Goal: Task Accomplishment & Management: Complete application form

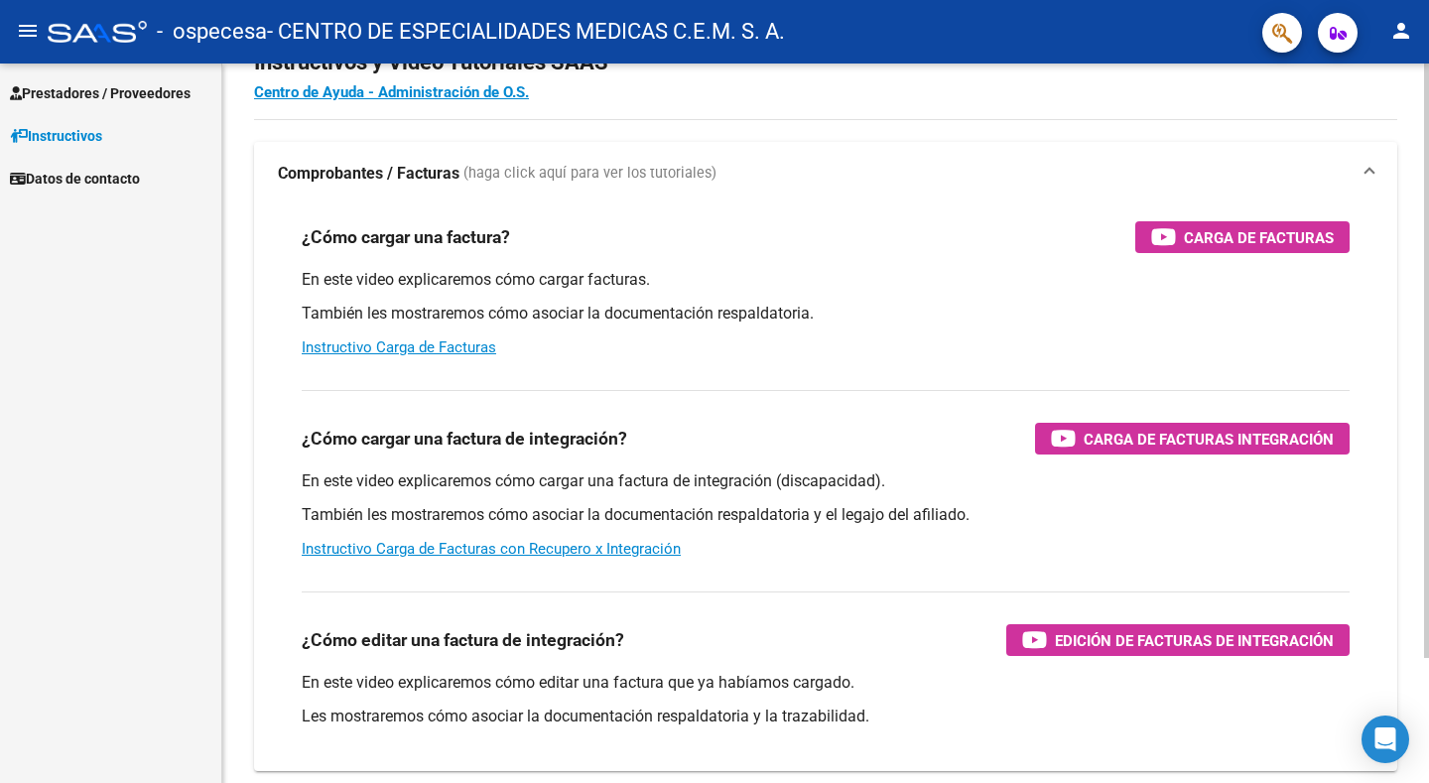
scroll to position [99, 0]
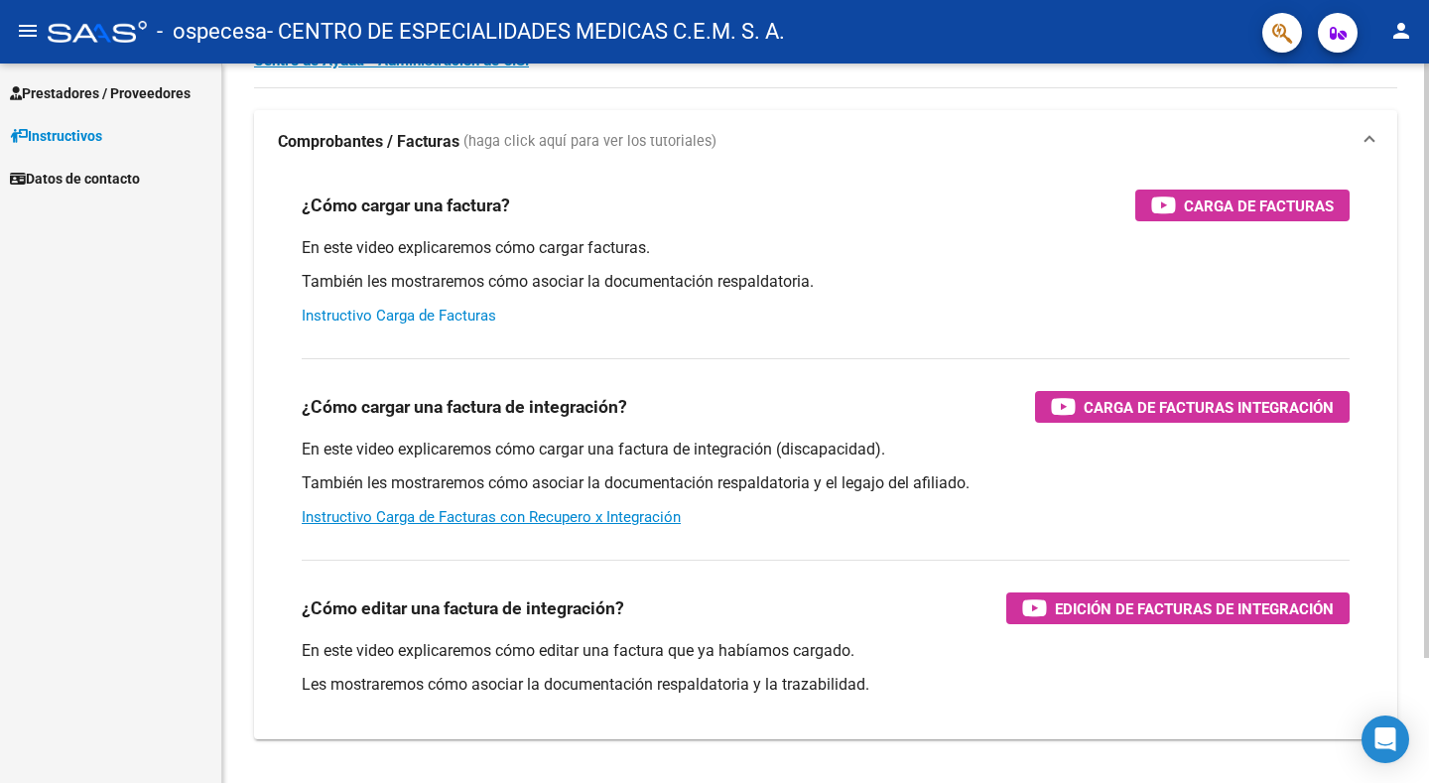
click at [446, 318] on link "Instructivo Carga de Facturas" at bounding box center [399, 316] width 195 height 18
click at [1183, 209] on div "Carga de Facturas" at bounding box center [1242, 206] width 183 height 32
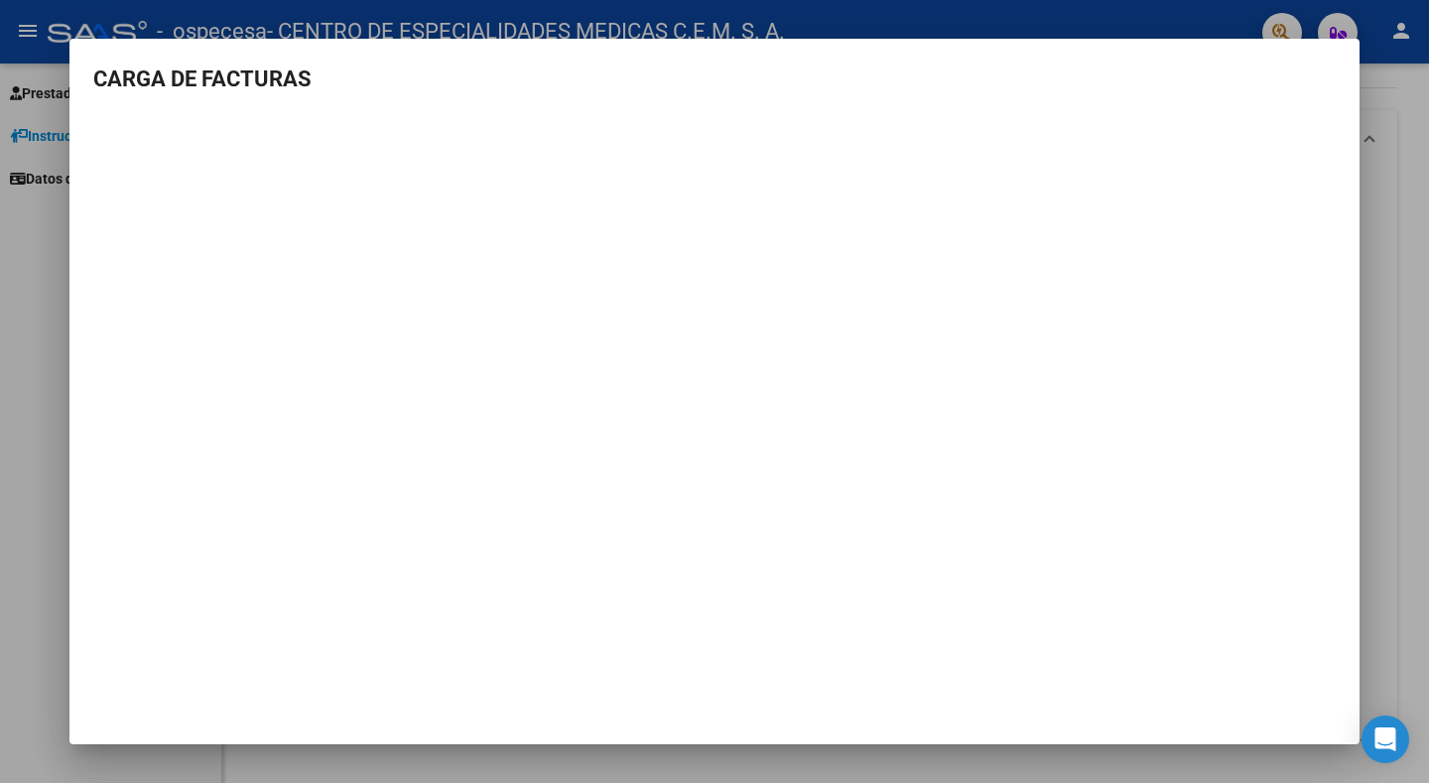
click at [1344, 65] on mat-dialog-content "CARGA DE FACTURAS" at bounding box center [714, 314] width 1290 height 502
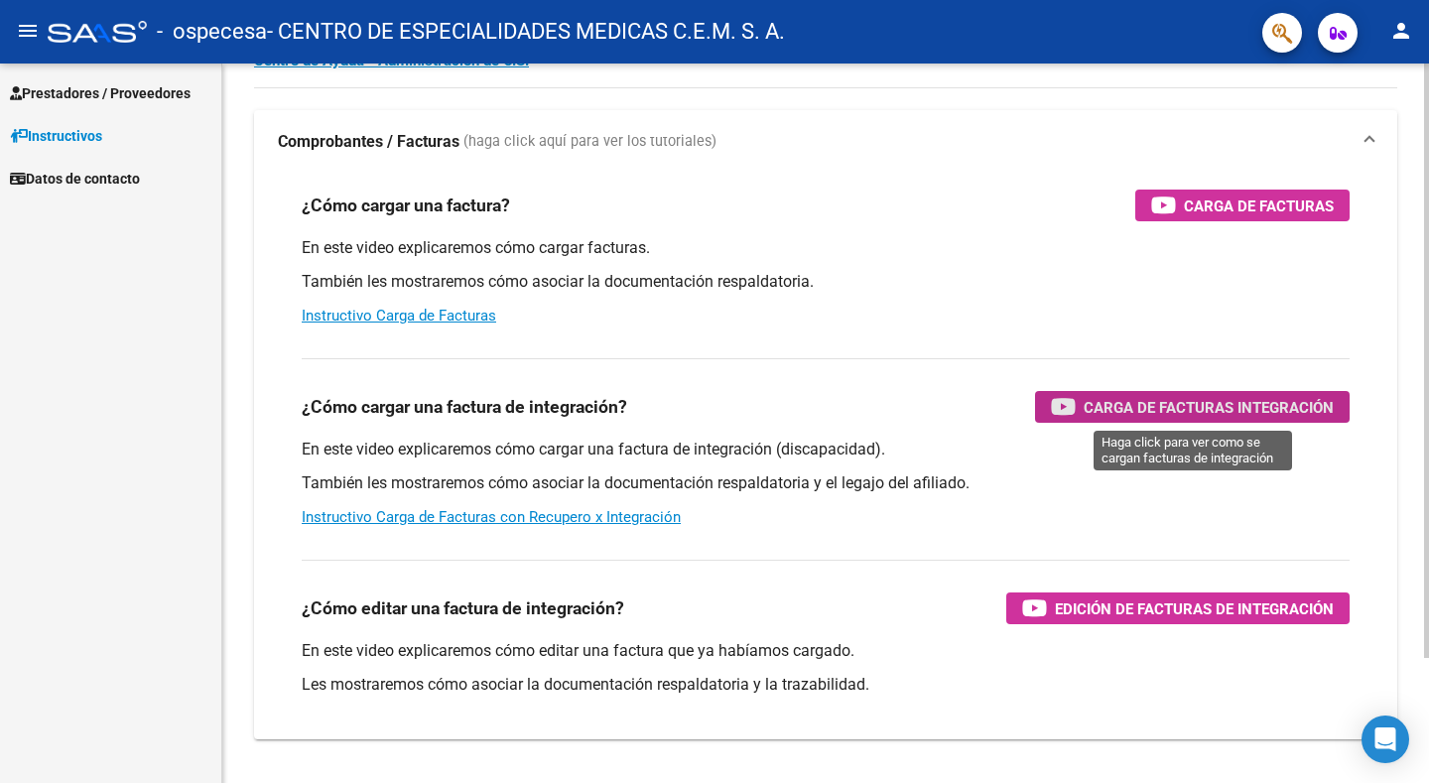
click at [1167, 414] on span "Carga de Facturas Integración" at bounding box center [1209, 407] width 250 height 25
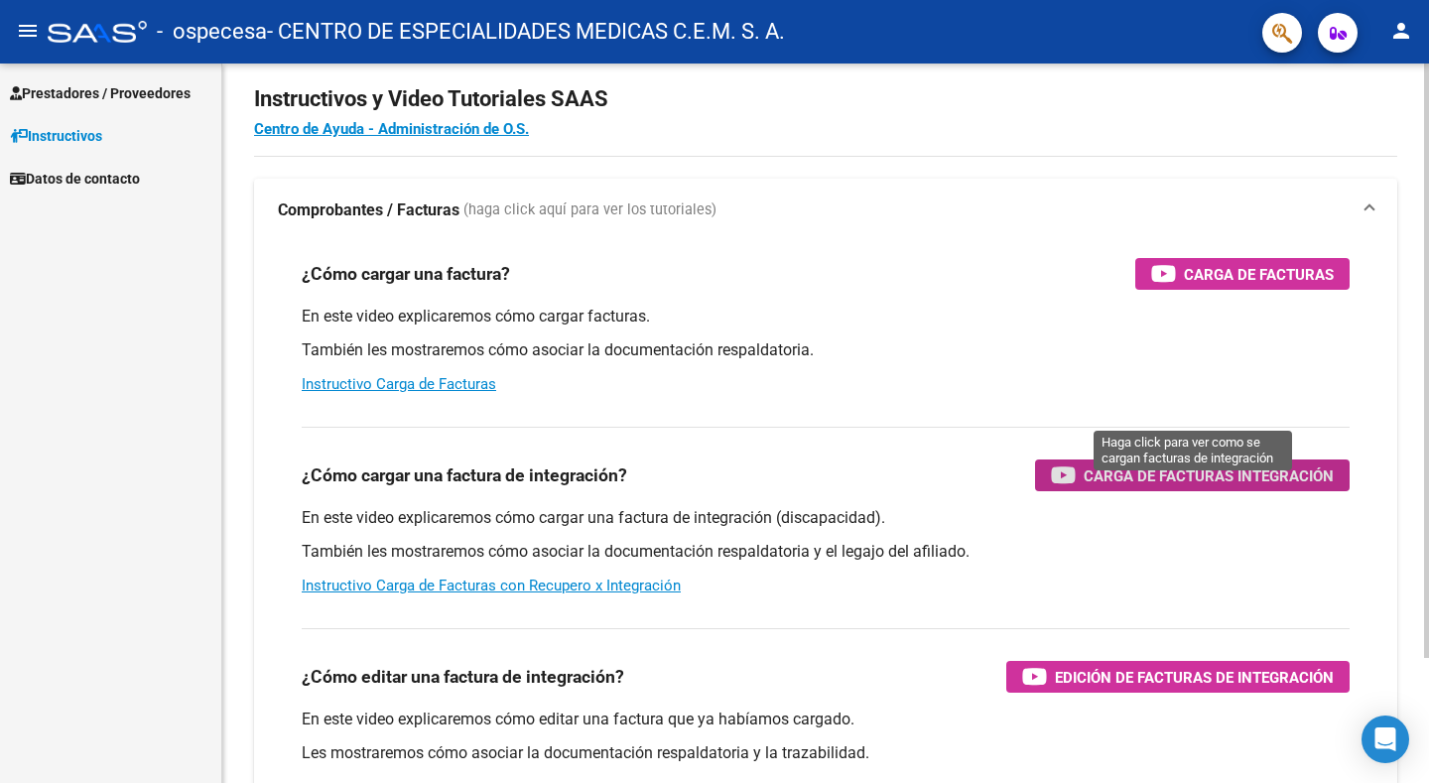
scroll to position [0, 0]
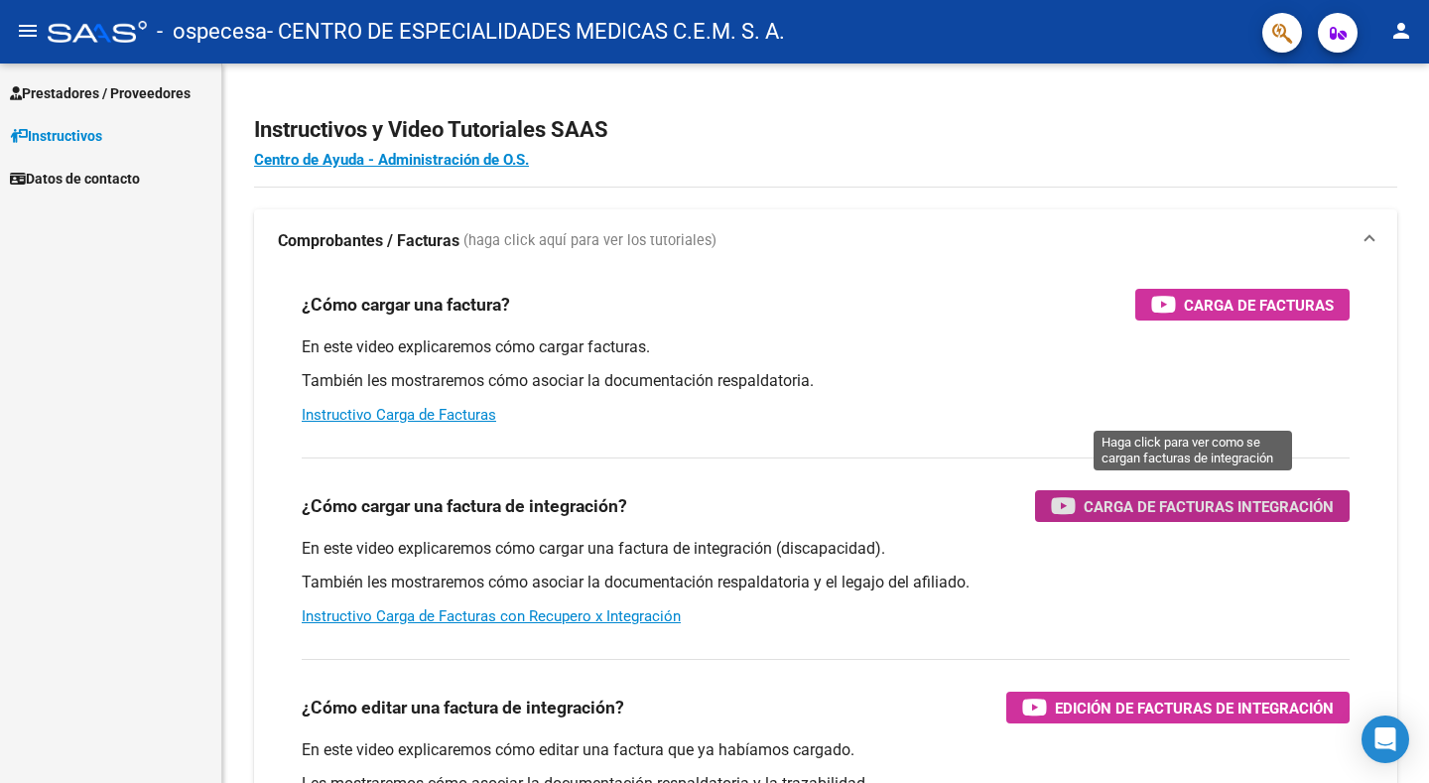
click at [87, 91] on span "Prestadores / Proveedores" at bounding box center [100, 93] width 181 height 22
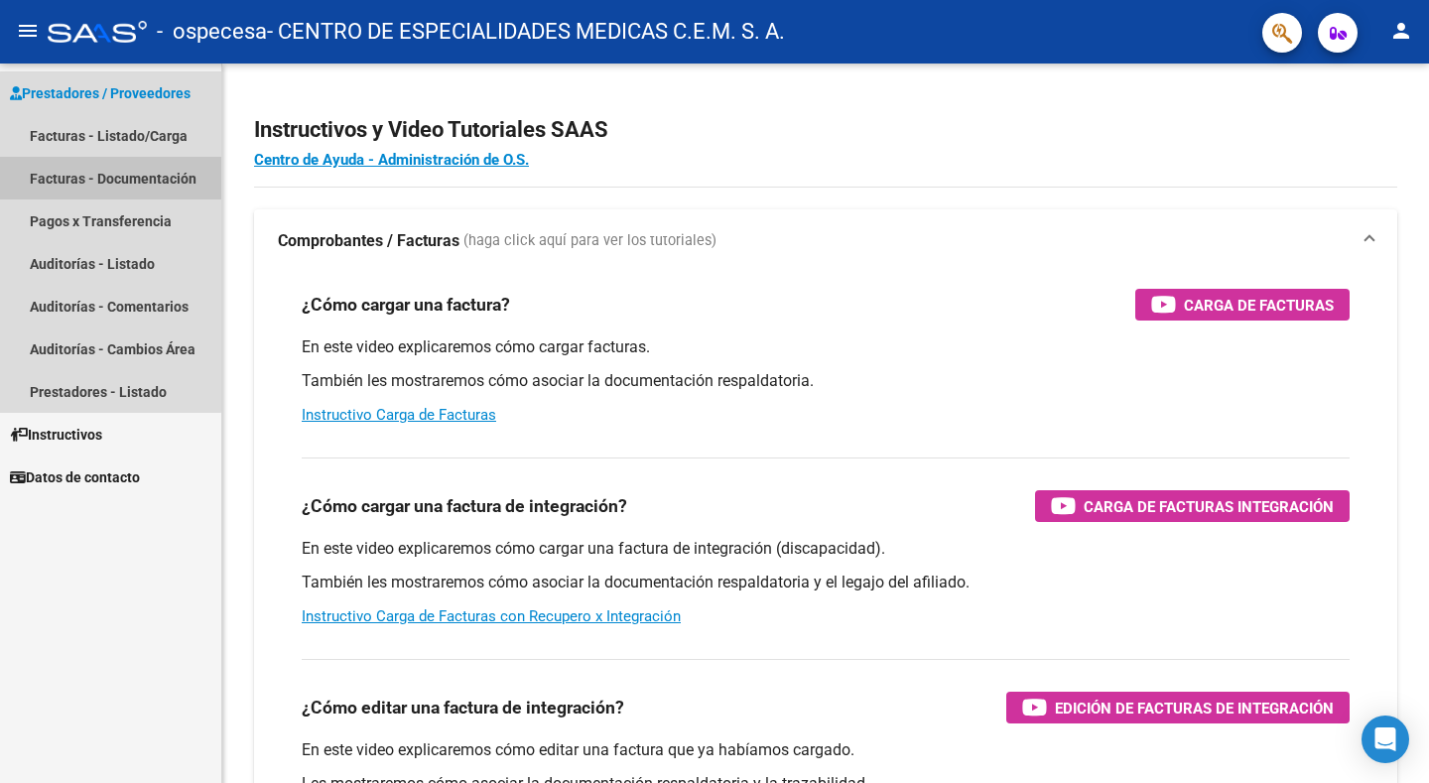
click at [84, 179] on link "Facturas - Documentación" at bounding box center [110, 178] width 221 height 43
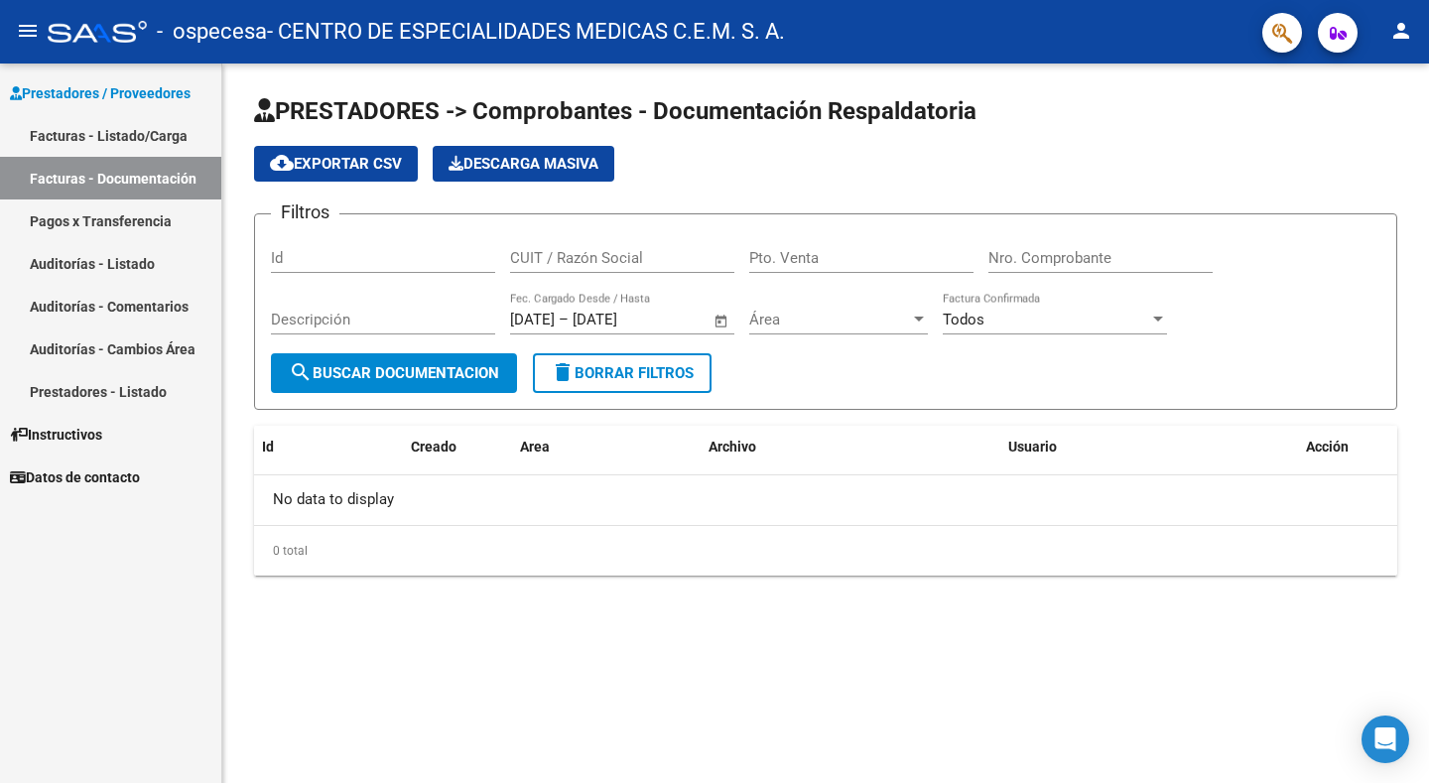
click at [349, 236] on div "Id" at bounding box center [383, 251] width 224 height 43
click at [339, 263] on input "Id" at bounding box center [383, 258] width 224 height 18
click at [1212, 150] on div "cloud_download Exportar CSV Descarga Masiva" at bounding box center [825, 164] width 1143 height 36
click at [42, 140] on link "Facturas - Listado/Carga" at bounding box center [110, 135] width 221 height 43
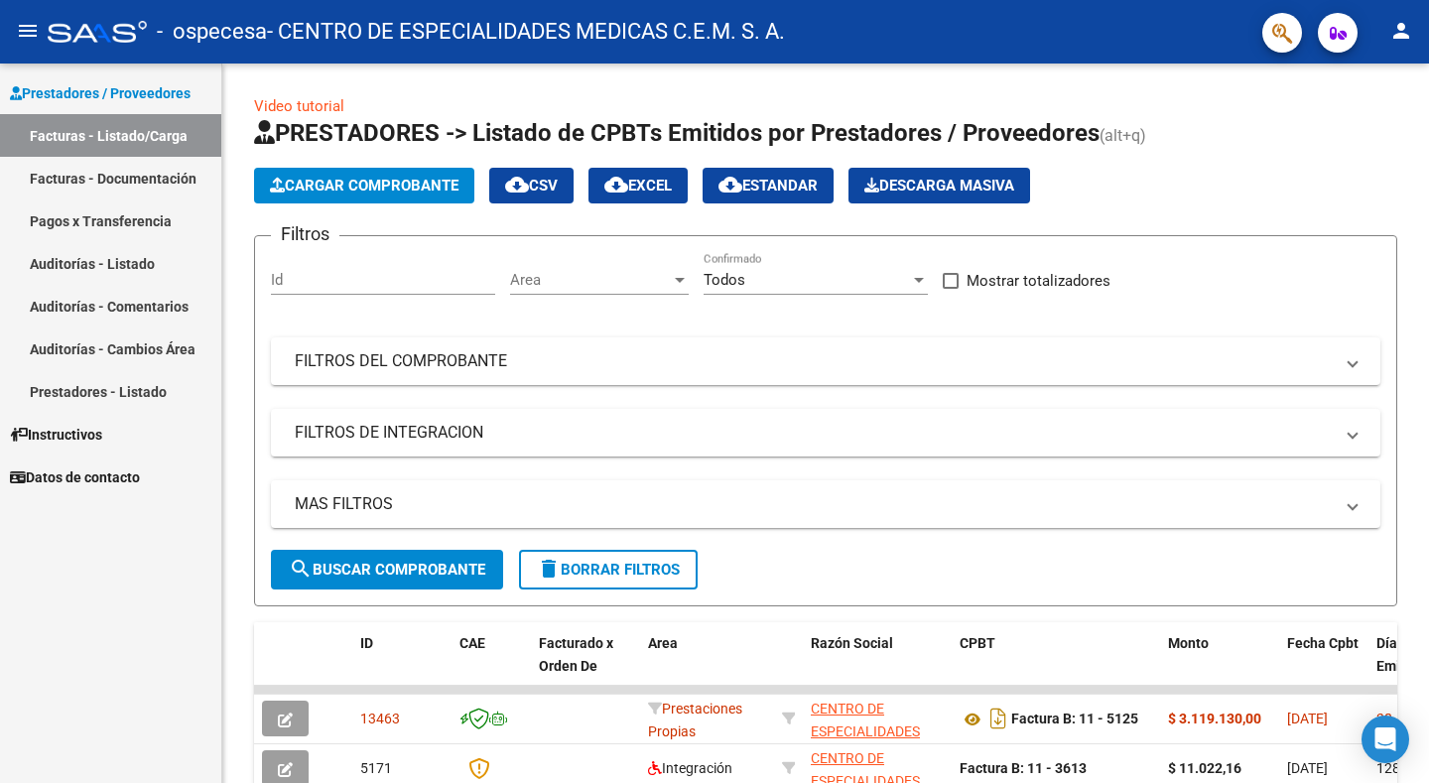
click at [63, 434] on span "Instructivos" at bounding box center [56, 435] width 92 height 22
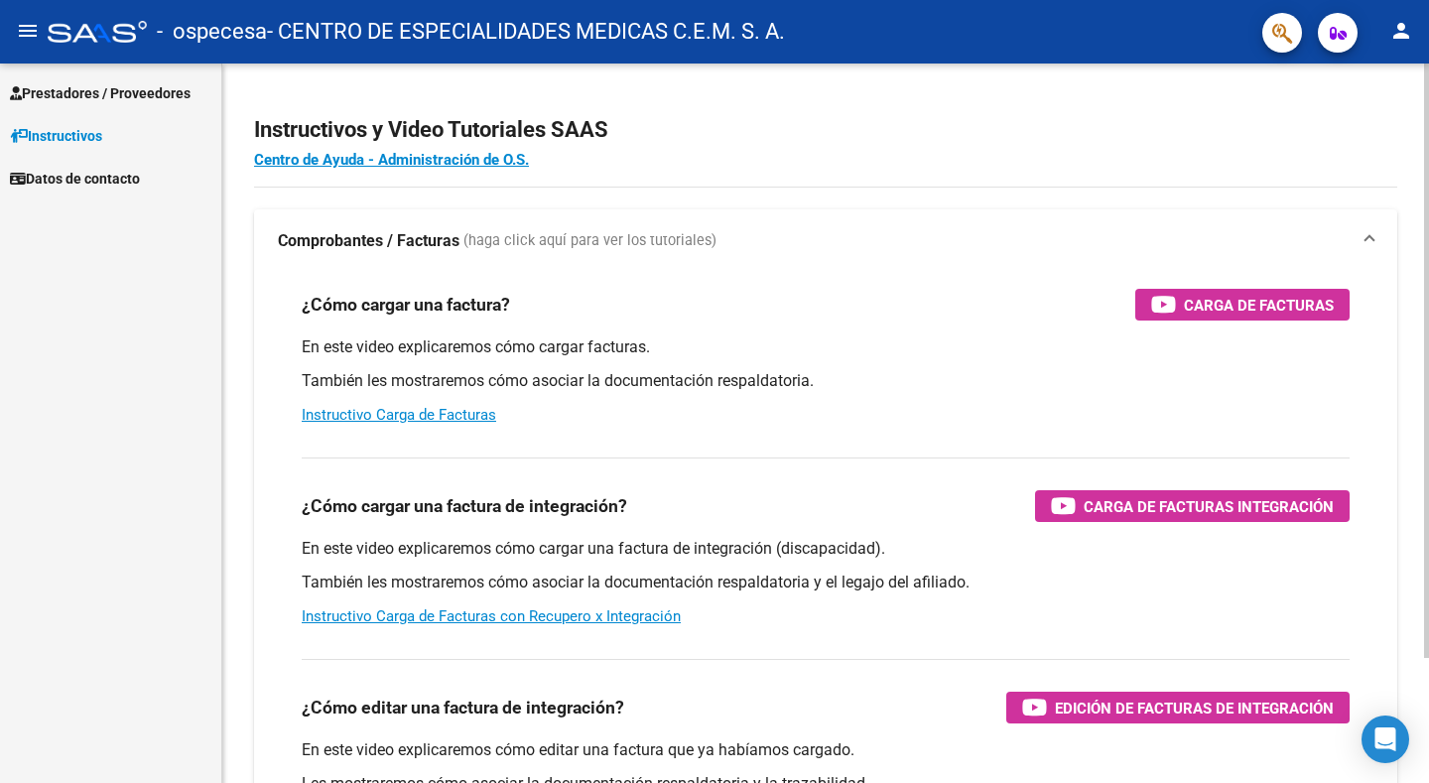
click at [359, 405] on div "En este video explicaremos cómo cargar facturas. También les mostraremos cómo a…" at bounding box center [826, 380] width 1048 height 89
click at [463, 416] on link "Instructivo Carga de Facturas" at bounding box center [399, 415] width 195 height 18
click at [124, 89] on span "Prestadores / Proveedores" at bounding box center [100, 93] width 181 height 22
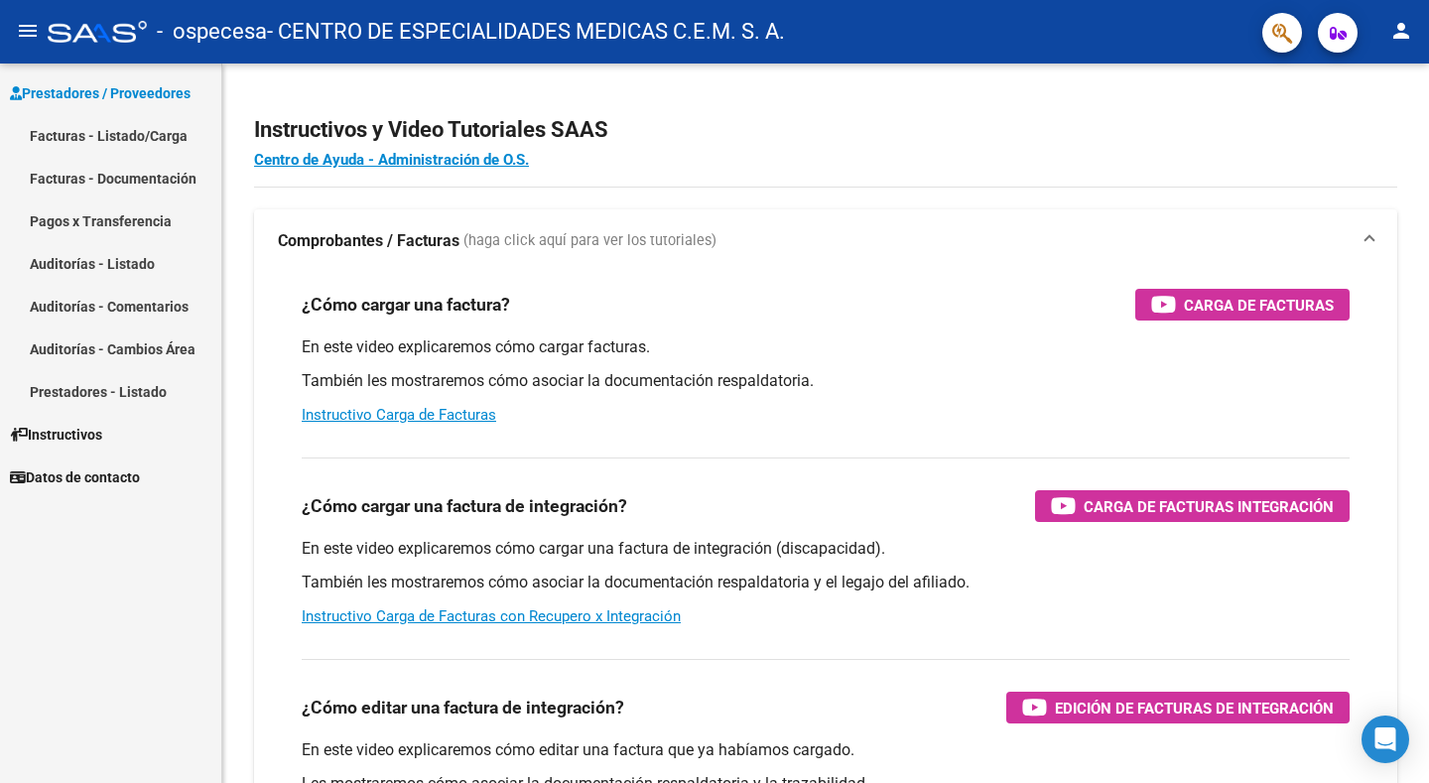
click at [78, 134] on link "Facturas - Listado/Carga" at bounding box center [110, 135] width 221 height 43
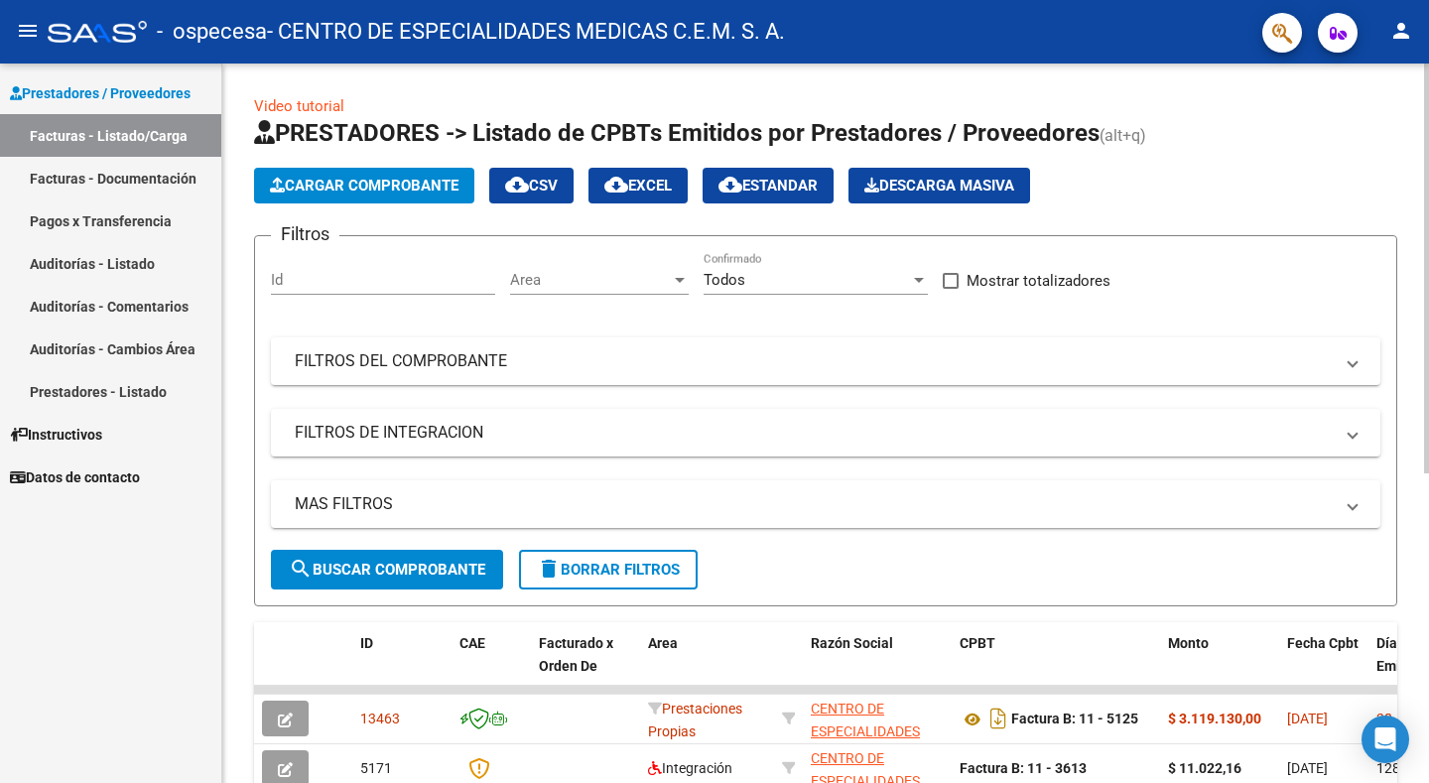
click at [372, 185] on span "Cargar Comprobante" at bounding box center [364, 186] width 189 height 18
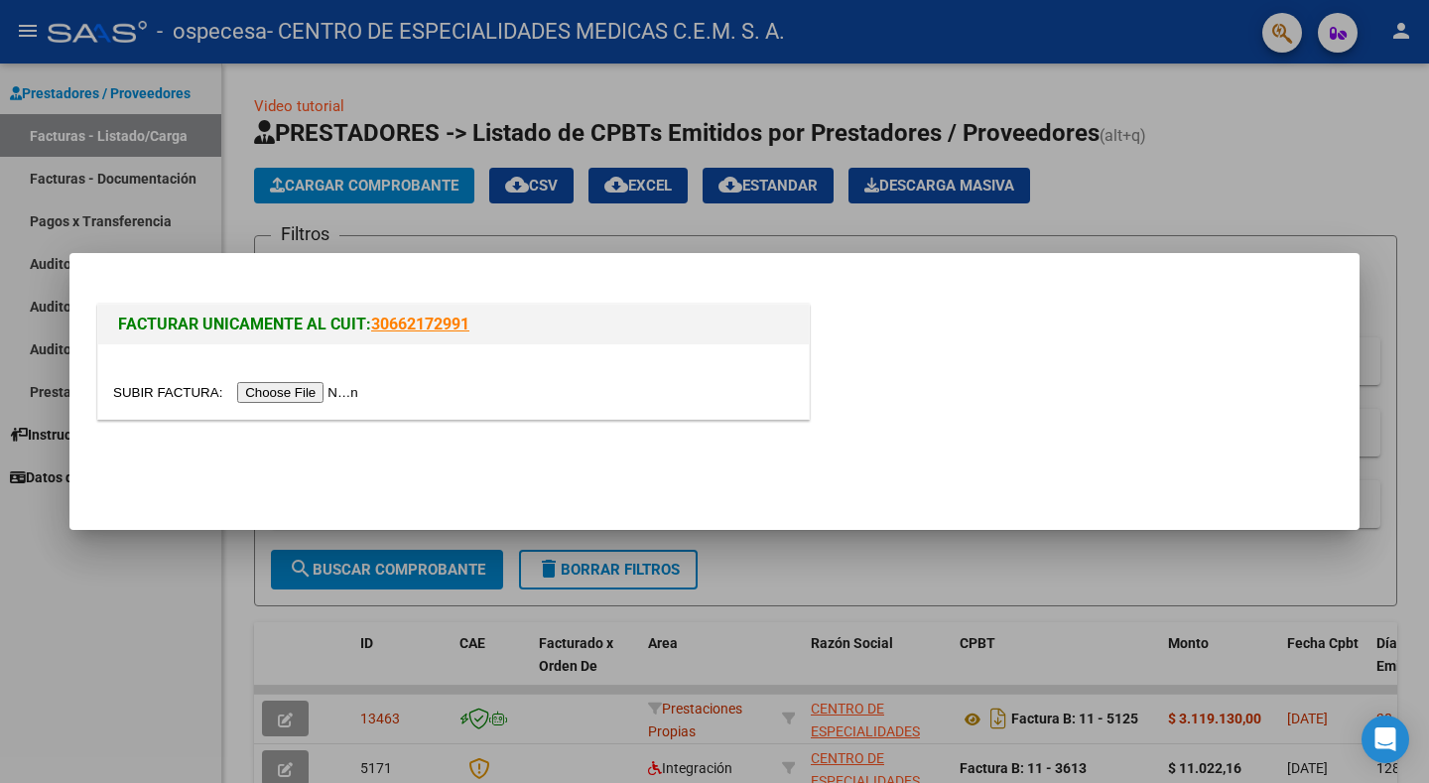
click at [317, 392] on input "file" at bounding box center [238, 392] width 251 height 21
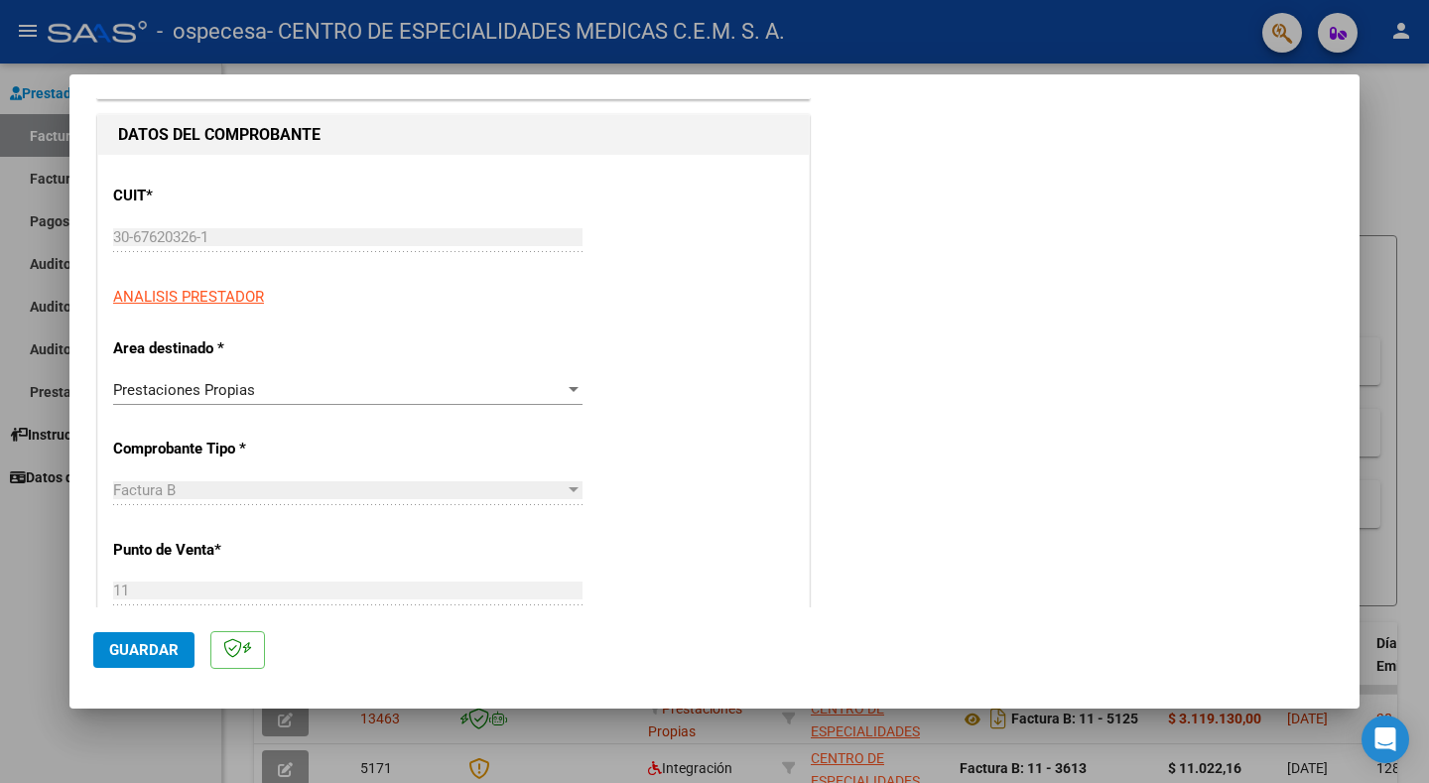
scroll to position [198, 0]
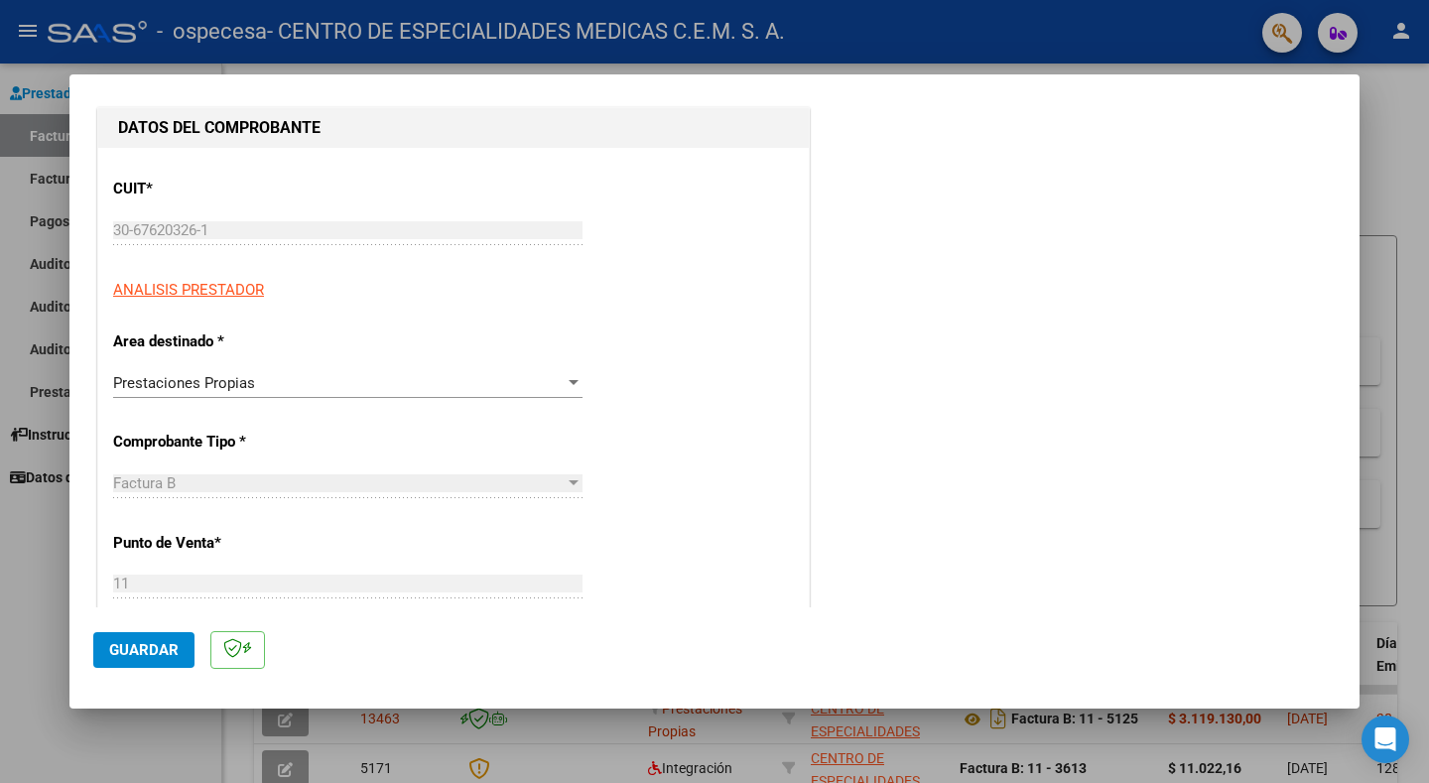
click at [565, 378] on div at bounding box center [574, 383] width 18 height 16
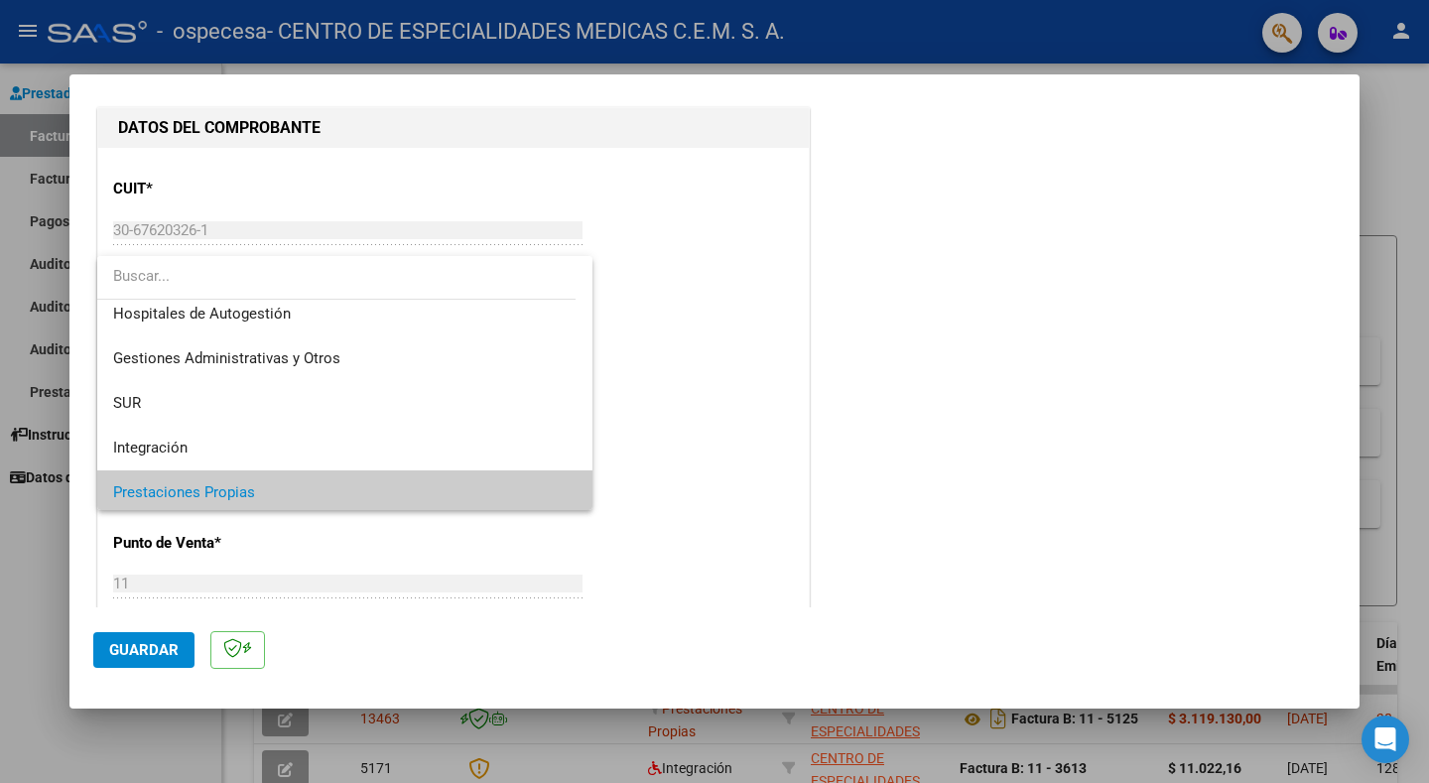
scroll to position [0, 0]
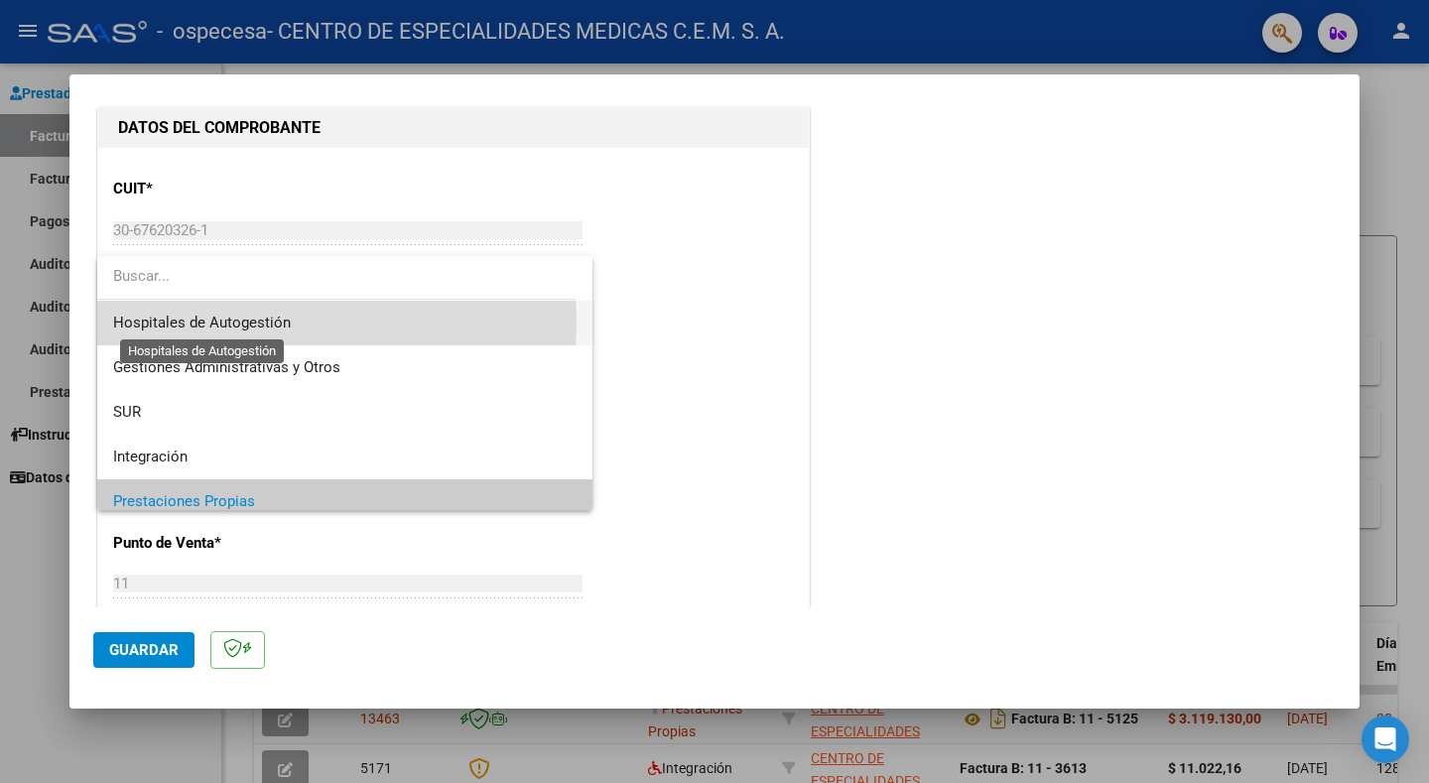
click at [270, 324] on span "Hospitales de Autogestión" at bounding box center [202, 323] width 178 height 18
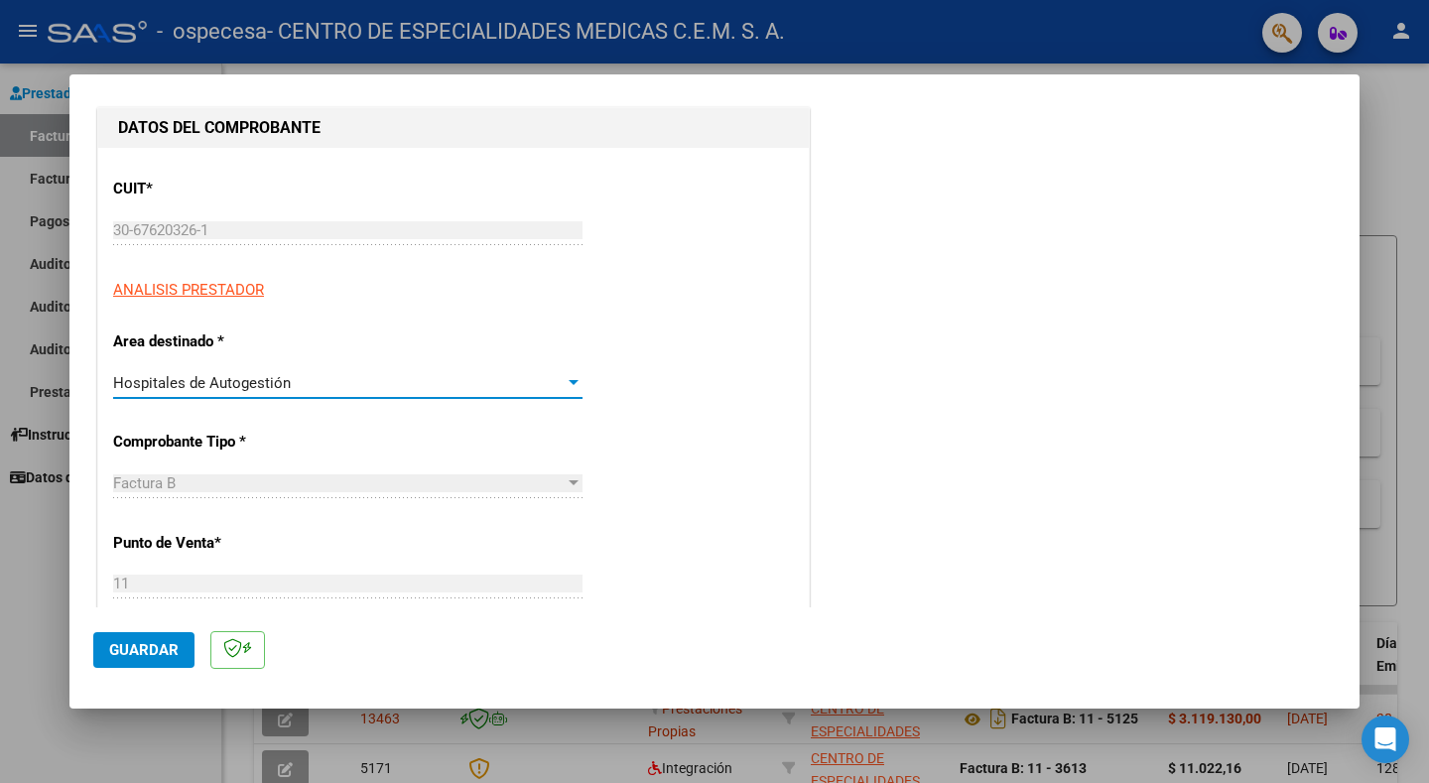
click at [569, 376] on div at bounding box center [574, 383] width 18 height 16
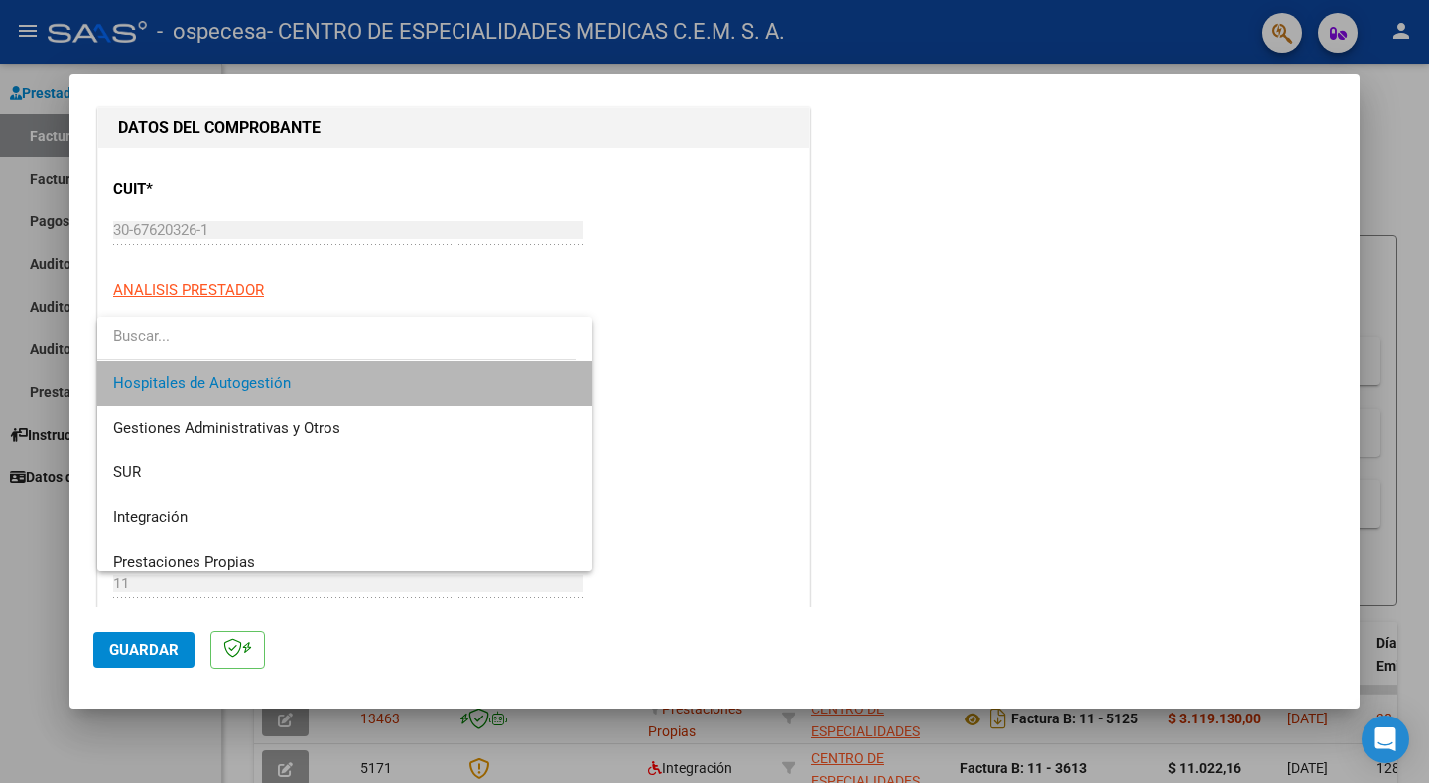
click at [569, 376] on mat-option "Hospitales de Autogestión" at bounding box center [344, 383] width 495 height 45
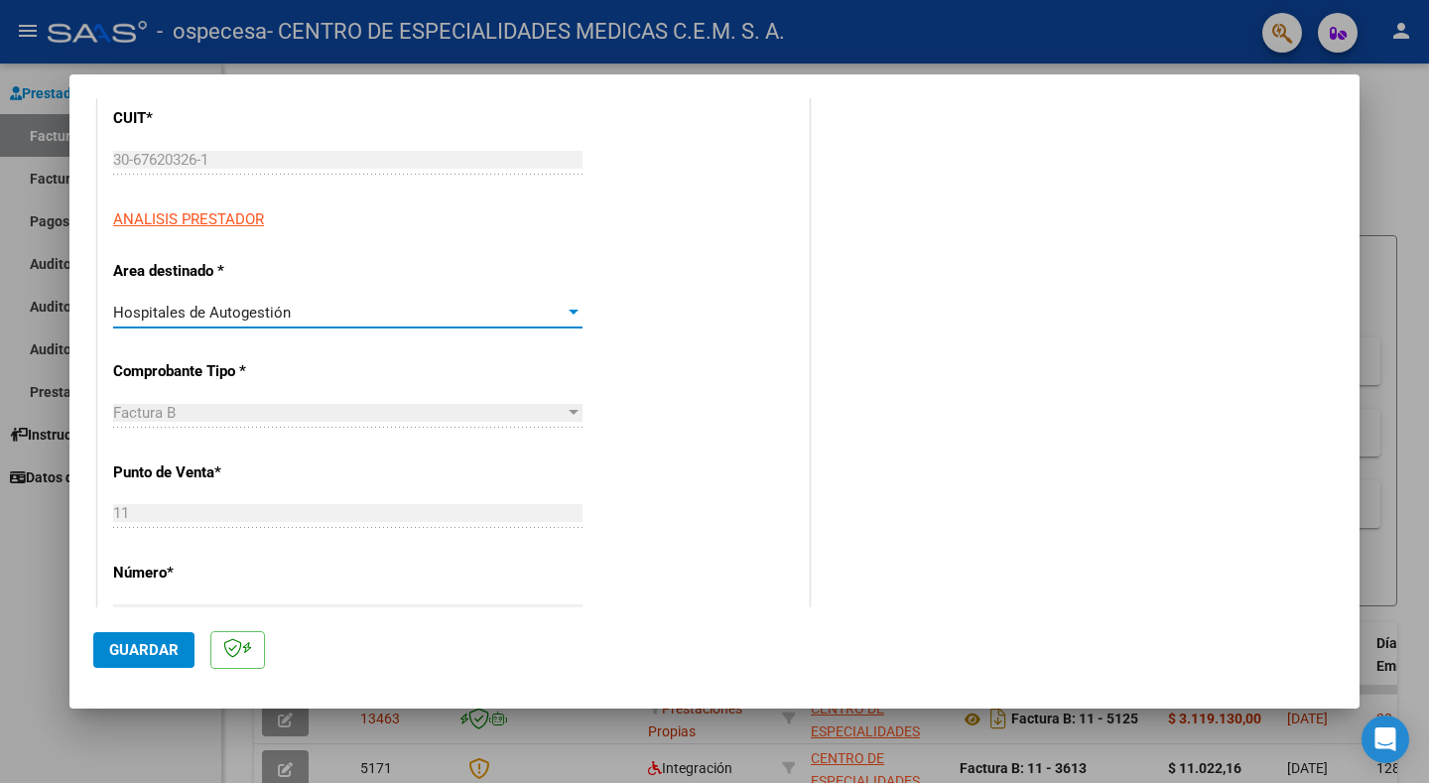
scroll to position [298, 0]
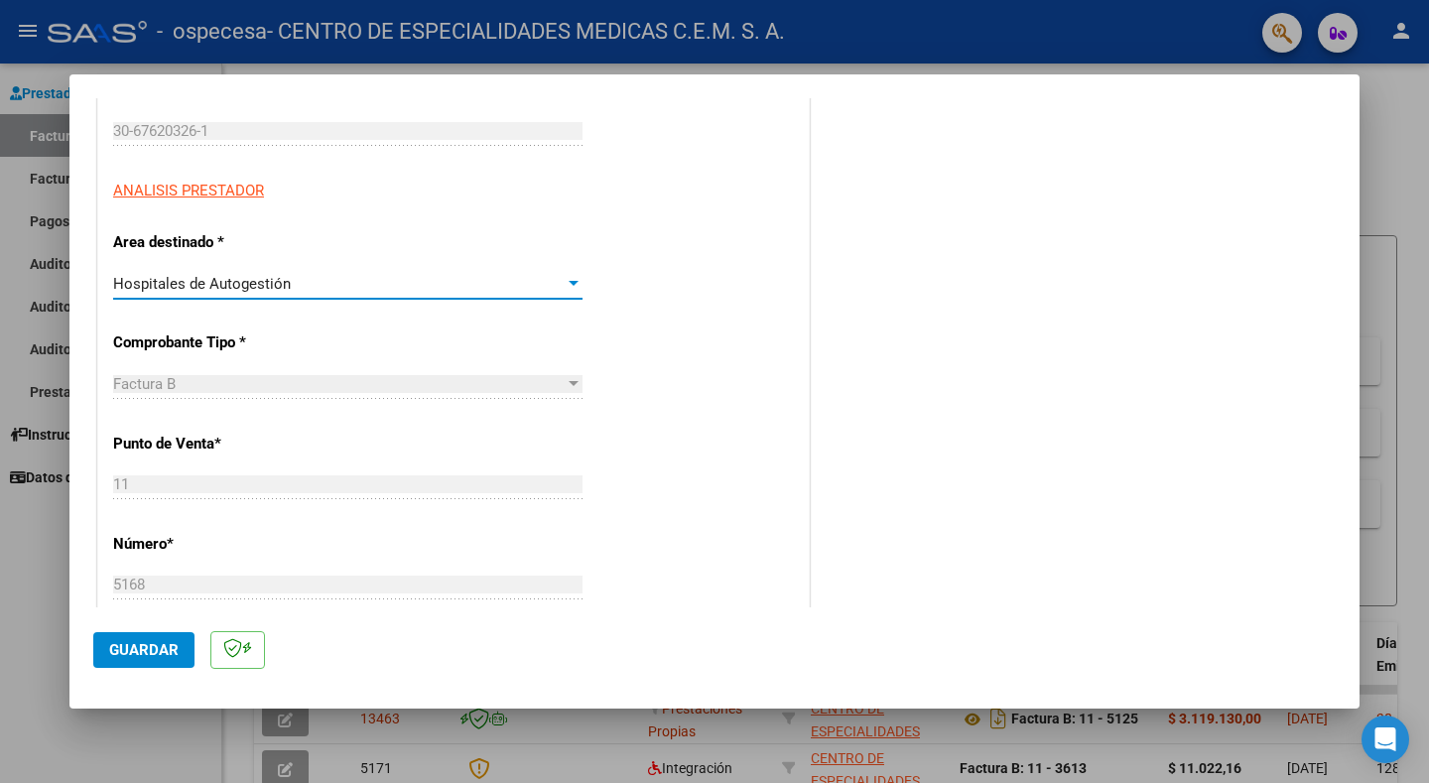
click at [571, 379] on div at bounding box center [574, 384] width 18 height 16
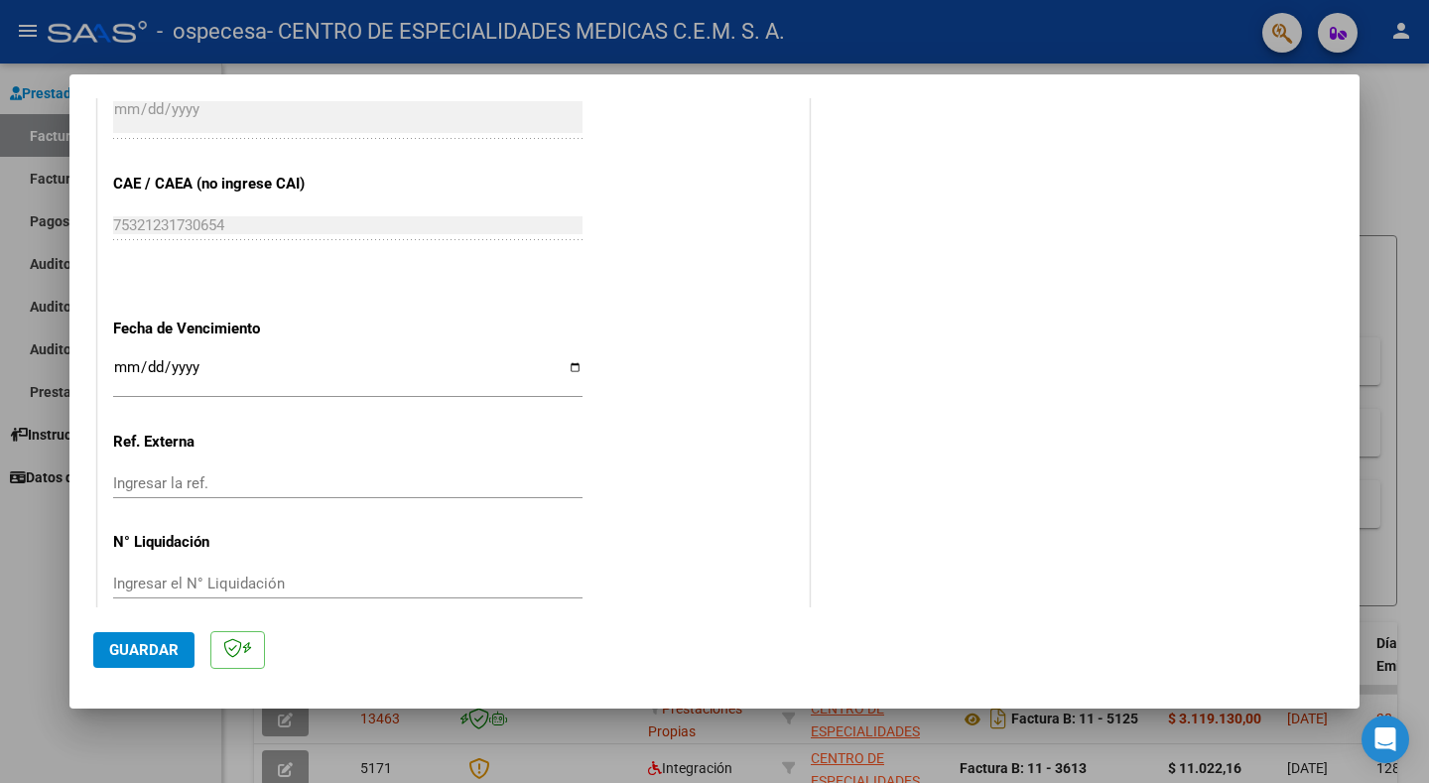
scroll to position [977, 0]
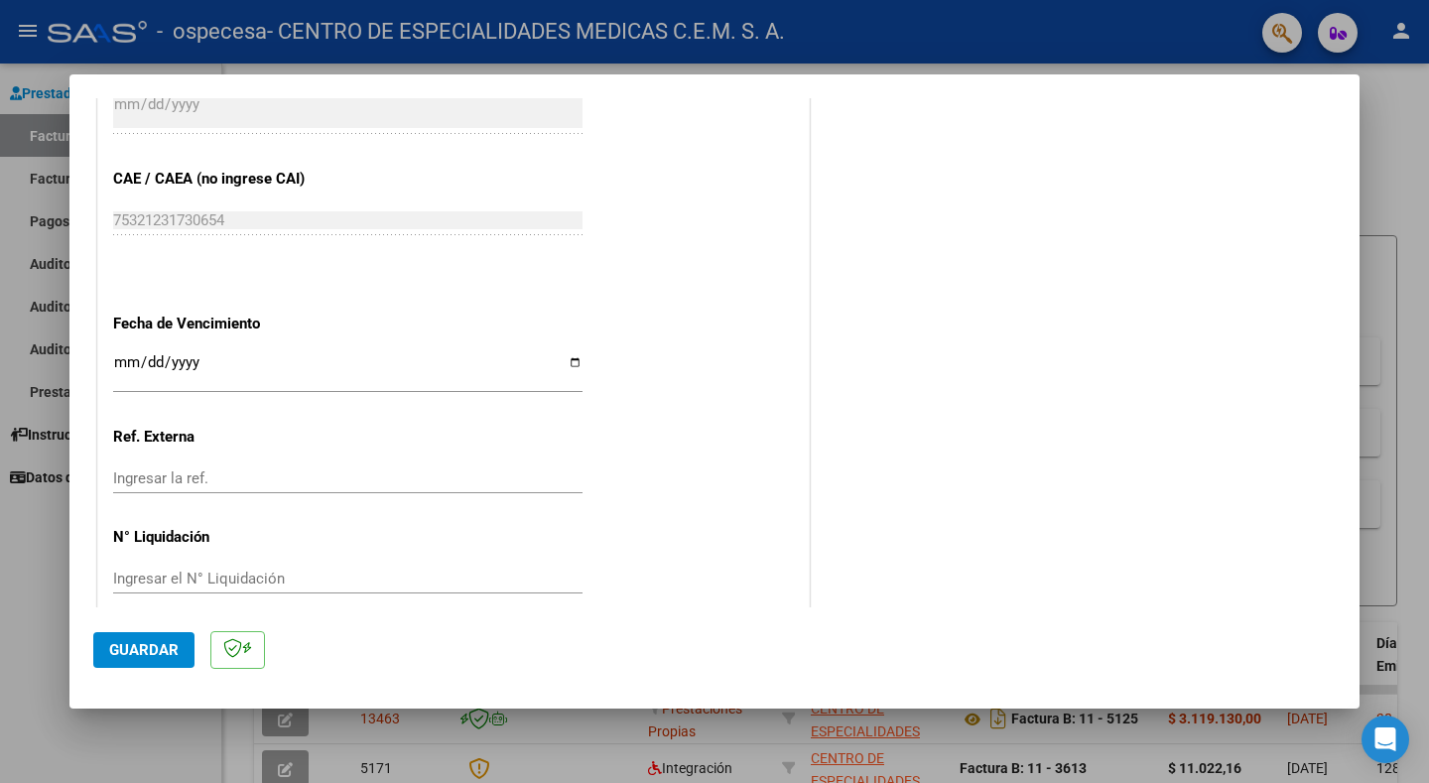
click at [571, 354] on input "Ingresar la fecha" at bounding box center [347, 370] width 469 height 32
type input "[DATE]"
click at [172, 469] on input "Ingresar la ref." at bounding box center [347, 478] width 469 height 18
click at [225, 570] on input "Ingresar el N° Liquidación" at bounding box center [347, 579] width 469 height 18
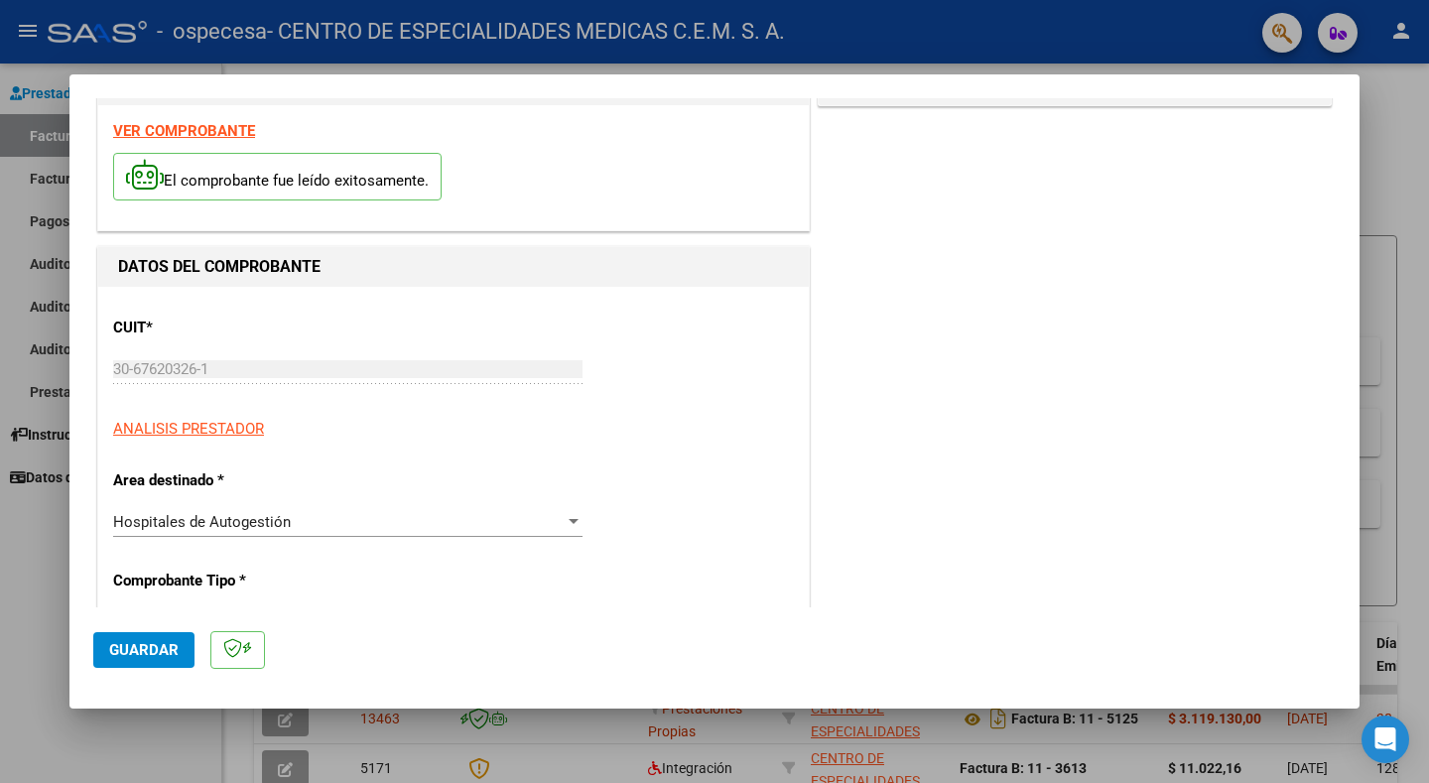
scroll to position [0, 0]
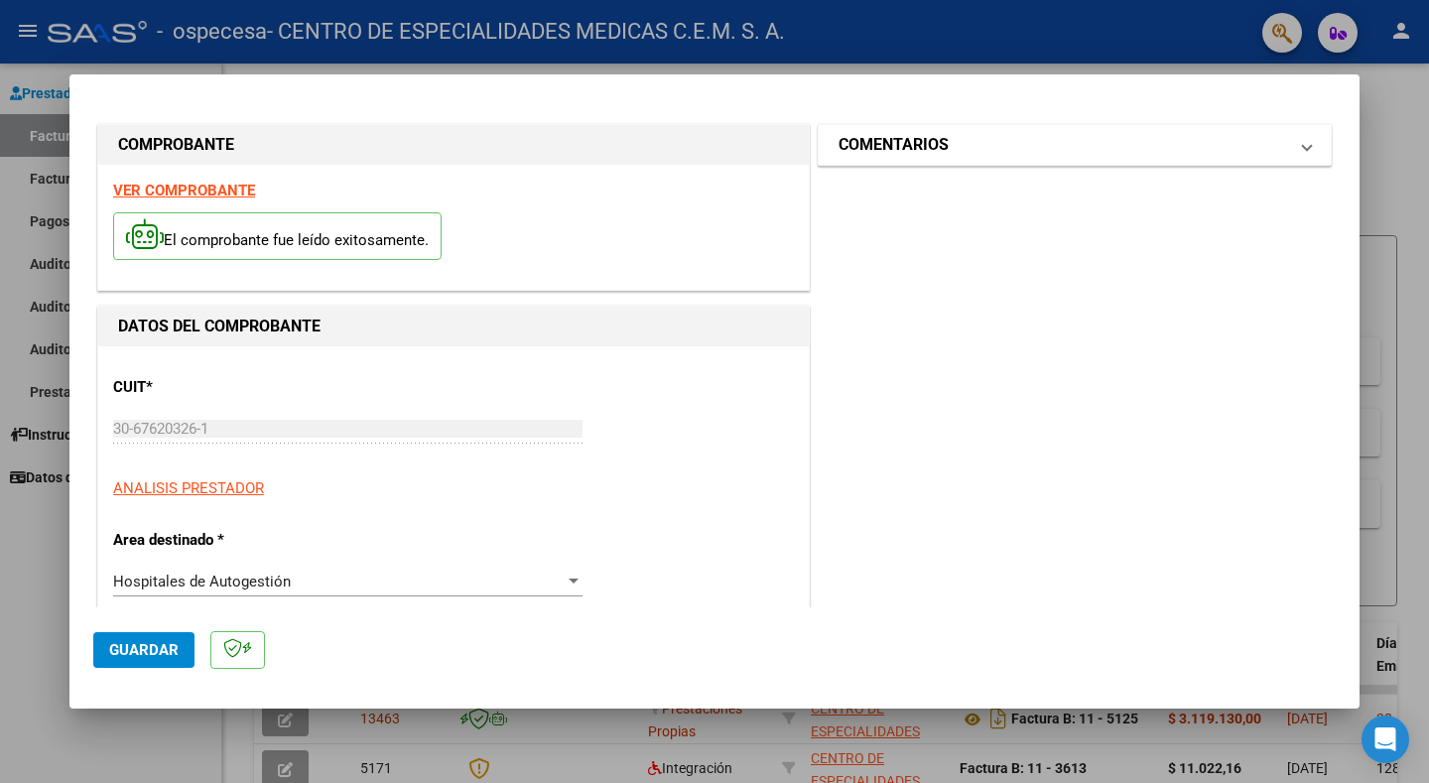
click at [1303, 146] on span at bounding box center [1307, 145] width 8 height 24
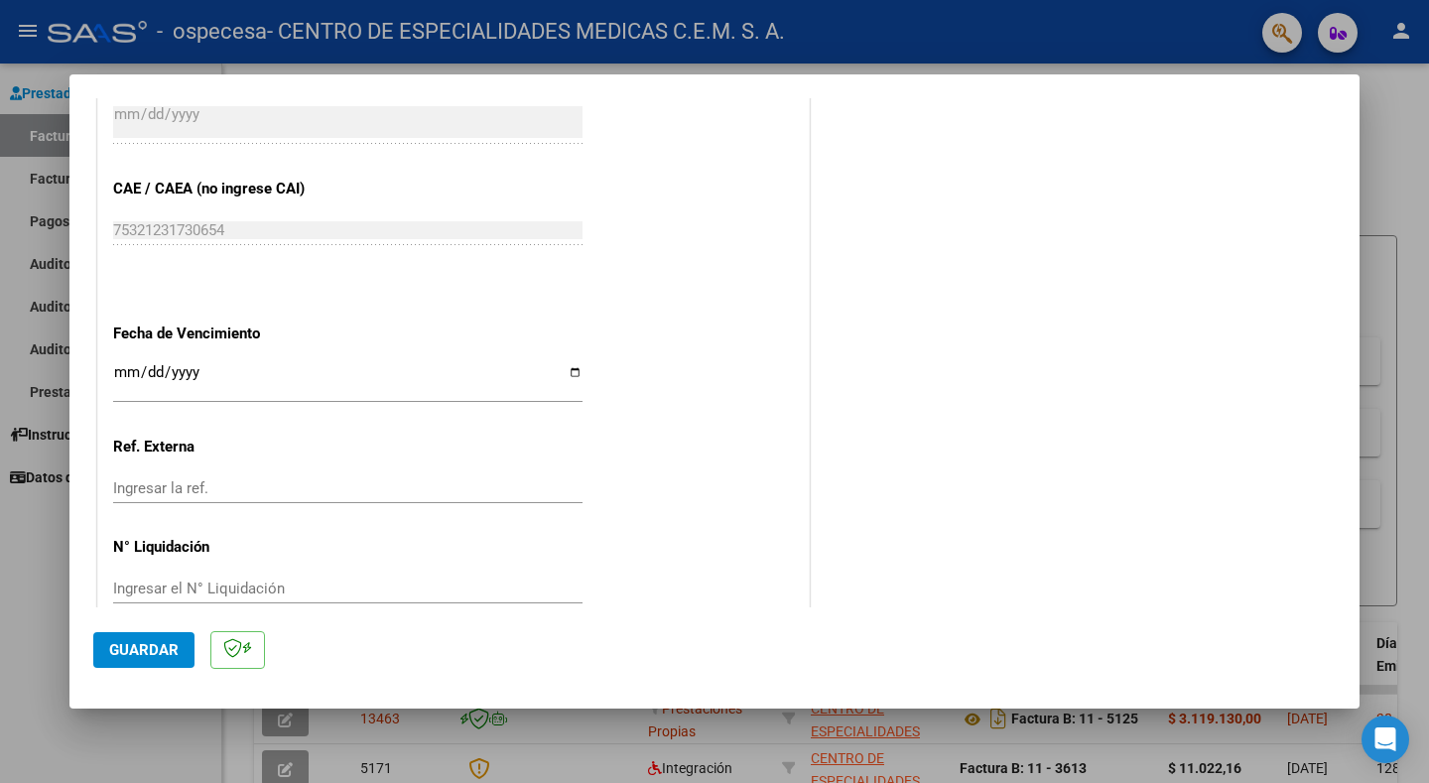
scroll to position [977, 0]
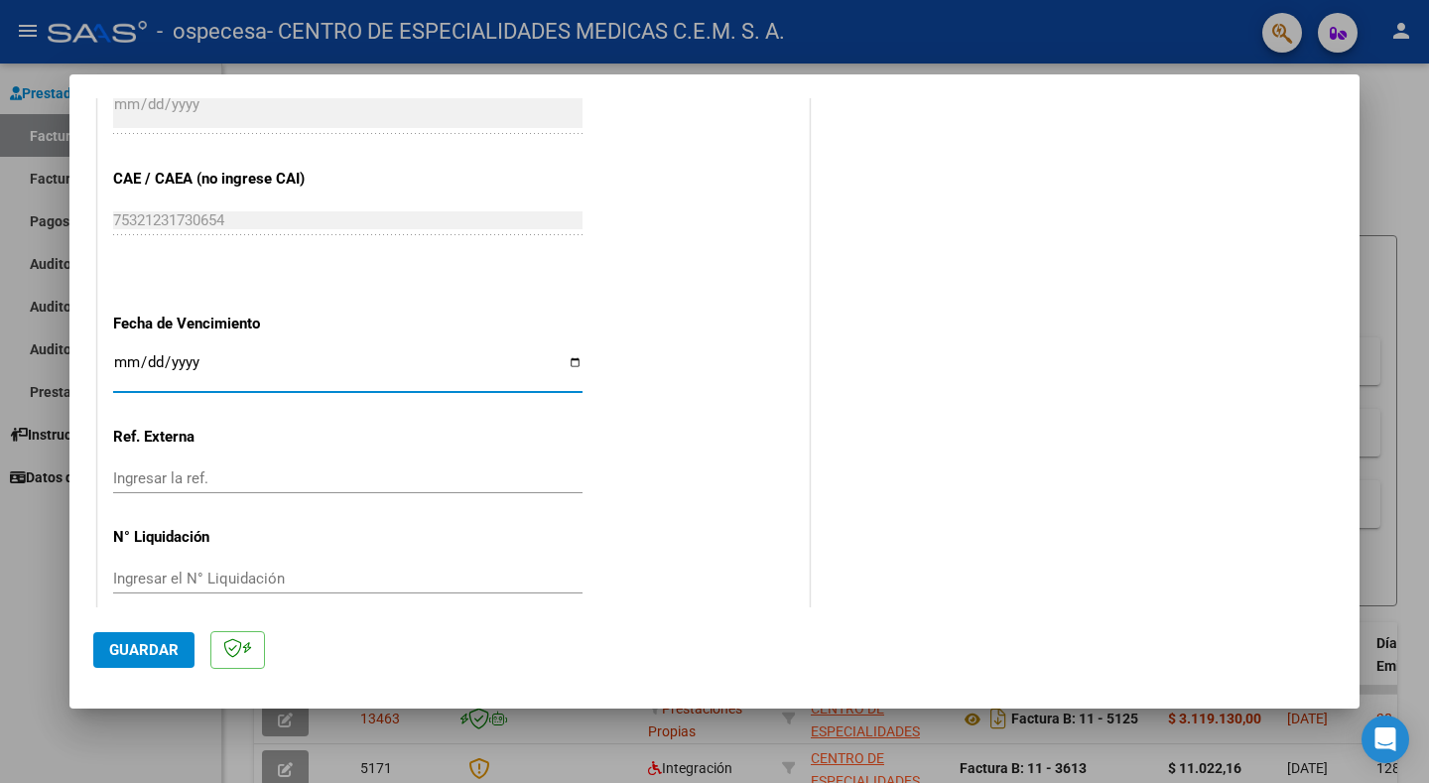
drag, startPoint x: 195, startPoint y: 348, endPoint x: 86, endPoint y: 361, distance: 108.9
click at [86, 361] on mat-dialog-content "COMPROBANTE VER COMPROBANTE El comprobante fue leído exitosamente. DATOS DEL CO…" at bounding box center [714, 352] width 1290 height 509
click at [121, 637] on button "Guardar" at bounding box center [143, 650] width 101 height 36
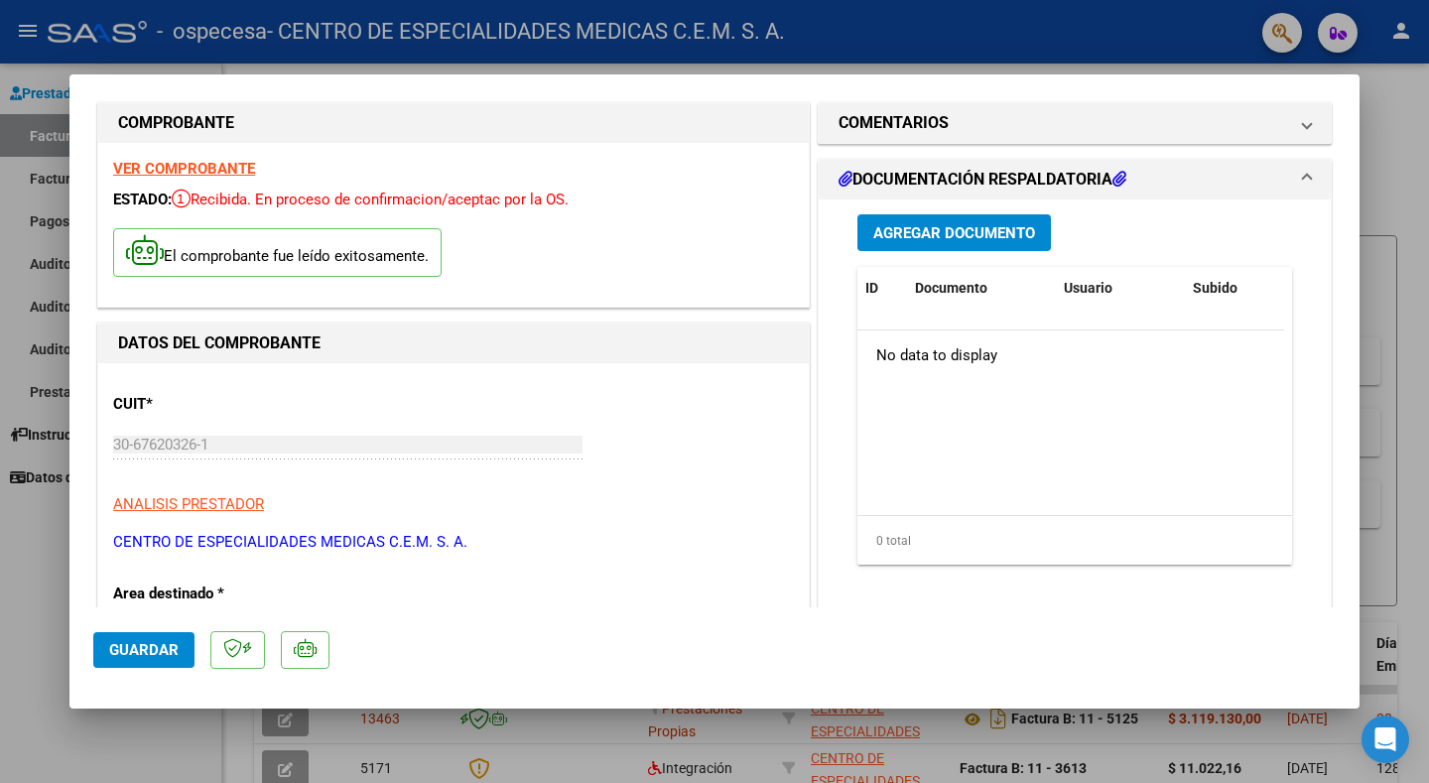
scroll to position [0, 0]
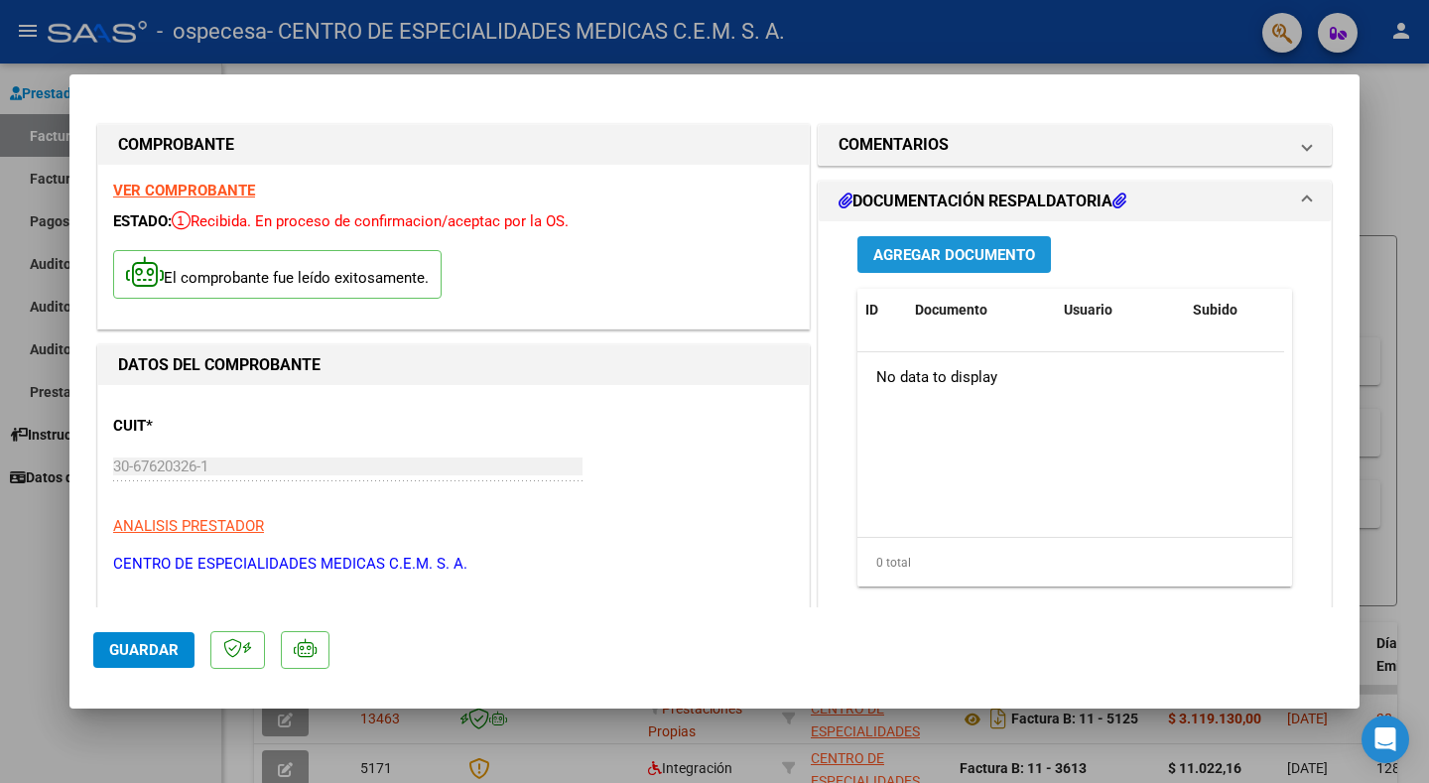
click at [913, 249] on span "Agregar Documento" at bounding box center [954, 255] width 162 height 18
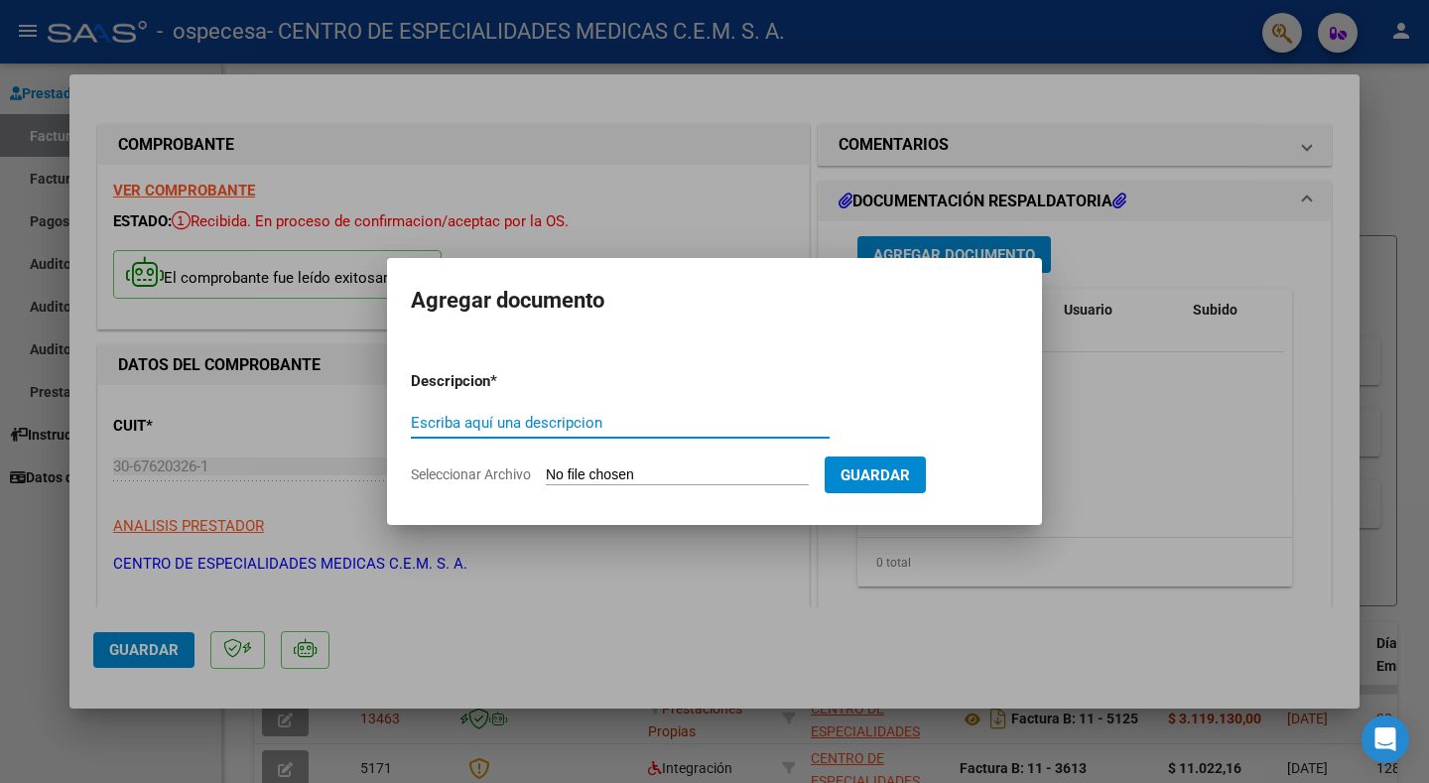
click at [524, 418] on input "Escriba aquí una descripcion" at bounding box center [620, 423] width 419 height 18
type input "d"
type input "RENDICION DE PRESTACIONES MES DE [DATE]"
click at [564, 478] on input "Seleccionar Archivo" at bounding box center [677, 475] width 263 height 19
type input "C:\fakepath\CERAMISTAS [DATE].zip"
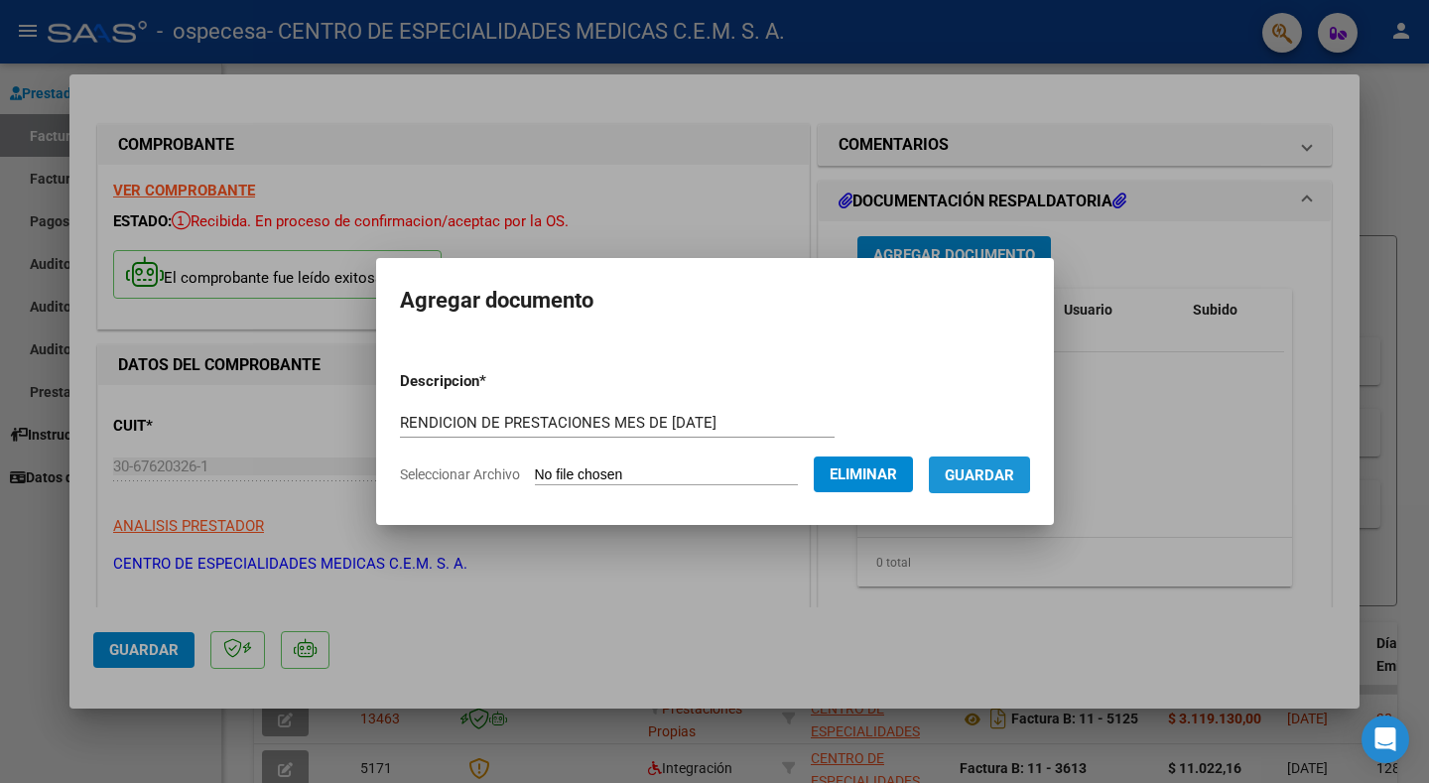
click at [979, 476] on span "Guardar" at bounding box center [979, 475] width 69 height 18
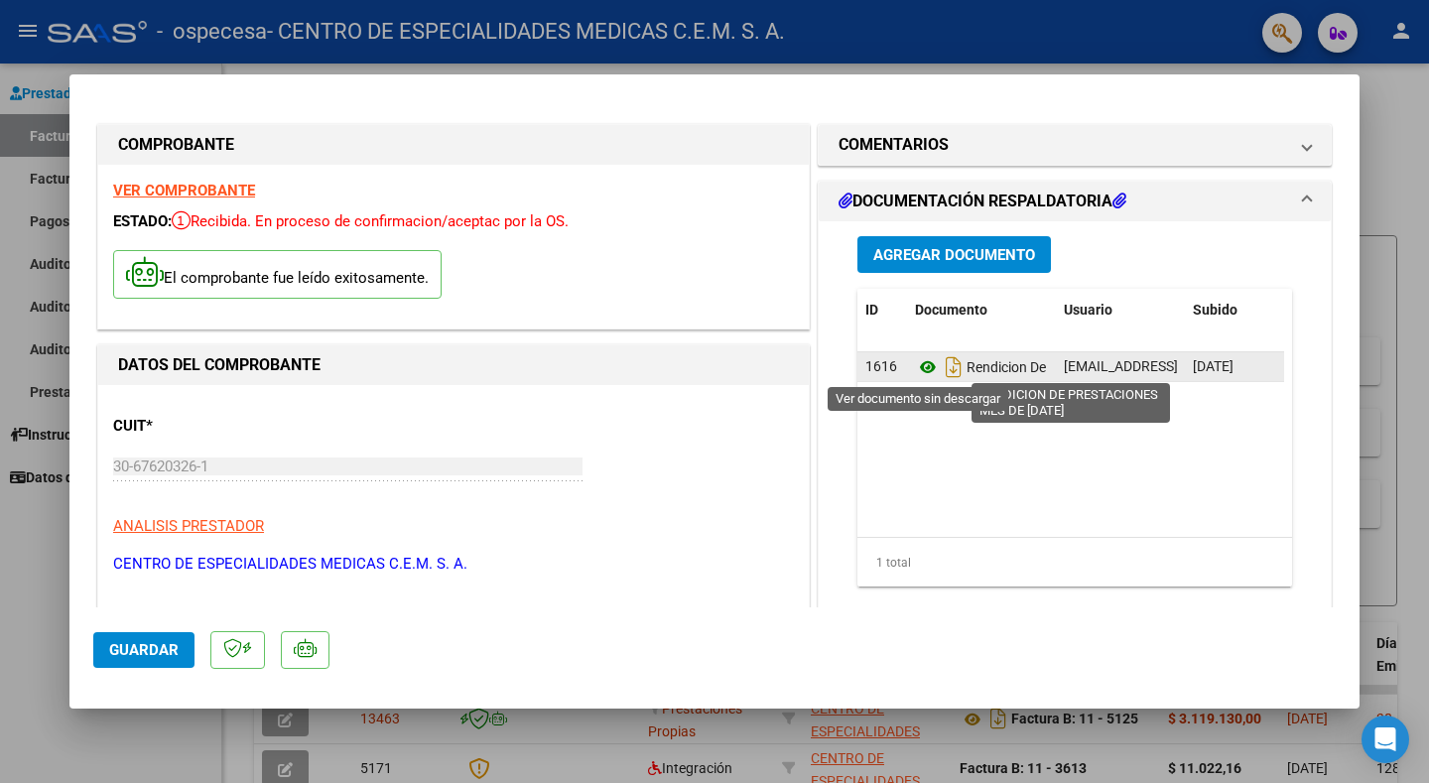
click at [915, 371] on icon at bounding box center [928, 367] width 26 height 24
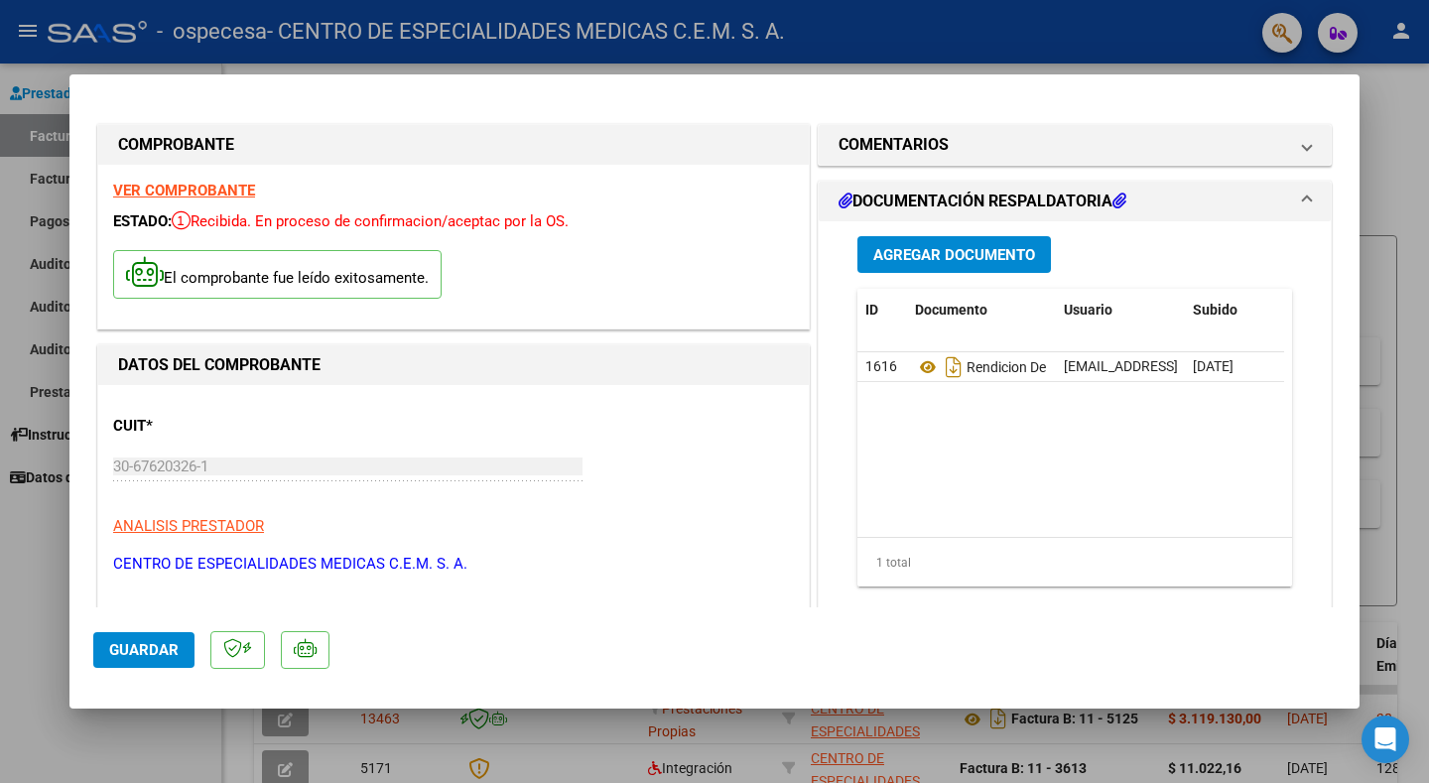
click at [1303, 194] on span at bounding box center [1307, 202] width 8 height 24
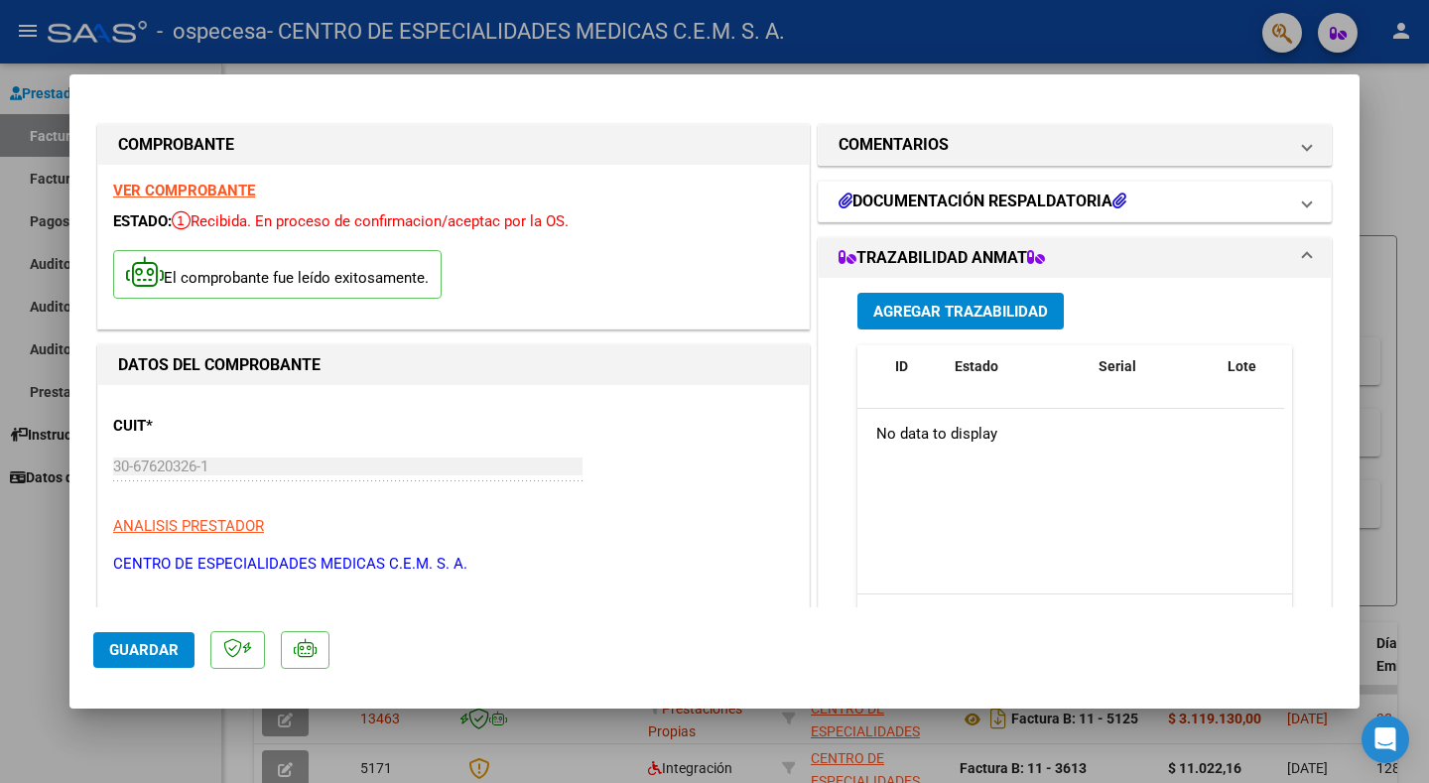
click at [1303, 193] on span at bounding box center [1307, 202] width 8 height 24
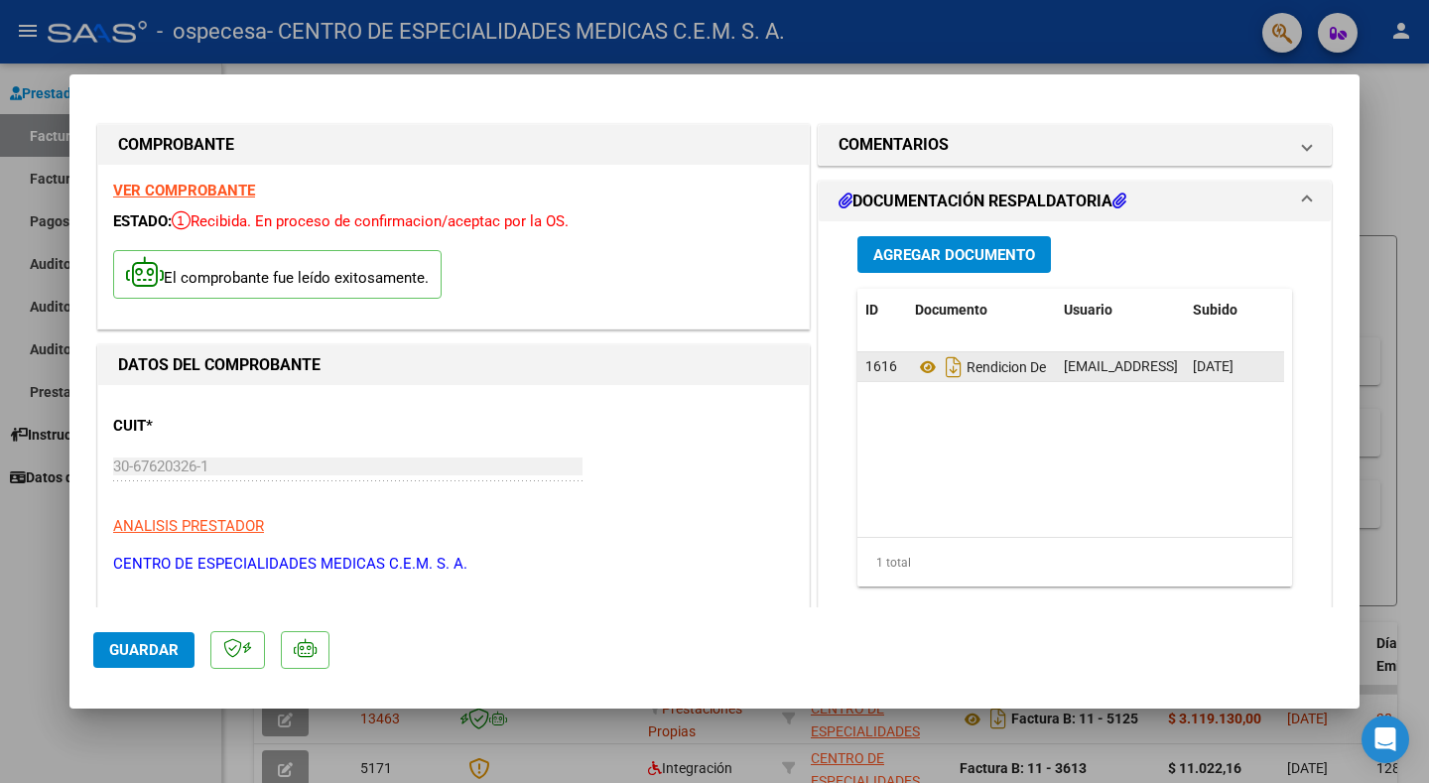
click at [1056, 375] on datatable-body-cell "[EMAIL_ADDRESS][DOMAIN_NAME] - CENTRO DE ESPECIALIDADES MEDICAS CEM S.A." at bounding box center [1120, 366] width 129 height 29
click at [1029, 371] on span "Rendicion De Prestaciones Mes De [DATE]" at bounding box center [1068, 367] width 306 height 16
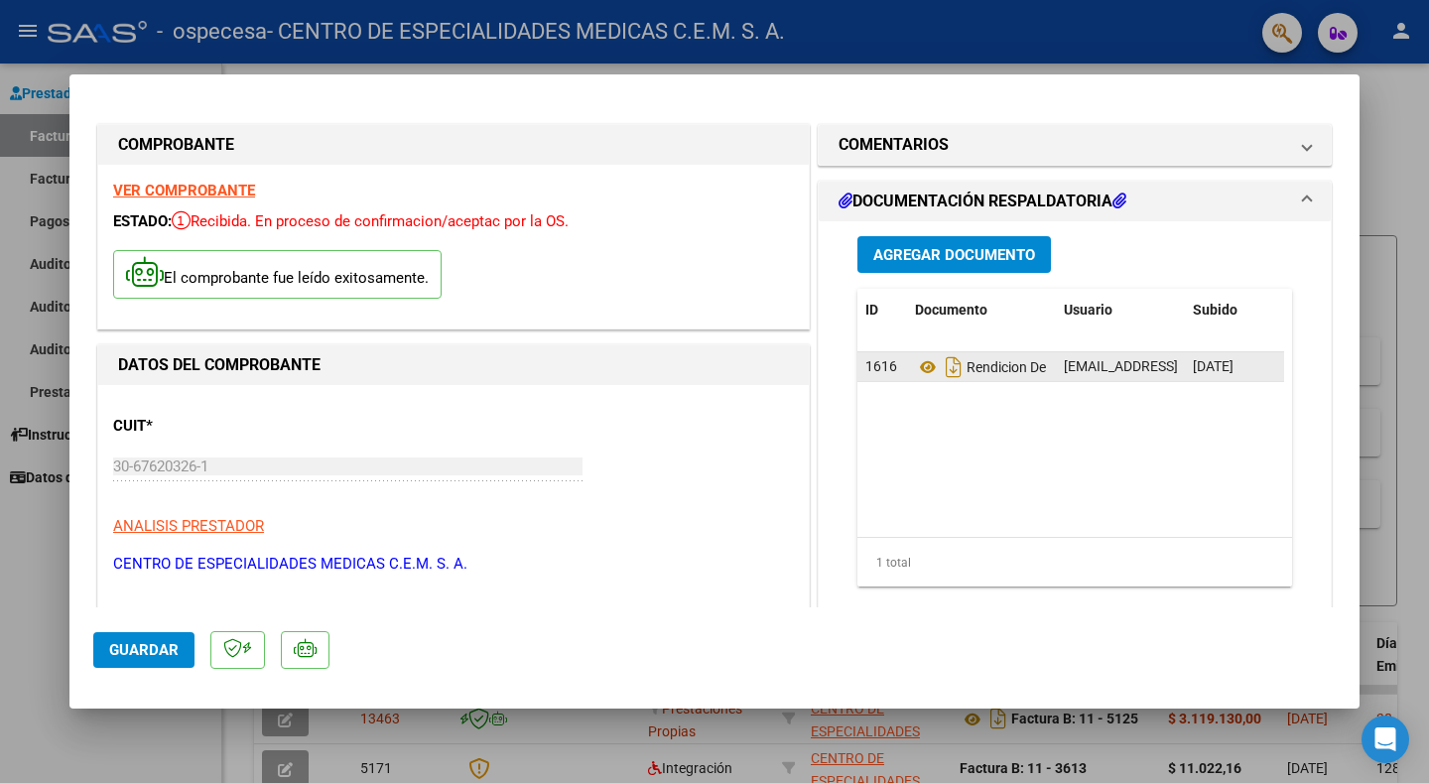
click at [1029, 371] on span "Rendicion De Prestaciones Mes De [DATE]" at bounding box center [1068, 367] width 306 height 16
click at [1035, 377] on div "Rendicion De Prestaciones Mes De [DATE]" at bounding box center [981, 367] width 133 height 32
click at [1035, 373] on span "Rendicion De Prestaciones Mes De [DATE]" at bounding box center [1068, 367] width 306 height 16
click at [1028, 379] on div "Rendicion De Prestaciones Mes De [DATE]" at bounding box center [981, 367] width 133 height 32
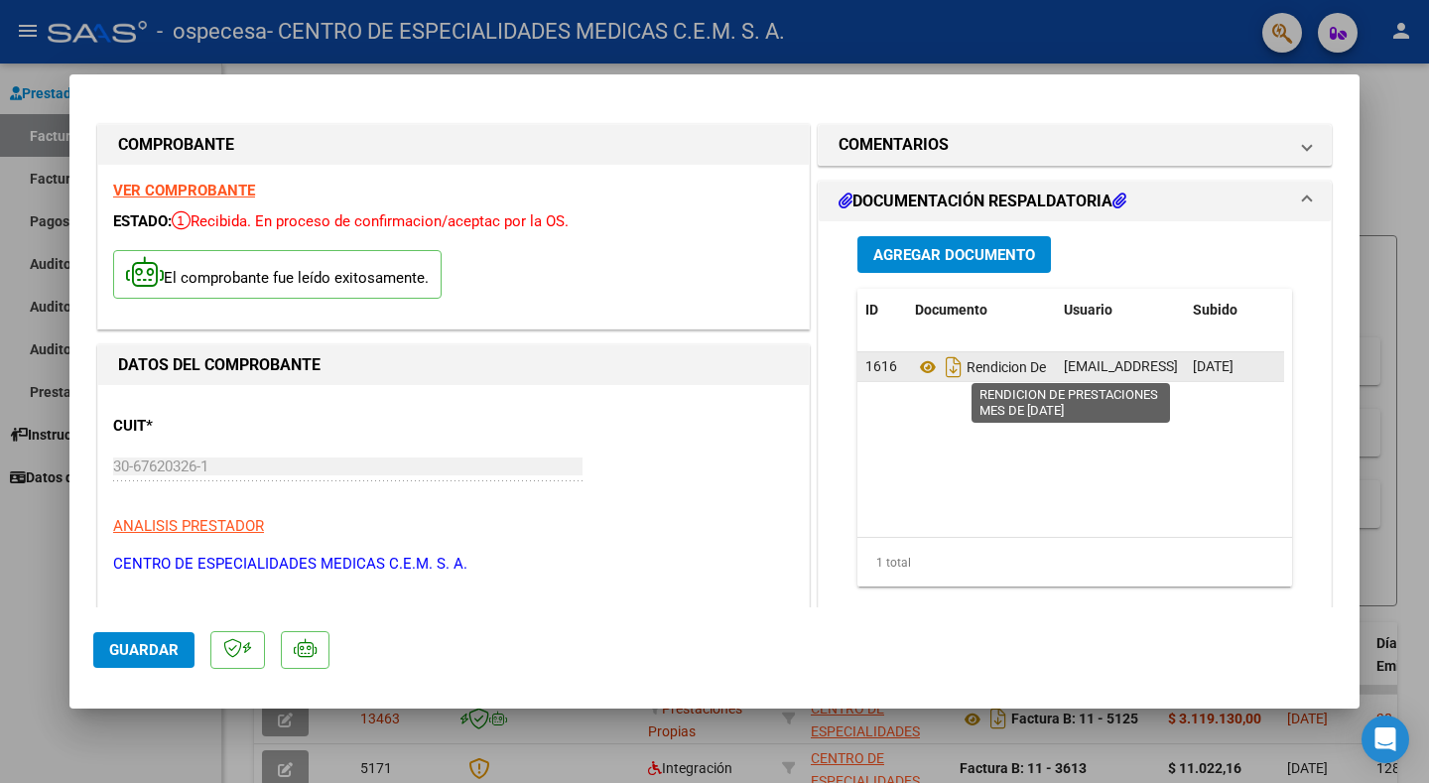
click at [1014, 368] on span "Rendicion De Prestaciones Mes De [DATE]" at bounding box center [1068, 367] width 306 height 16
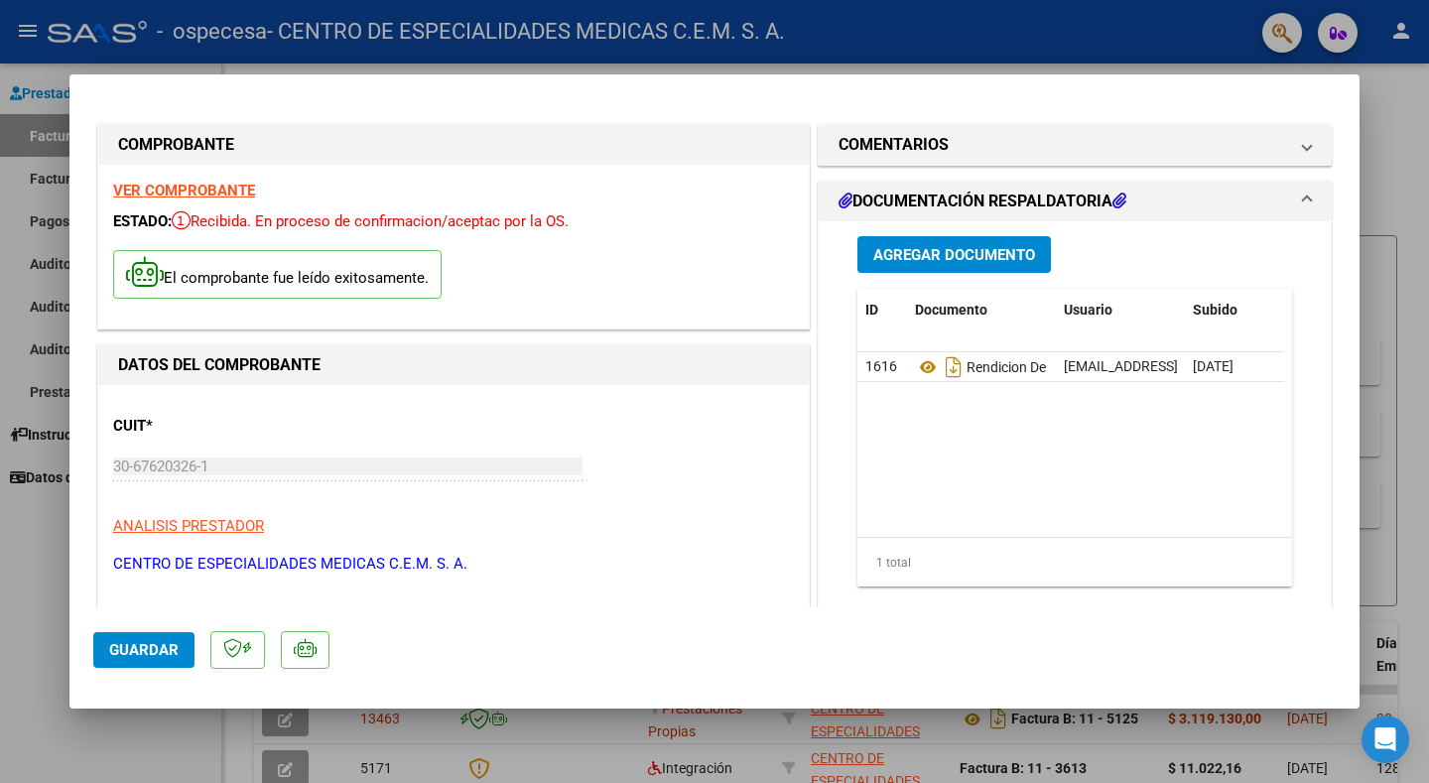
drag, startPoint x: 1014, startPoint y: 368, endPoint x: 979, endPoint y: 445, distance: 84.4
click at [979, 445] on datatable-body "1616 Rendicion De Prestaciones Mes De [DATE] [EMAIL_ADDRESS][DOMAIN_NAME] - CEN…" at bounding box center [1071, 444] width 427 height 185
click at [954, 263] on span "Agregar Documento" at bounding box center [954, 255] width 162 height 18
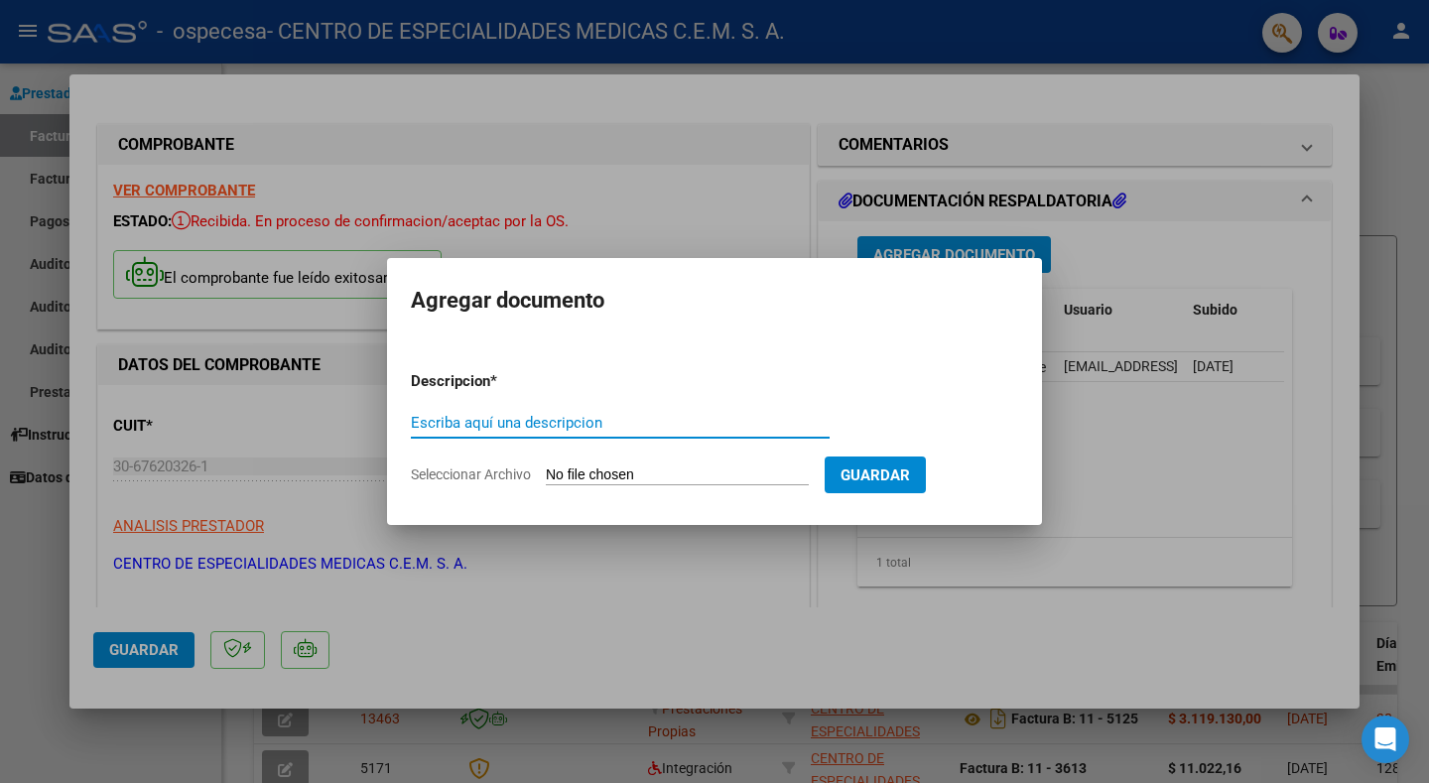
click at [561, 418] on input "Escriba aquí una descripcion" at bounding box center [620, 423] width 419 height 18
type input "EXCEL DE PRESTACIONES [DATE]"
click at [600, 605] on div at bounding box center [714, 391] width 1429 height 783
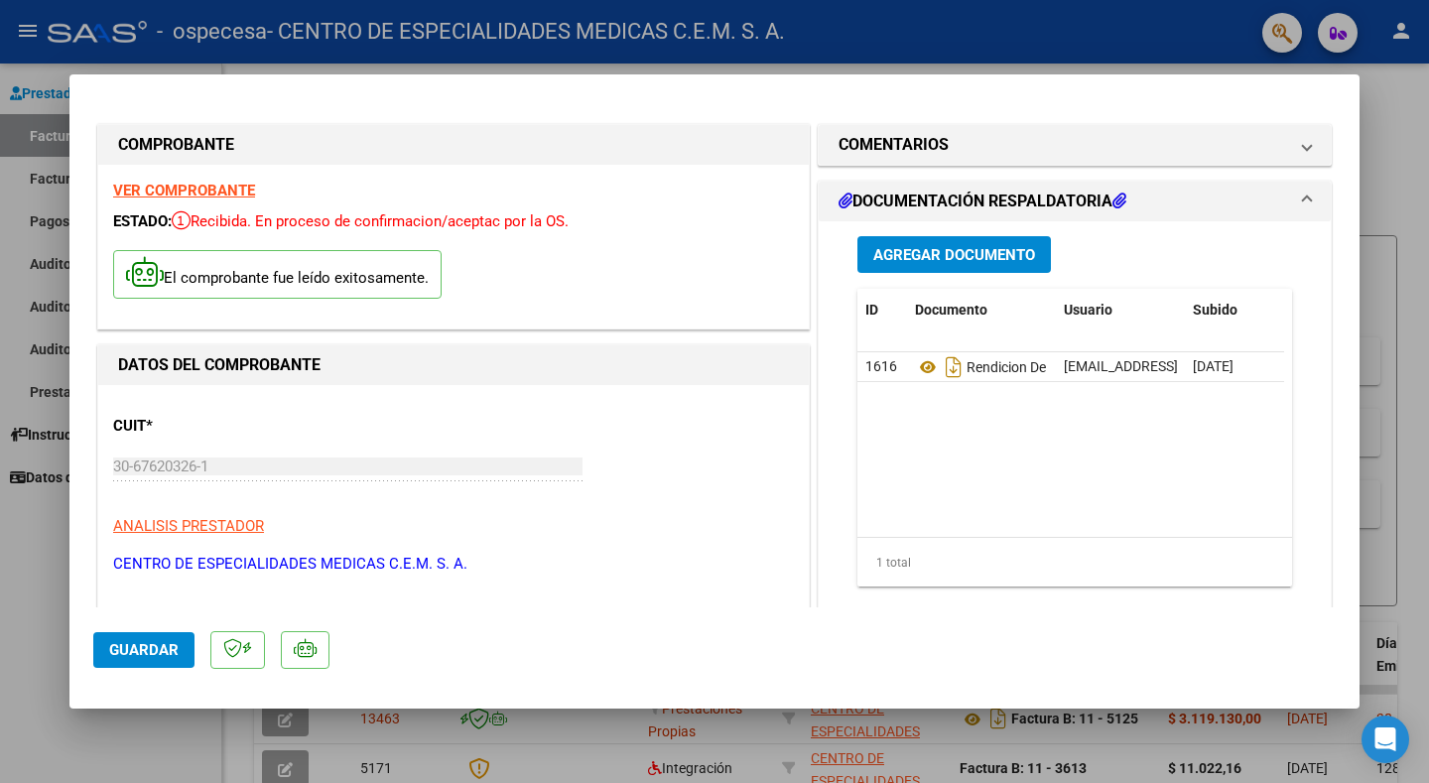
click at [987, 255] on span "Agregar Documento" at bounding box center [954, 255] width 162 height 18
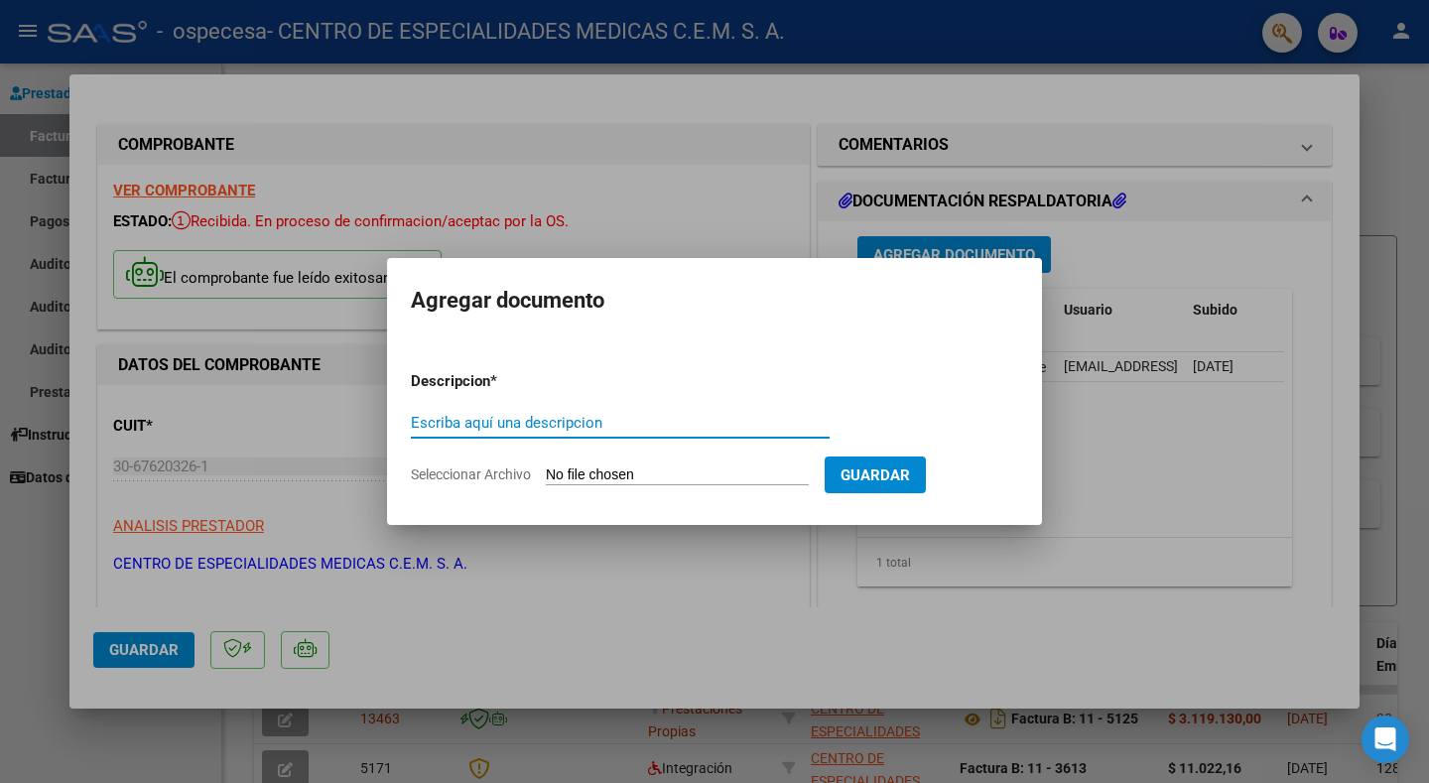
click at [567, 416] on input "Escriba aquí una descripcion" at bounding box center [620, 423] width 419 height 18
type input "EXCEL DE PRESTACIONES [DATE]"
click at [593, 474] on input "Seleccionar Archivo" at bounding box center [677, 475] width 263 height 19
type input "C:\fakepath\ceramistas.xls"
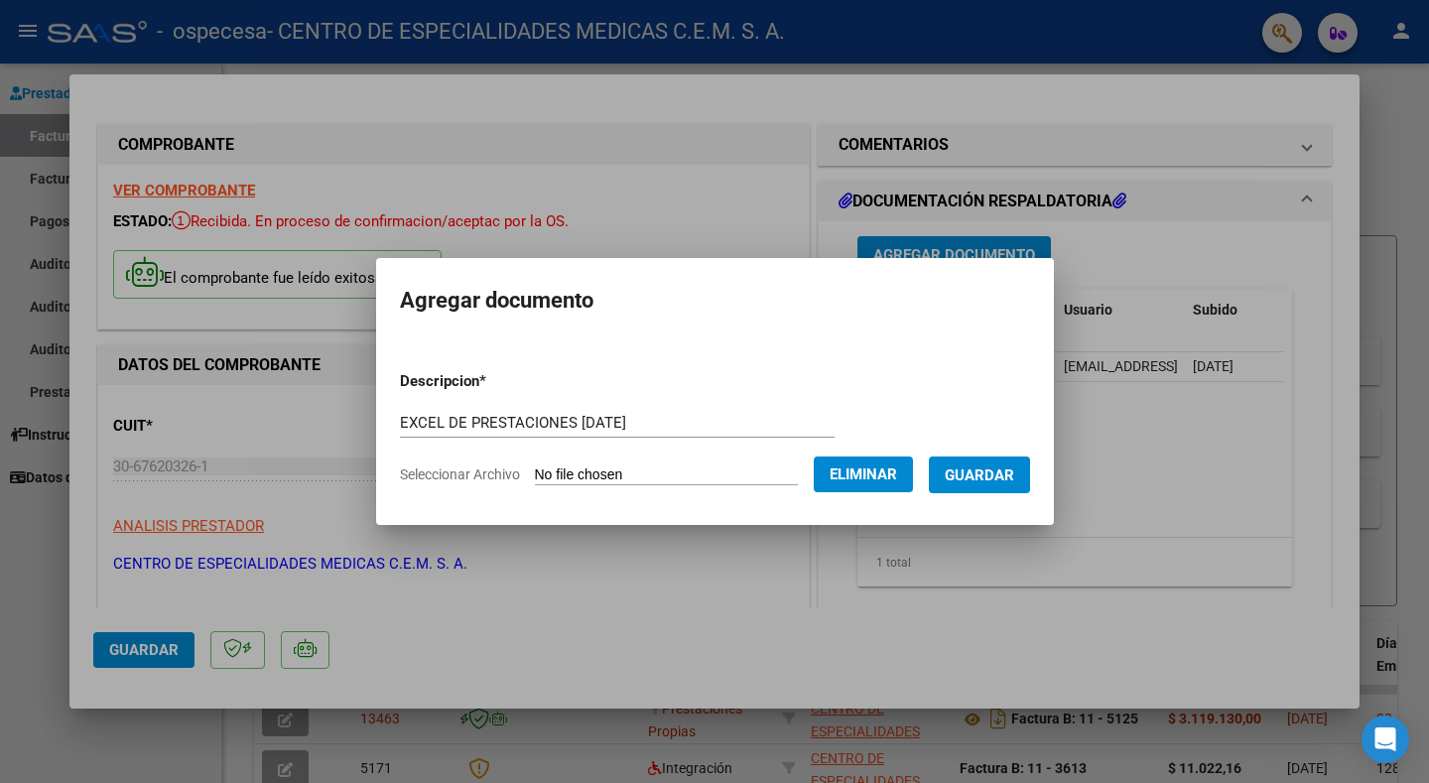
click at [978, 479] on span "Guardar" at bounding box center [979, 475] width 69 height 18
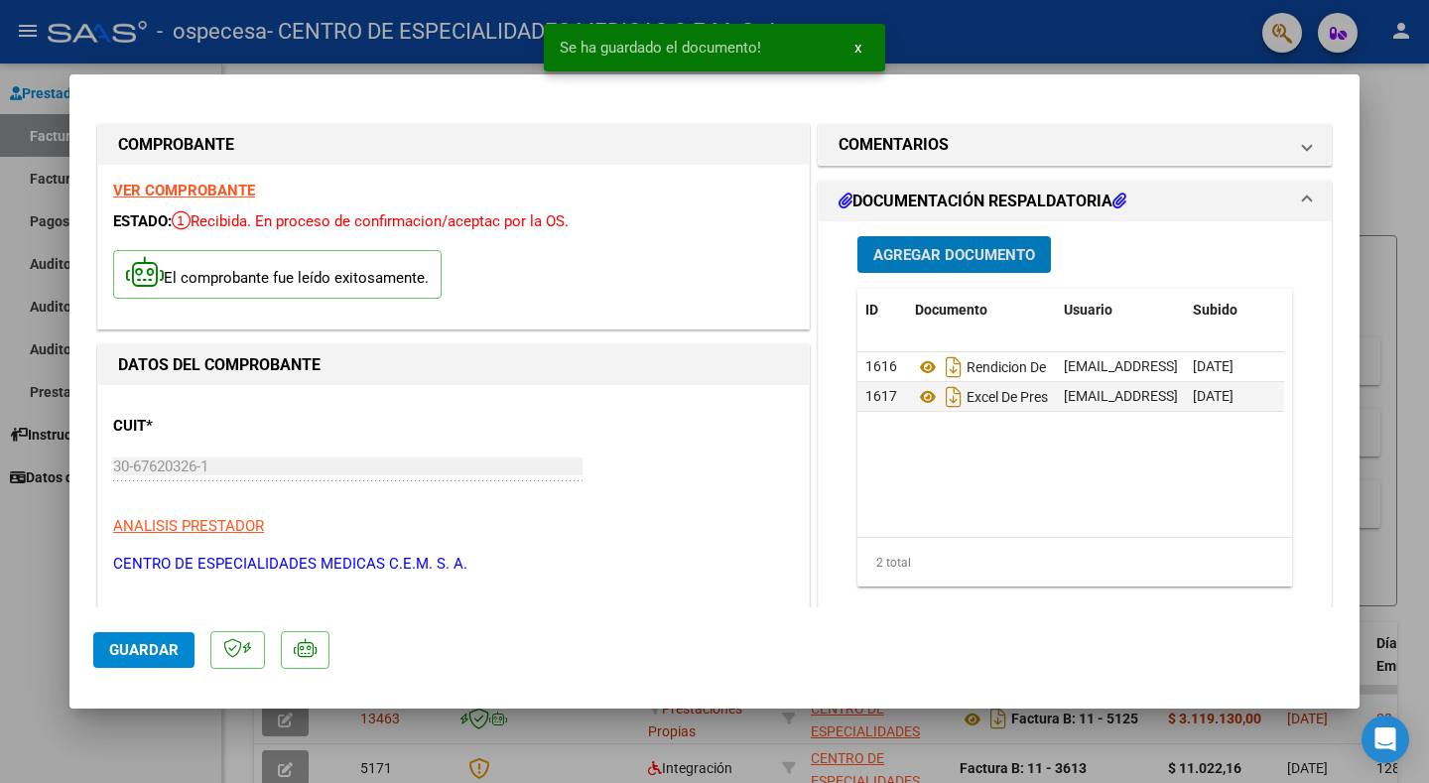
click at [943, 253] on span "Agregar Documento" at bounding box center [954, 255] width 162 height 18
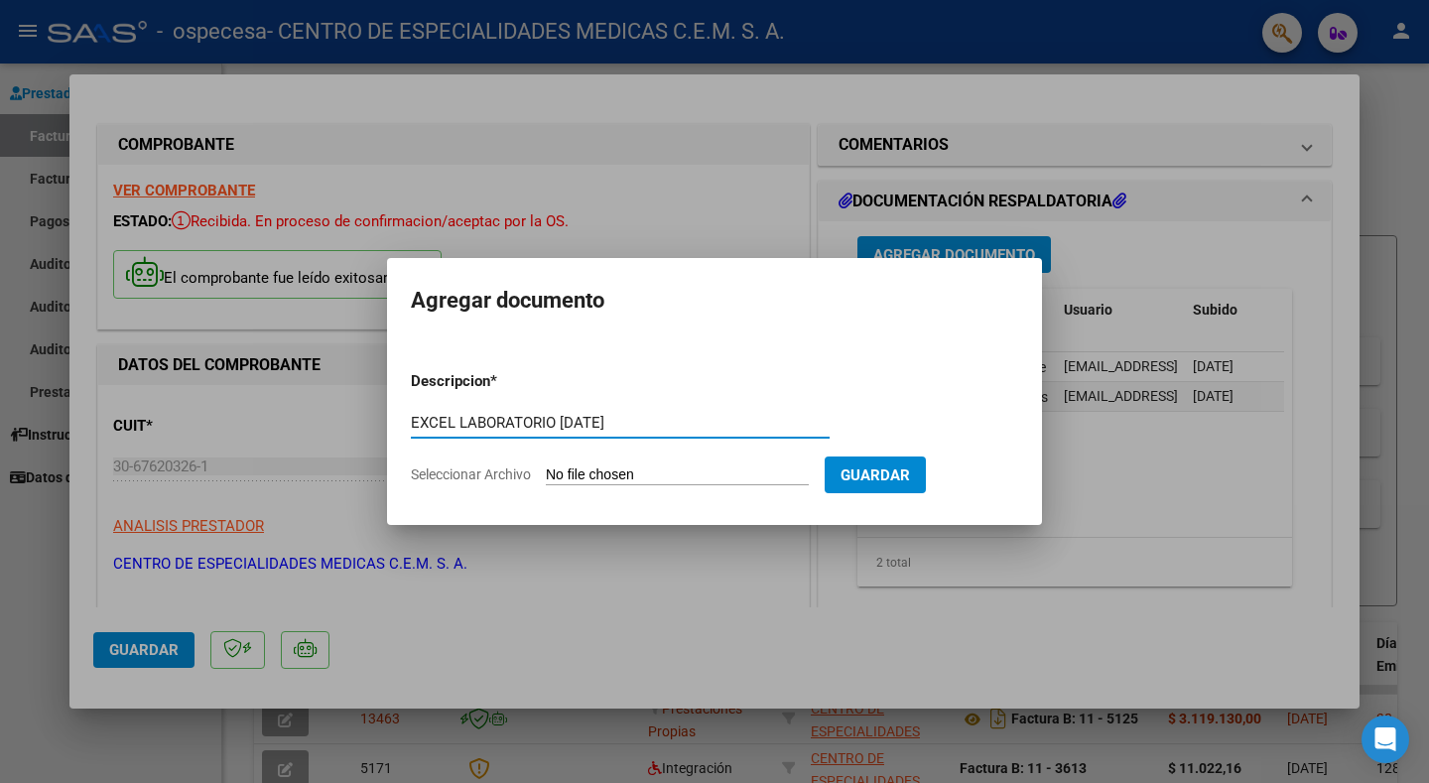
drag, startPoint x: 484, startPoint y: 423, endPoint x: 578, endPoint y: 462, distance: 101.0
click at [485, 424] on input "EXCEL LABORATORIO [DATE]" at bounding box center [620, 423] width 419 height 18
type input "EXCEL LABORATORIO [DATE]"
click at [610, 471] on input "Seleccionar Archivo" at bounding box center [677, 475] width 263 height 19
type input "C:\fakepath\ceramistas celeste v.xls"
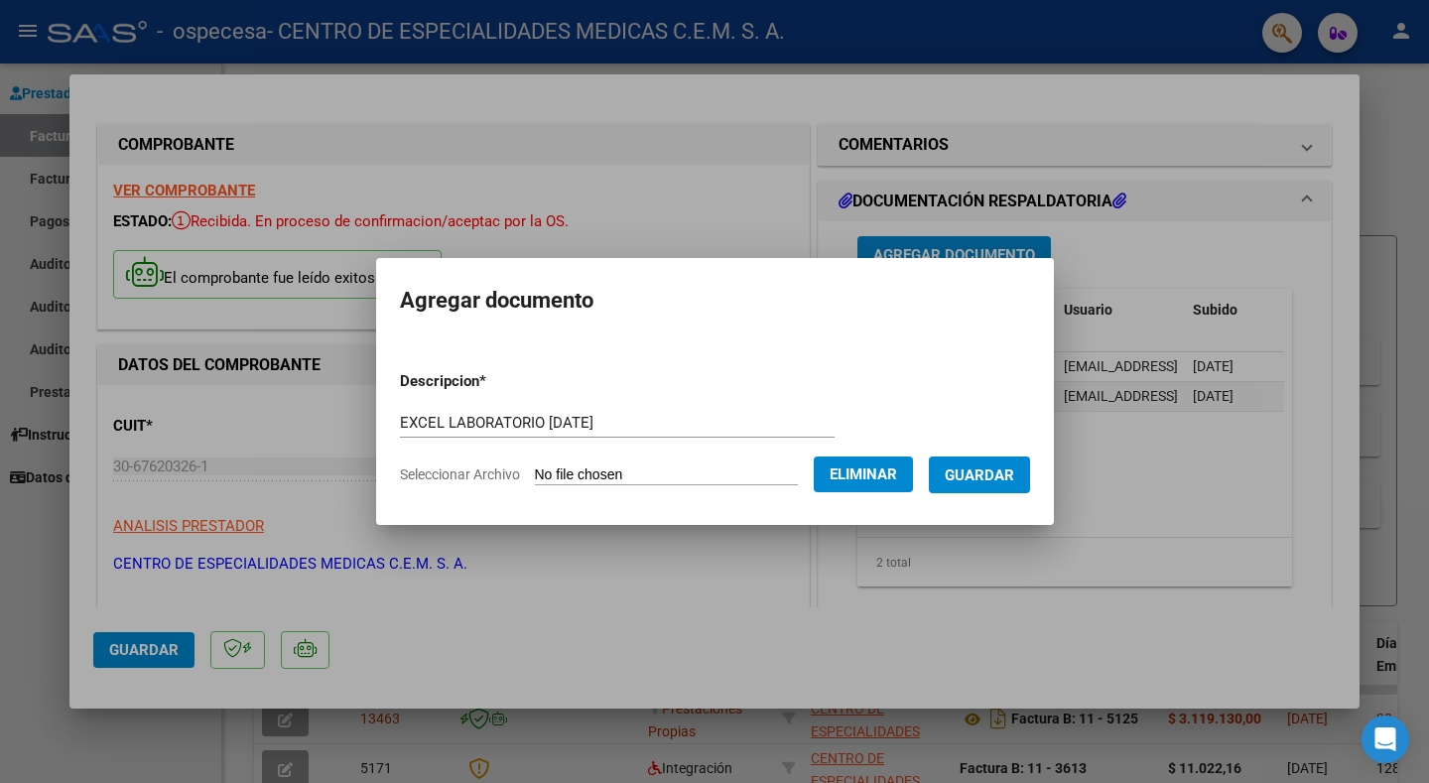
click at [955, 472] on span "Guardar" at bounding box center [979, 475] width 69 height 18
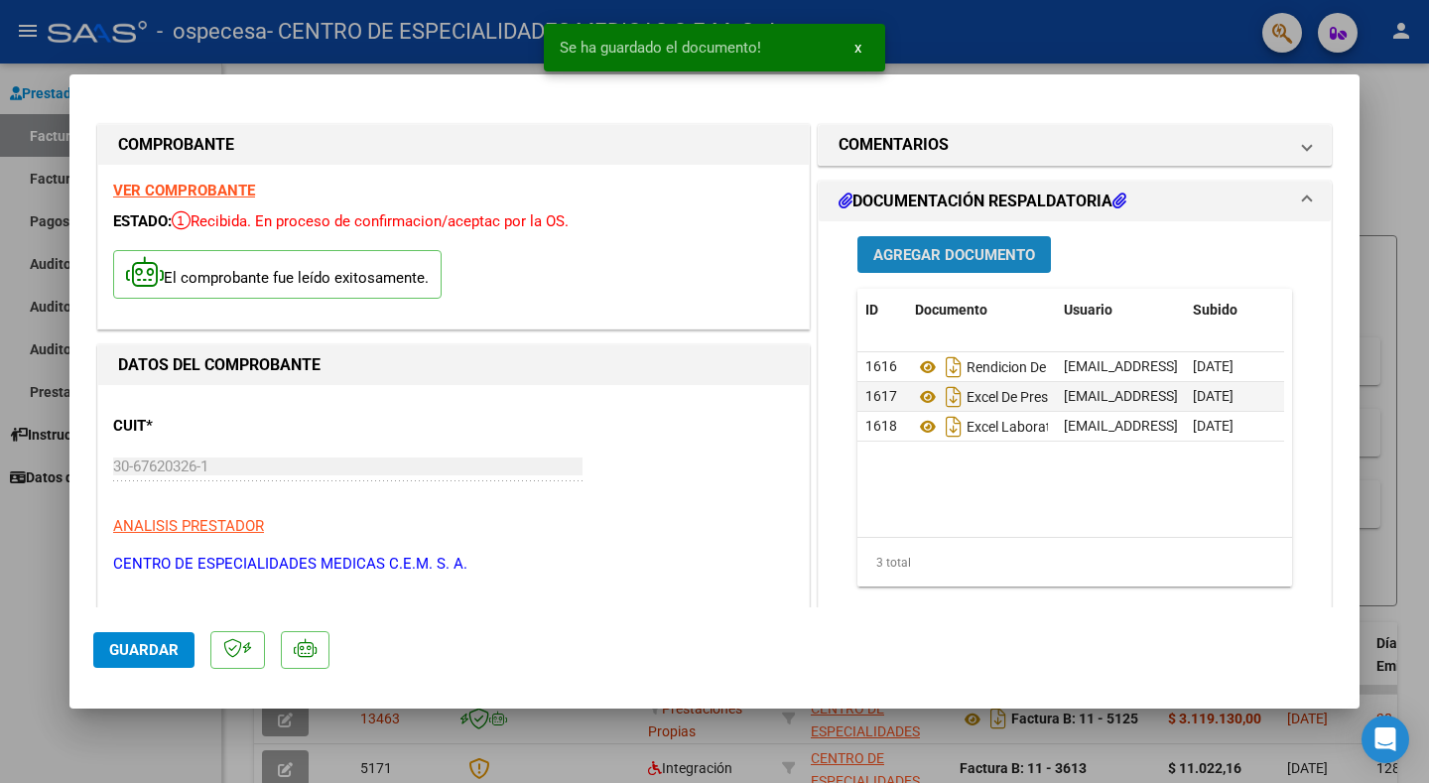
click at [910, 249] on span "Agregar Documento" at bounding box center [954, 255] width 162 height 18
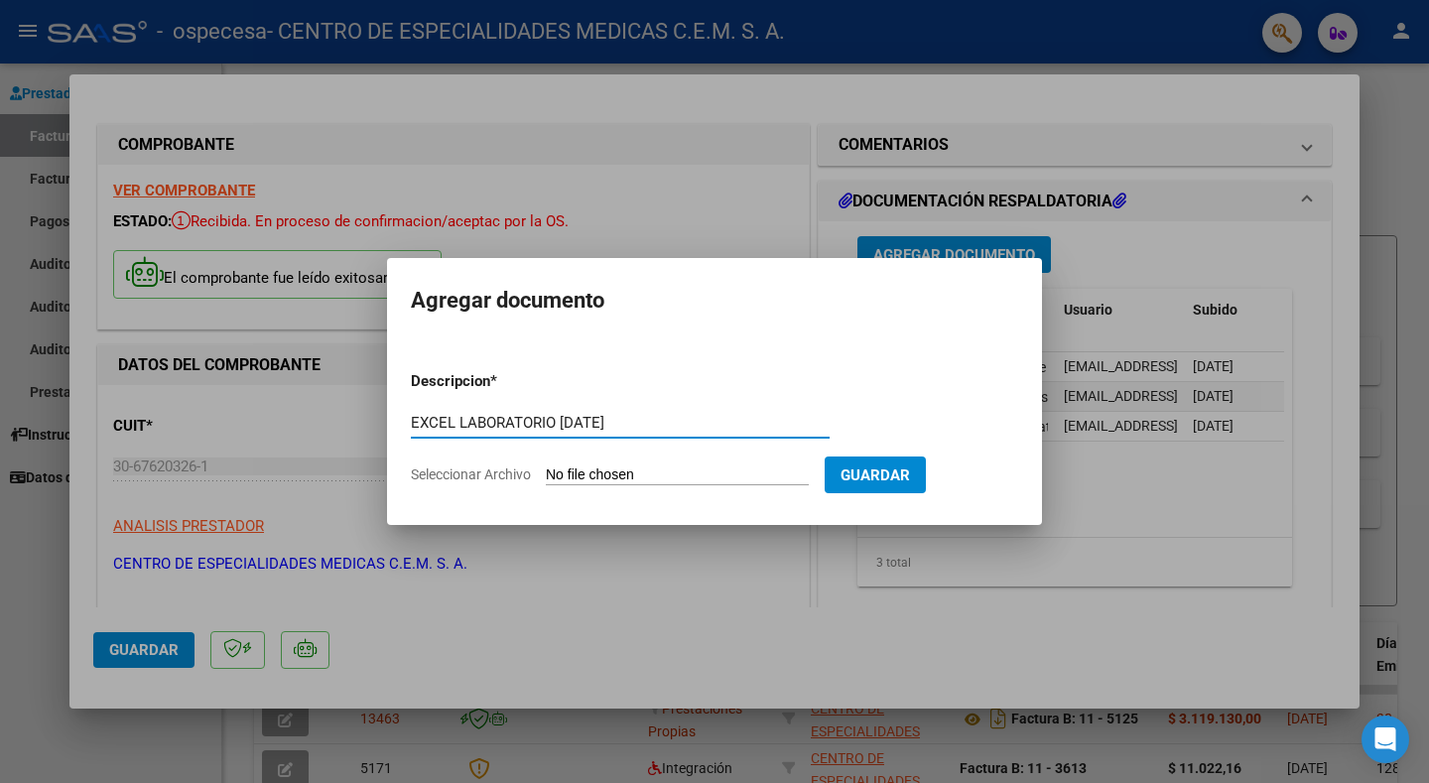
type input "EXCEL LABORATORIO [DATE]"
click at [649, 469] on input "Seleccionar Archivo" at bounding box center [677, 475] width 263 height 19
type input "C:\fakepath\ceramistas naranja v.xls"
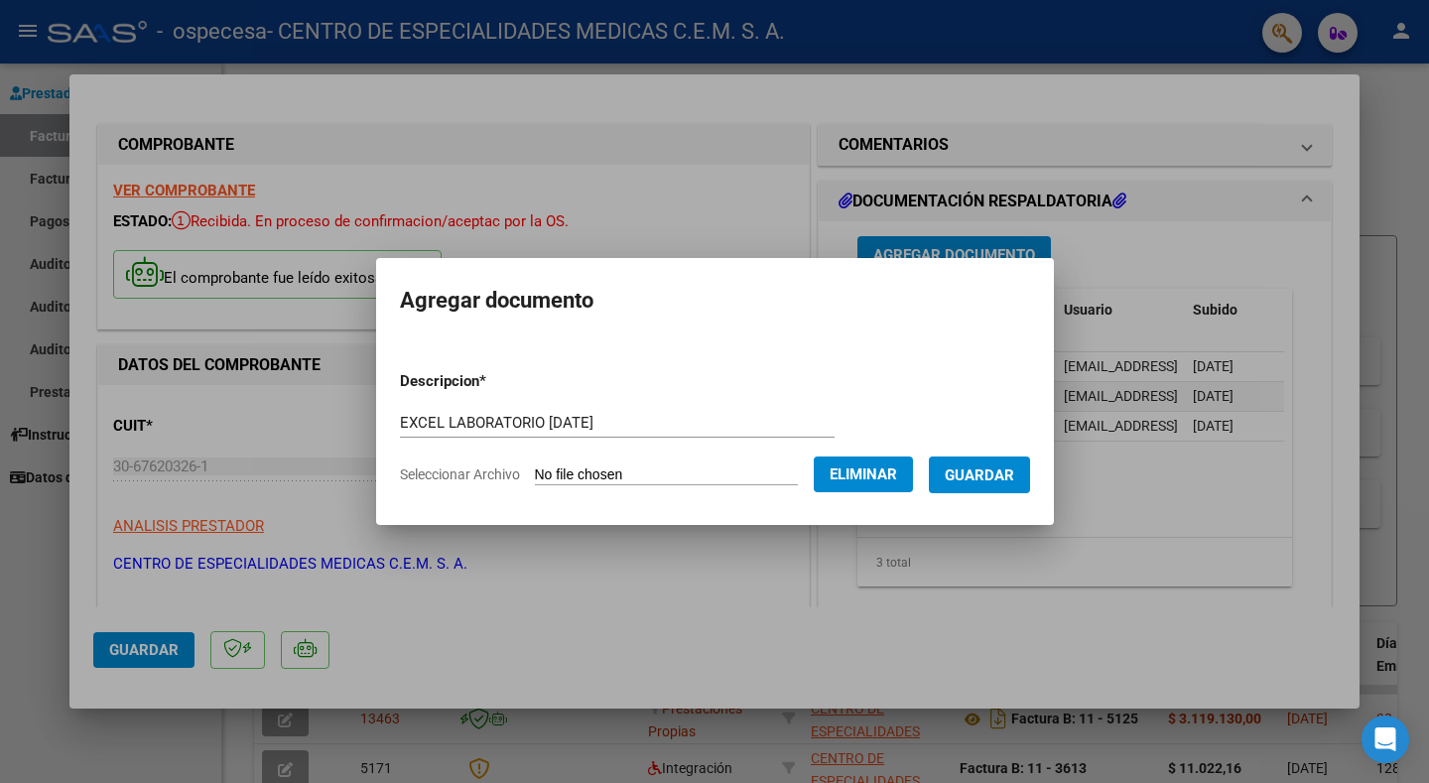
click at [958, 479] on span "Guardar" at bounding box center [979, 475] width 69 height 18
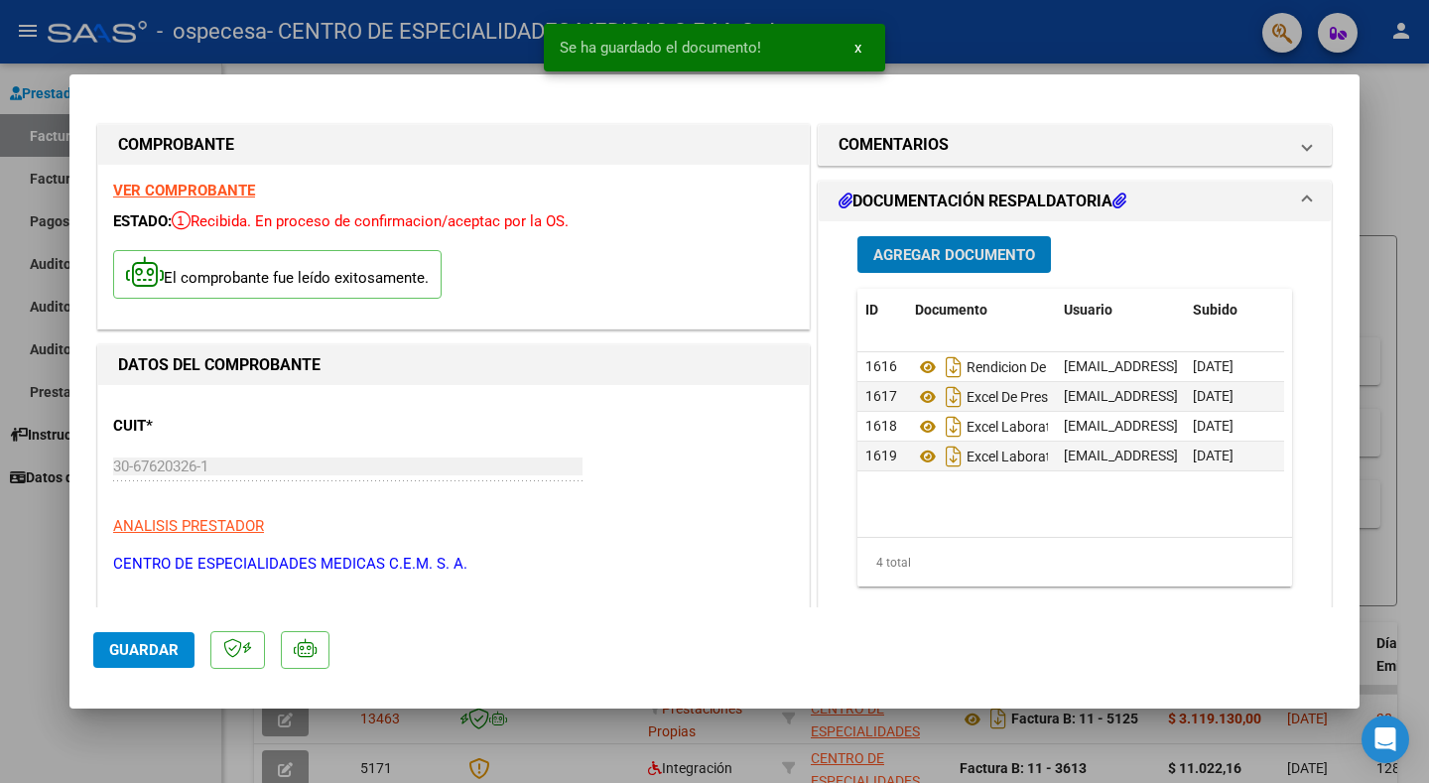
click at [921, 254] on span "Agregar Documento" at bounding box center [954, 255] width 162 height 18
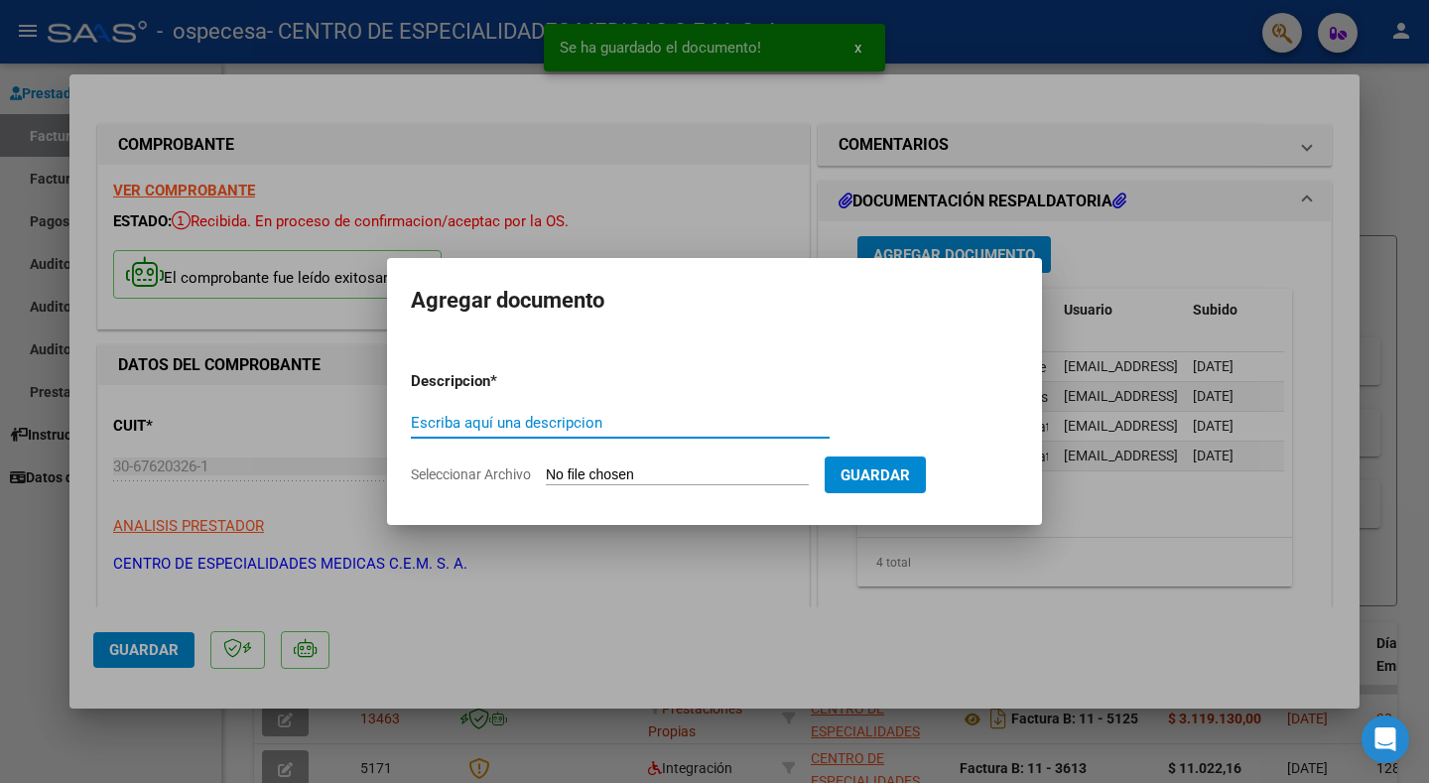
click at [464, 422] on input "Escriba aquí una descripcion" at bounding box center [620, 423] width 419 height 18
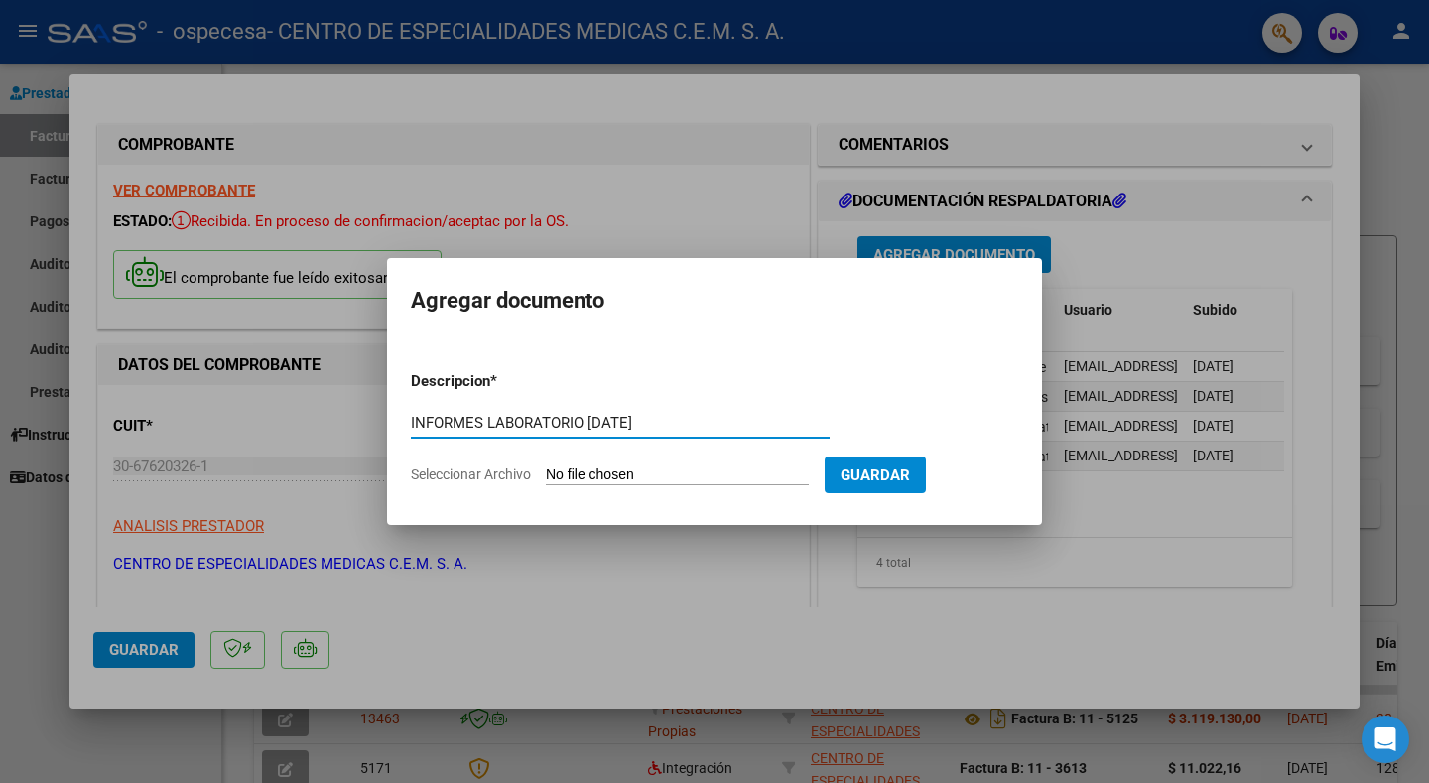
type input "INFORMES LABORATORIO [DATE]"
click at [621, 466] on input "Seleccionar Archivo" at bounding box center [677, 475] width 263 height 19
type input "C:\fakepath\CERAMISTAS CELESTE V.pdf"
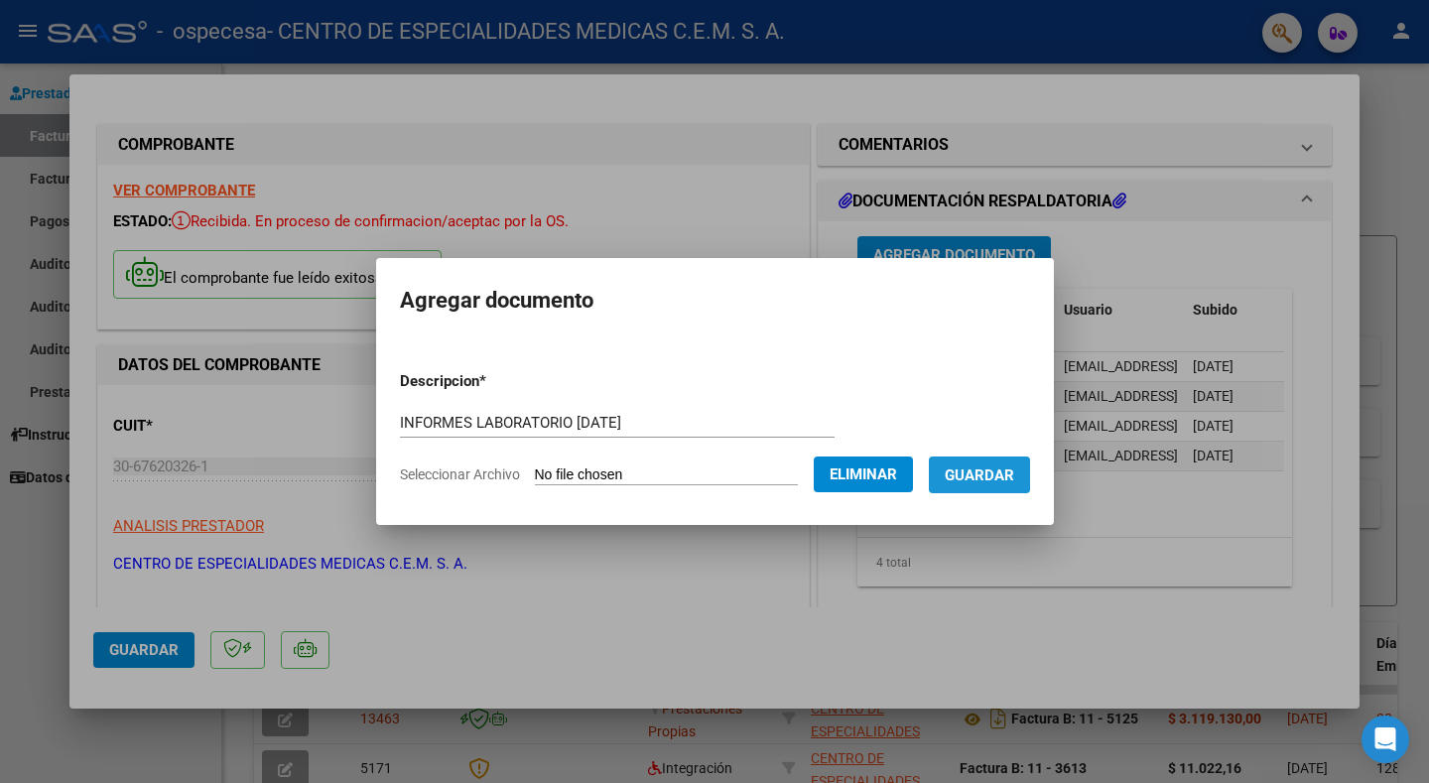
click at [979, 468] on span "Guardar" at bounding box center [979, 475] width 69 height 18
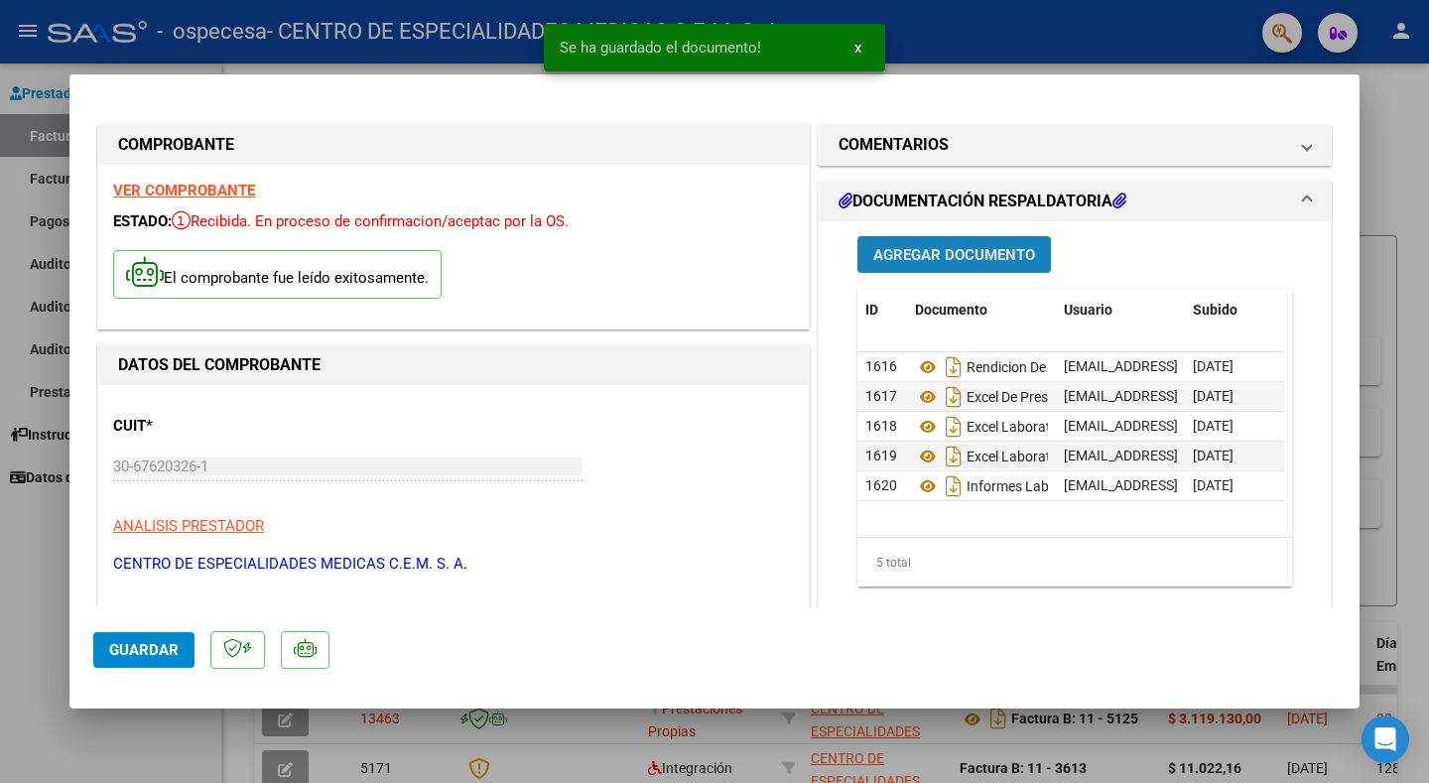
click at [926, 242] on button "Agregar Documento" at bounding box center [955, 254] width 194 height 37
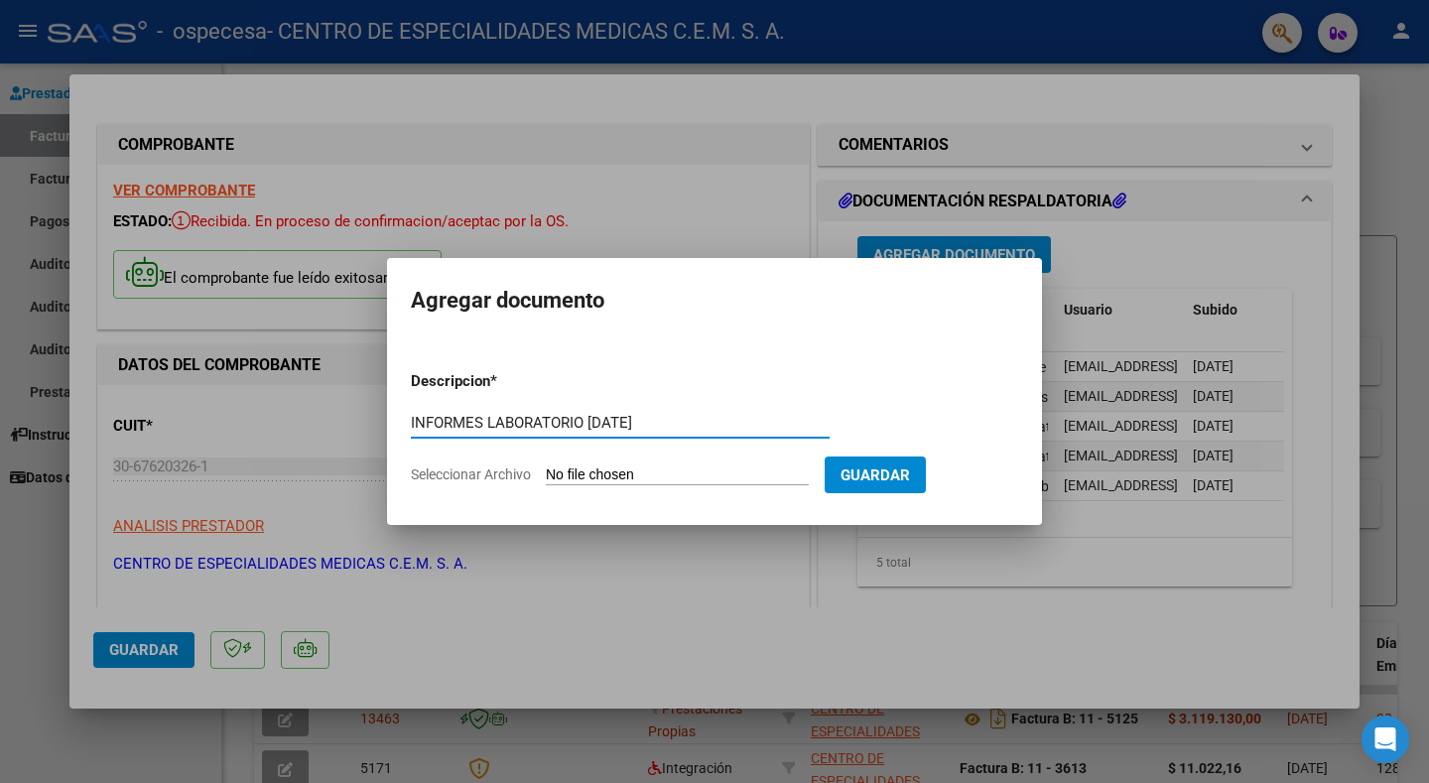
type input "INFORMES LABORATORIO [DATE]"
drag, startPoint x: 653, startPoint y: 441, endPoint x: 594, endPoint y: 483, distance: 73.3
click at [594, 483] on input "Seleccionar Archivo" at bounding box center [677, 475] width 263 height 19
type input "C:\fakepath\CERAMISTAS NARANJA V.pdf"
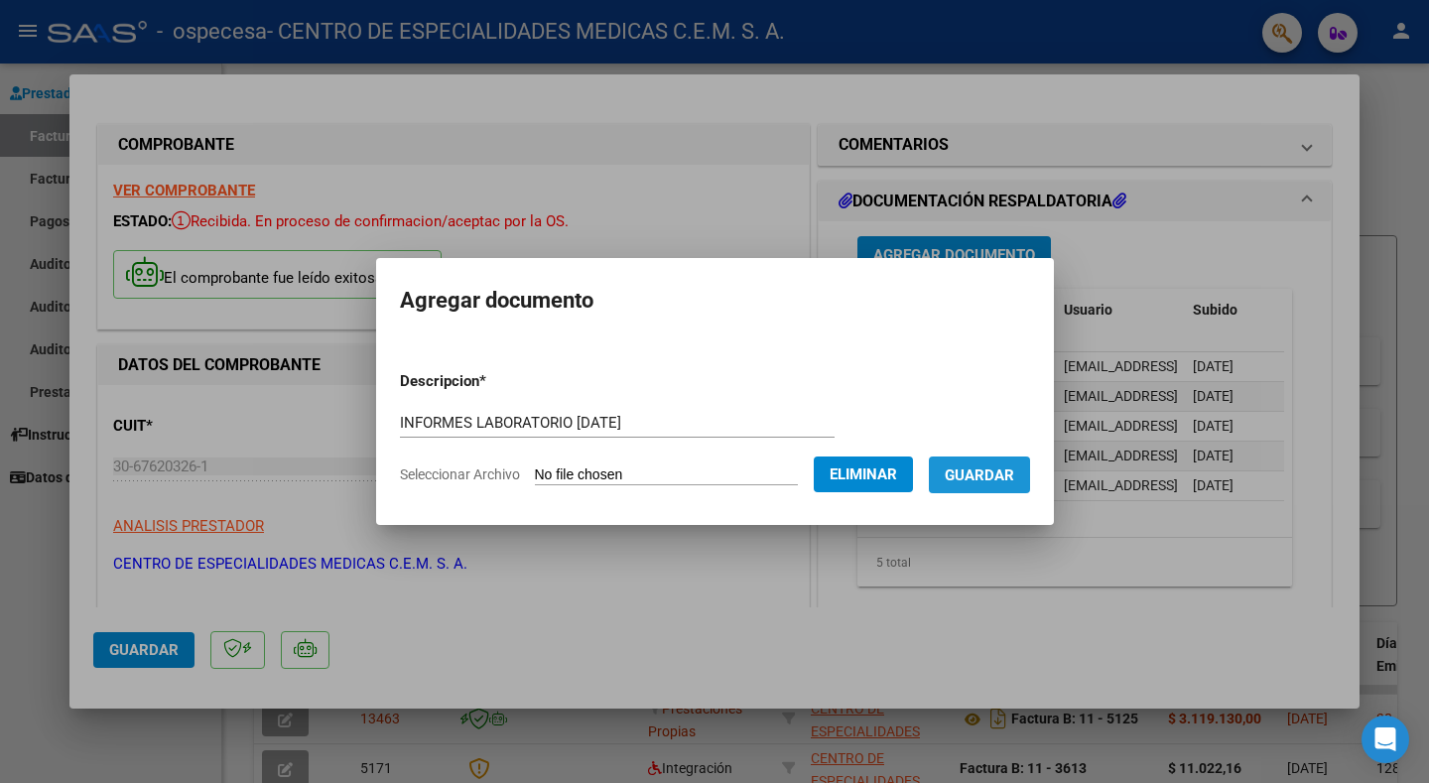
click at [962, 476] on span "Guardar" at bounding box center [979, 475] width 69 height 18
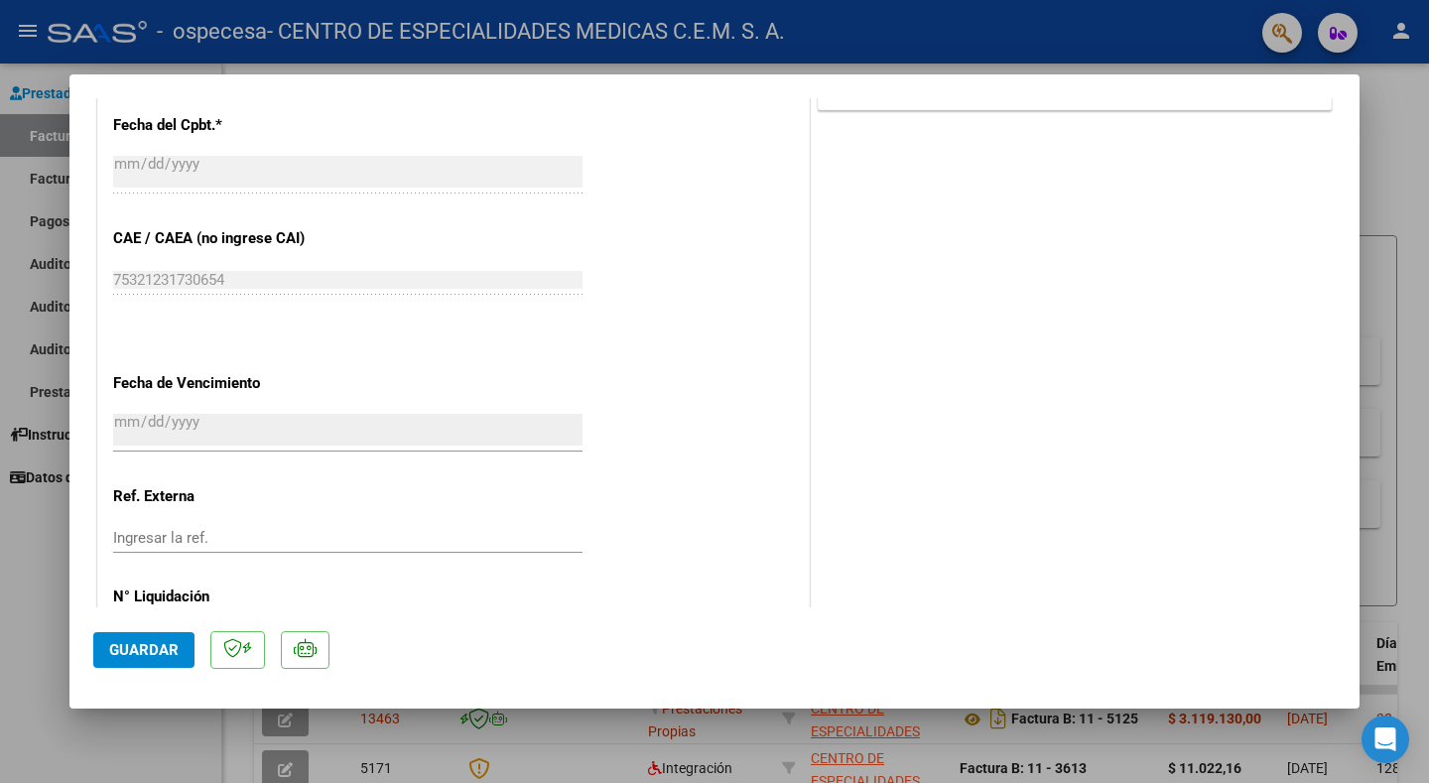
scroll to position [1052, 0]
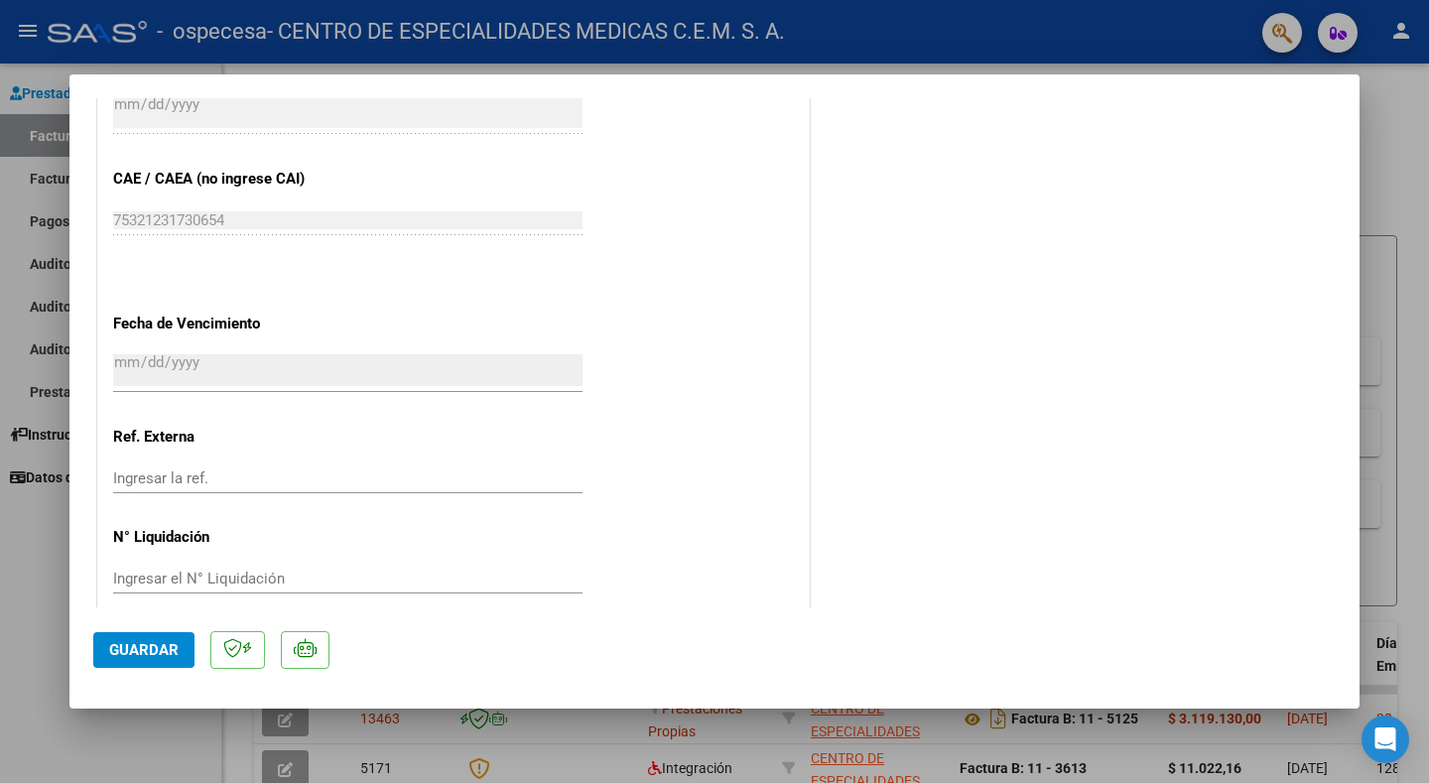
click at [129, 654] on span "Guardar" at bounding box center [143, 650] width 69 height 18
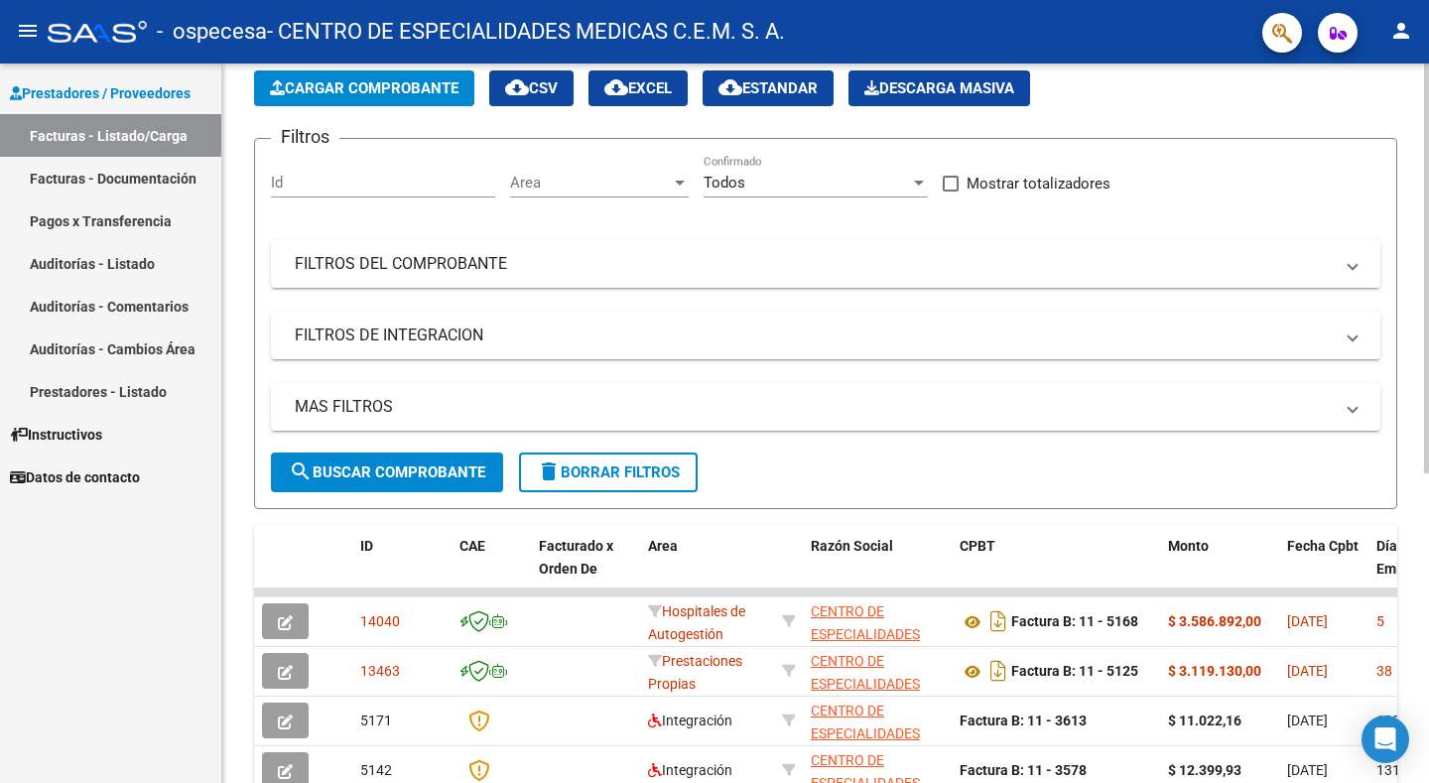
scroll to position [298, 0]
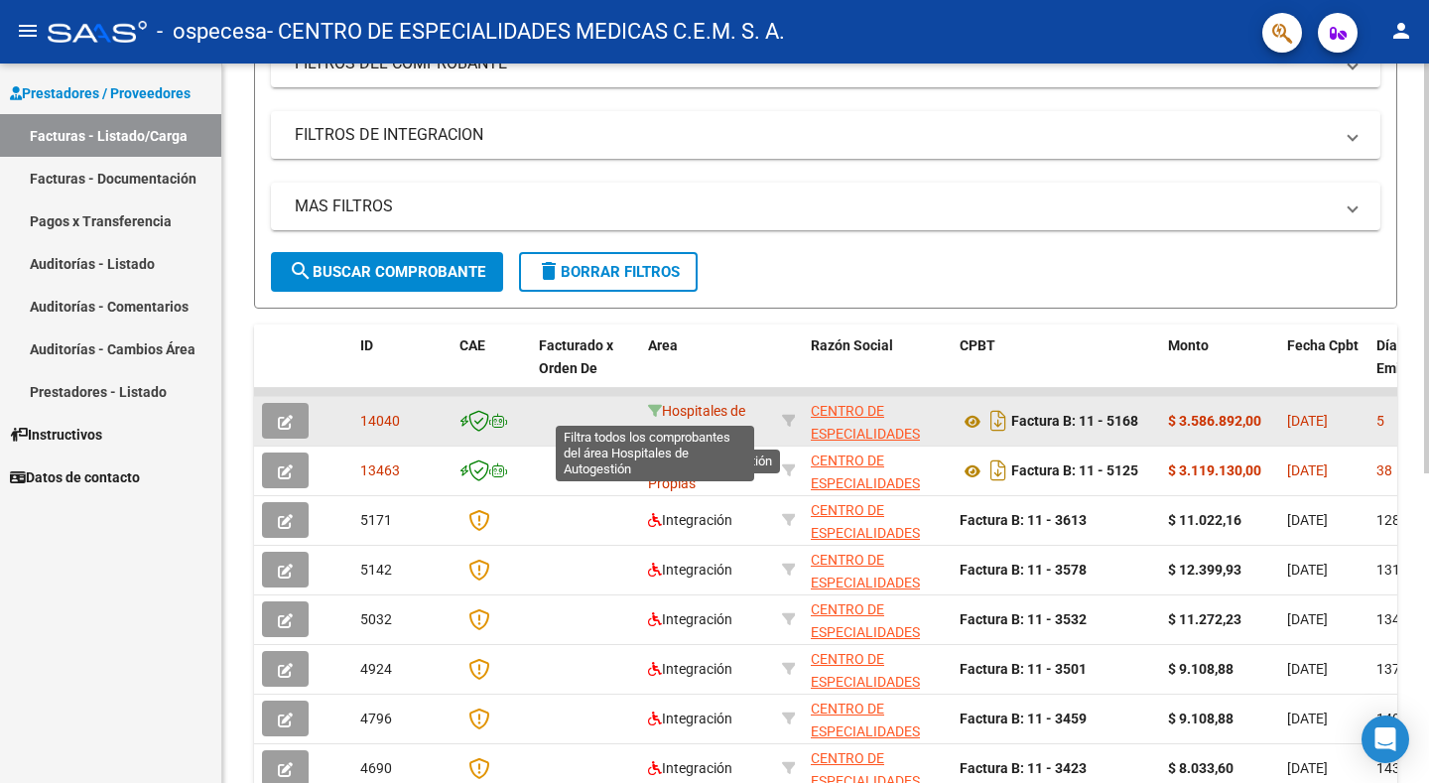
click at [650, 408] on icon at bounding box center [655, 411] width 14 height 14
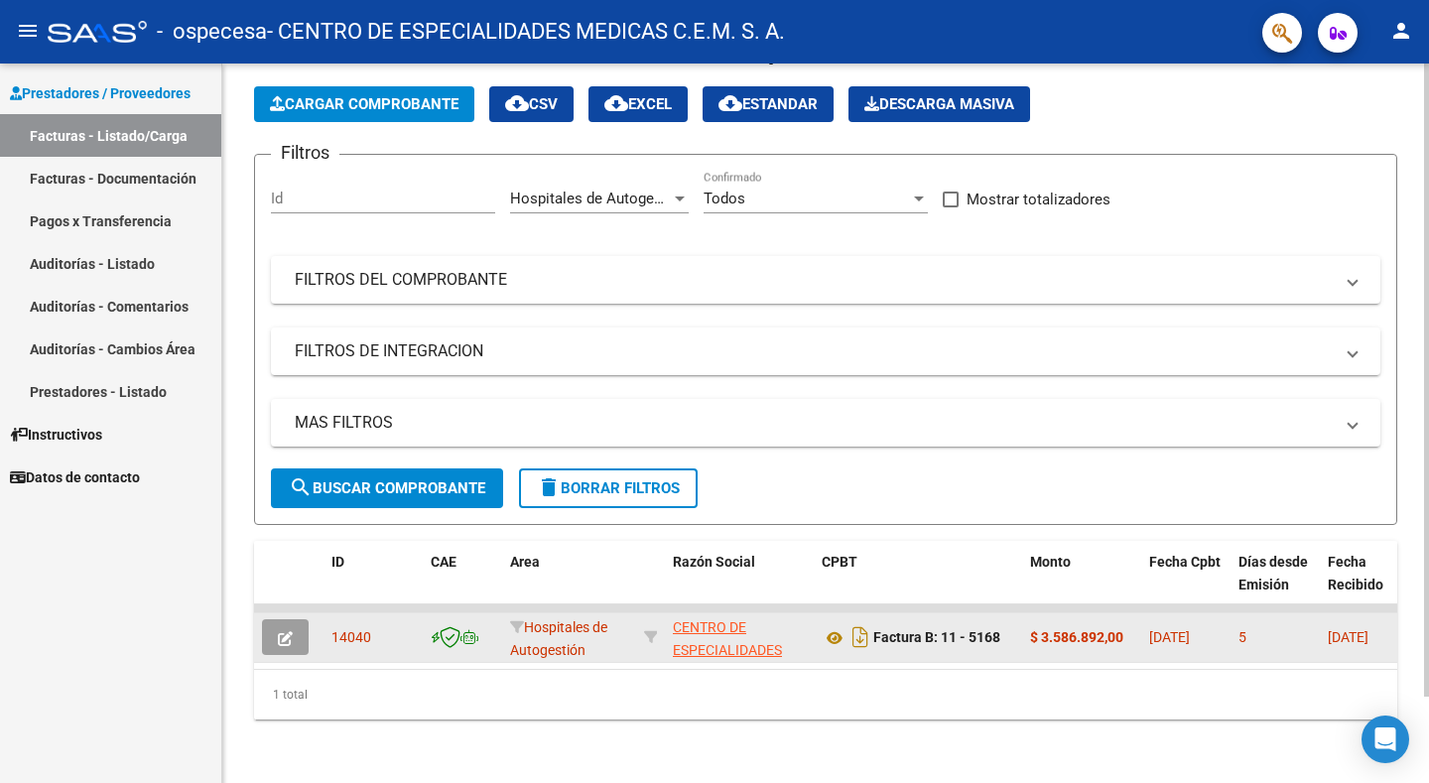
scroll to position [98, 0]
click at [646, 630] on icon at bounding box center [651, 637] width 14 height 14
type input "30676203261"
click at [293, 619] on button "button" at bounding box center [285, 637] width 47 height 36
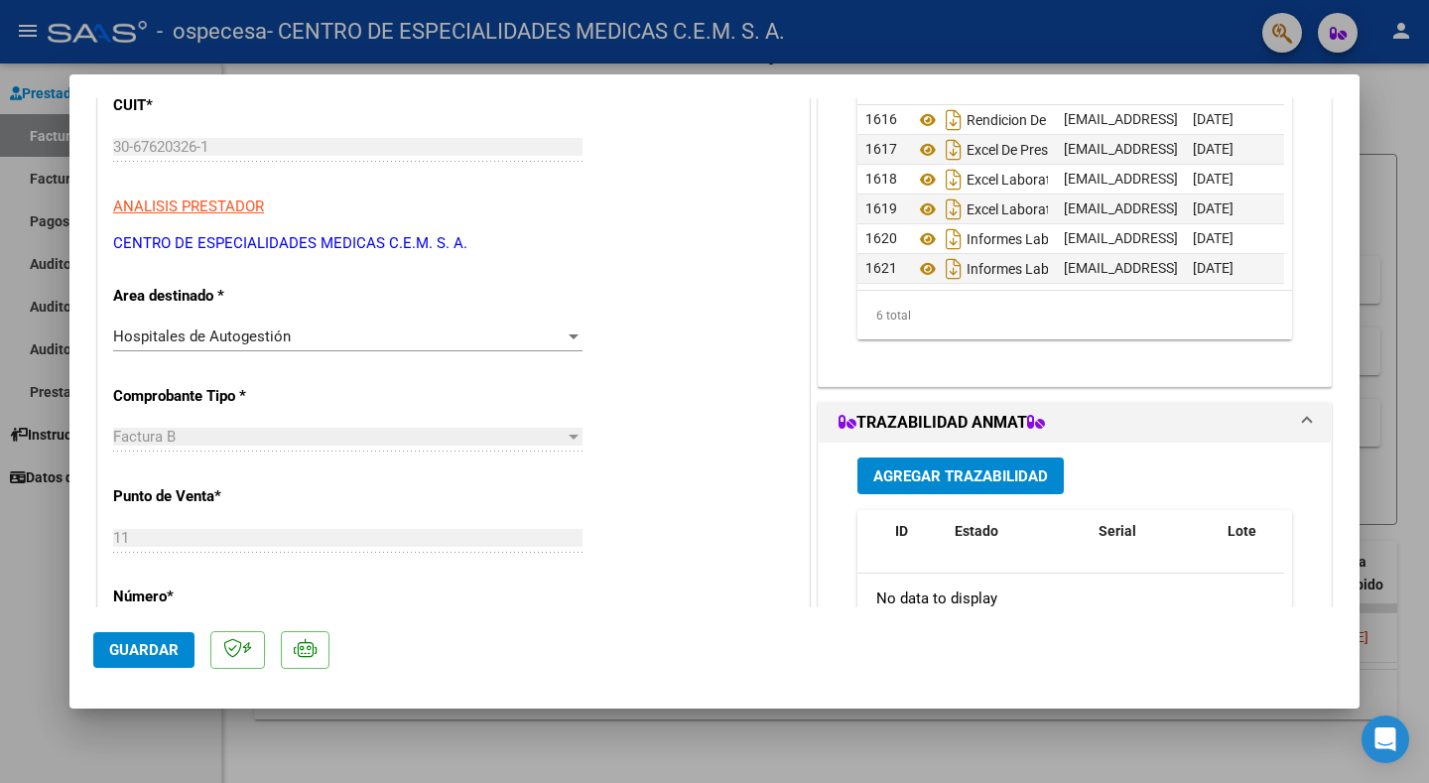
scroll to position [198, 0]
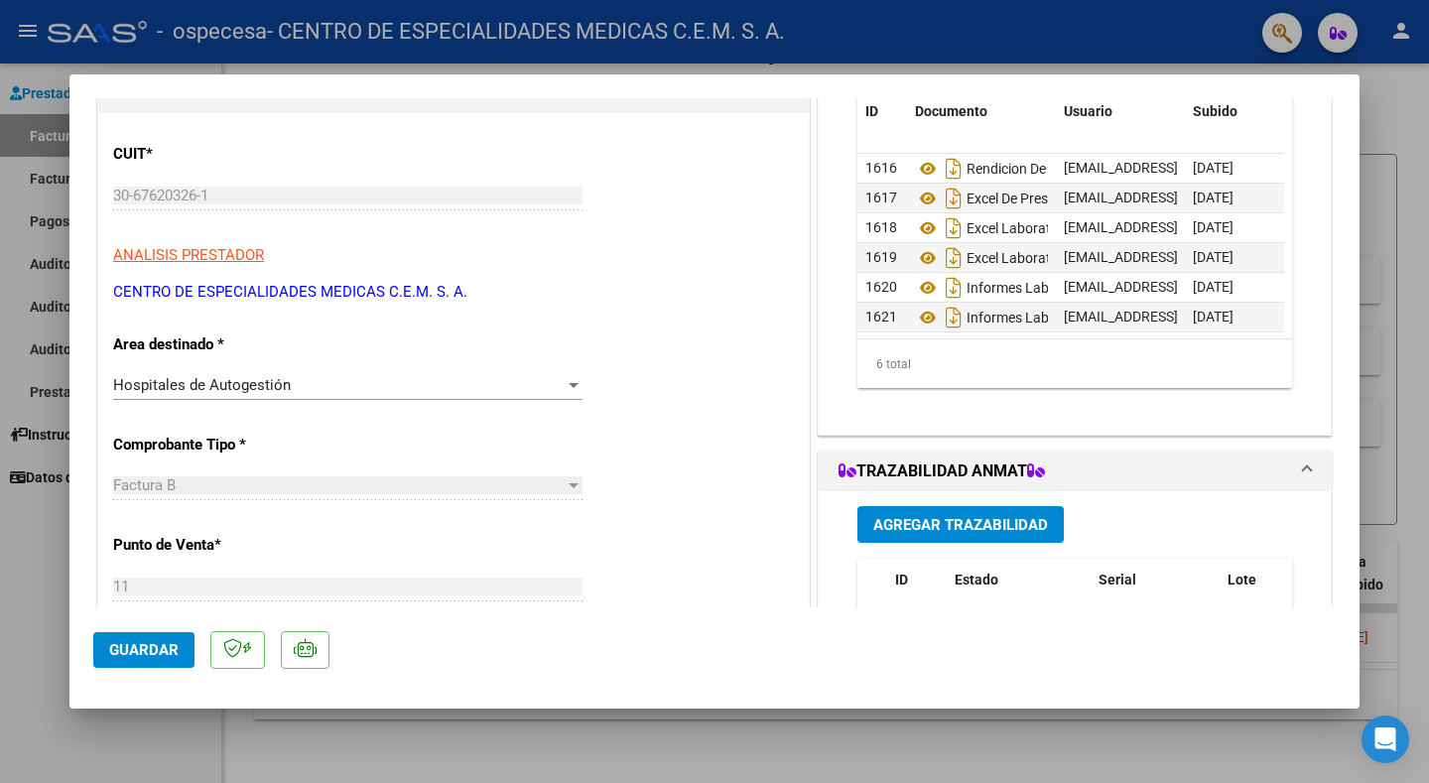
click at [571, 381] on div at bounding box center [574, 385] width 18 height 16
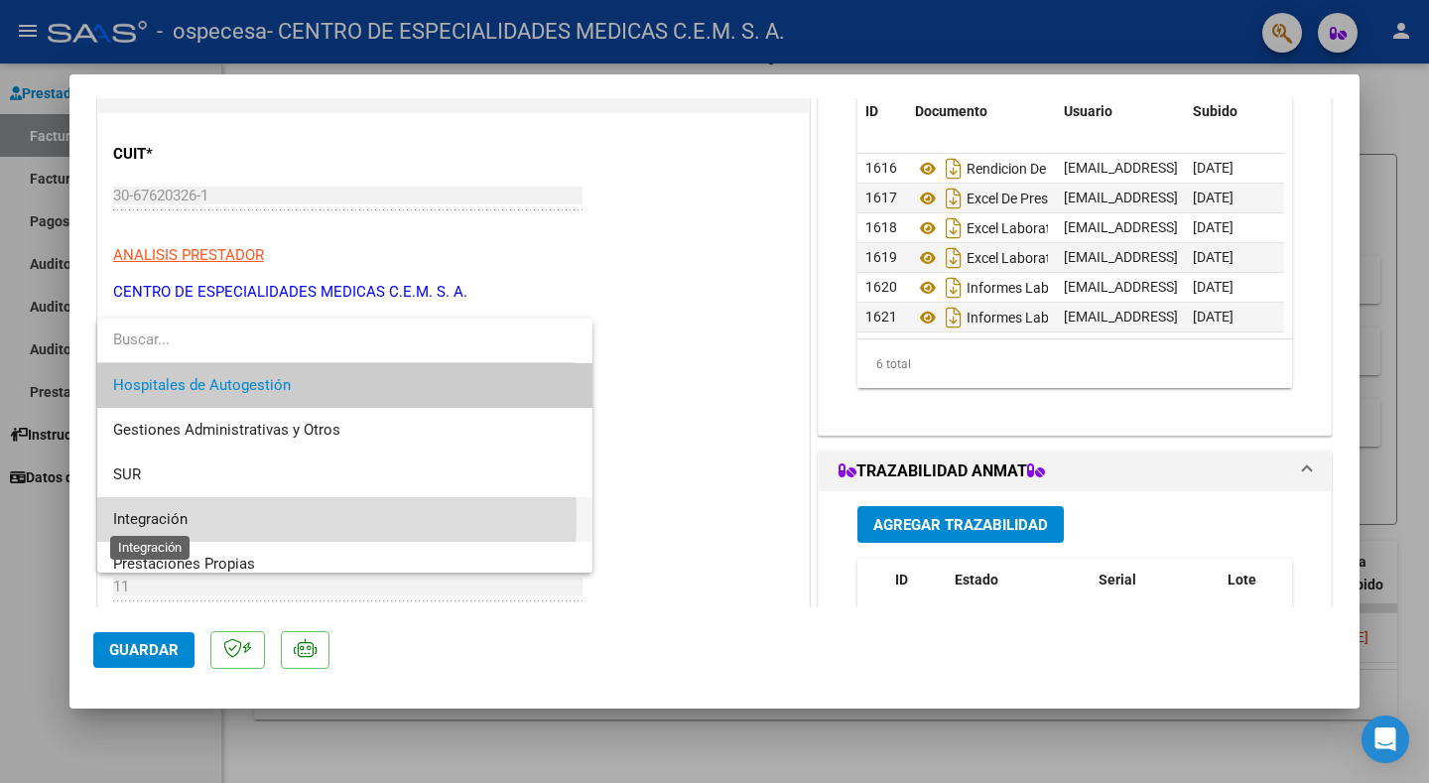
click at [161, 515] on span "Integración" at bounding box center [150, 519] width 74 height 18
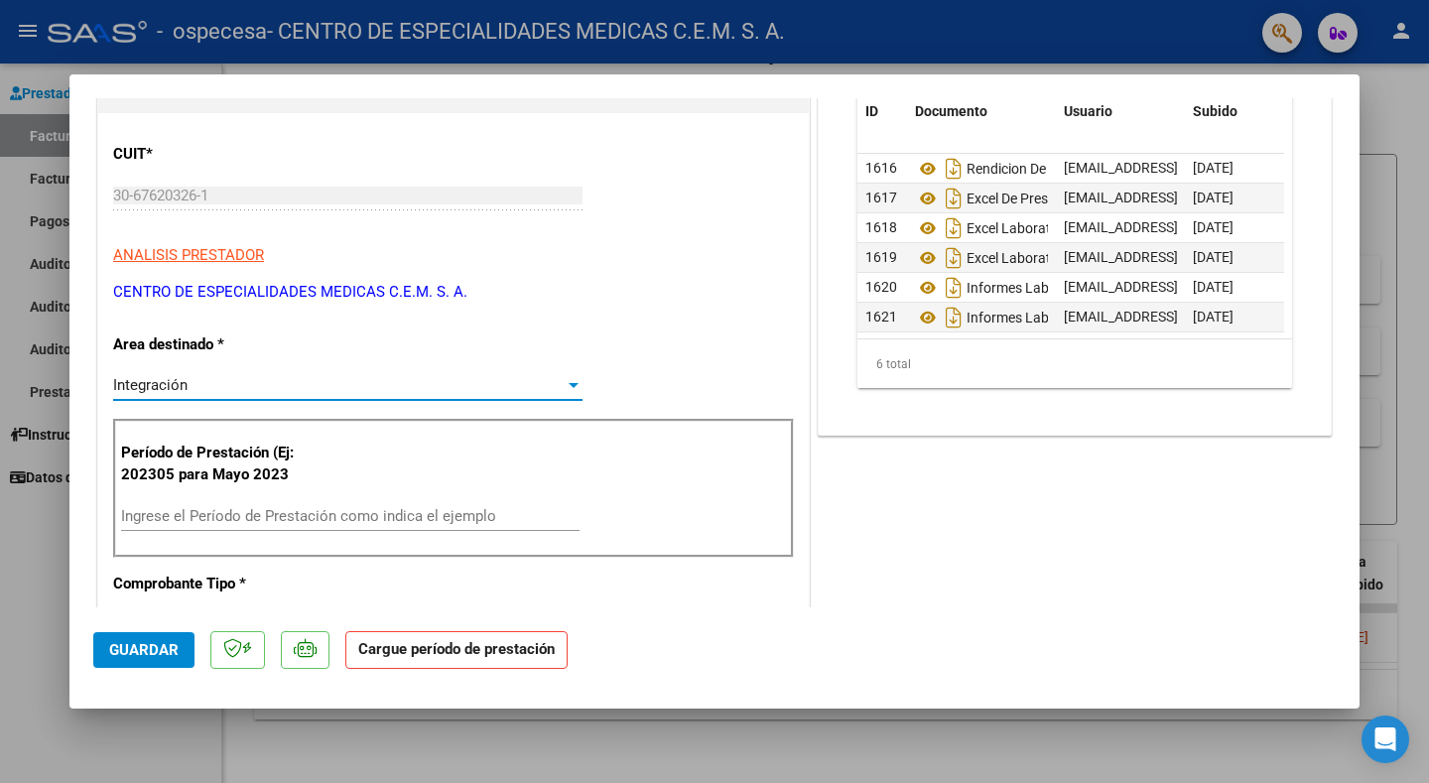
click at [437, 523] on input "Ingrese el Período de Prestación como indica el ejemplo" at bounding box center [350, 516] width 459 height 18
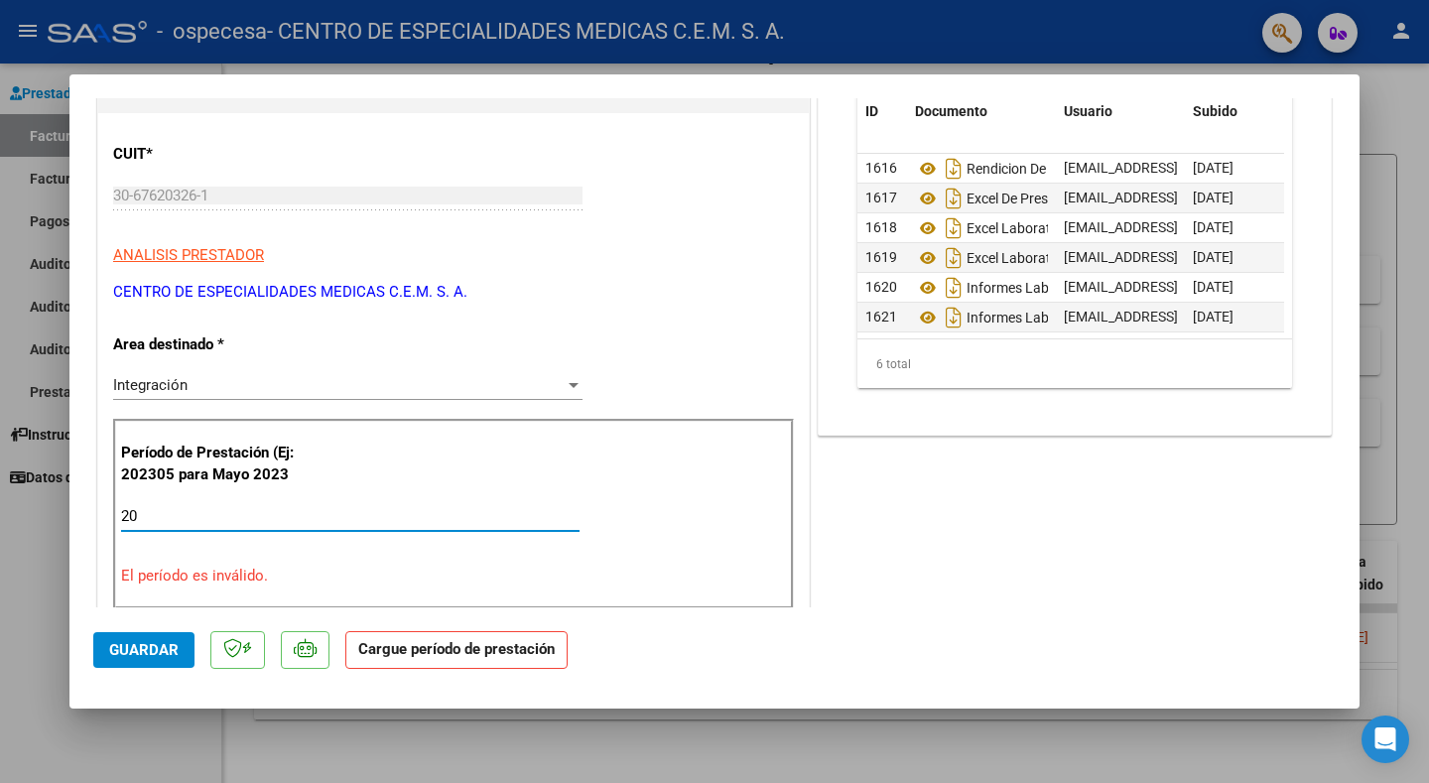
type input "2"
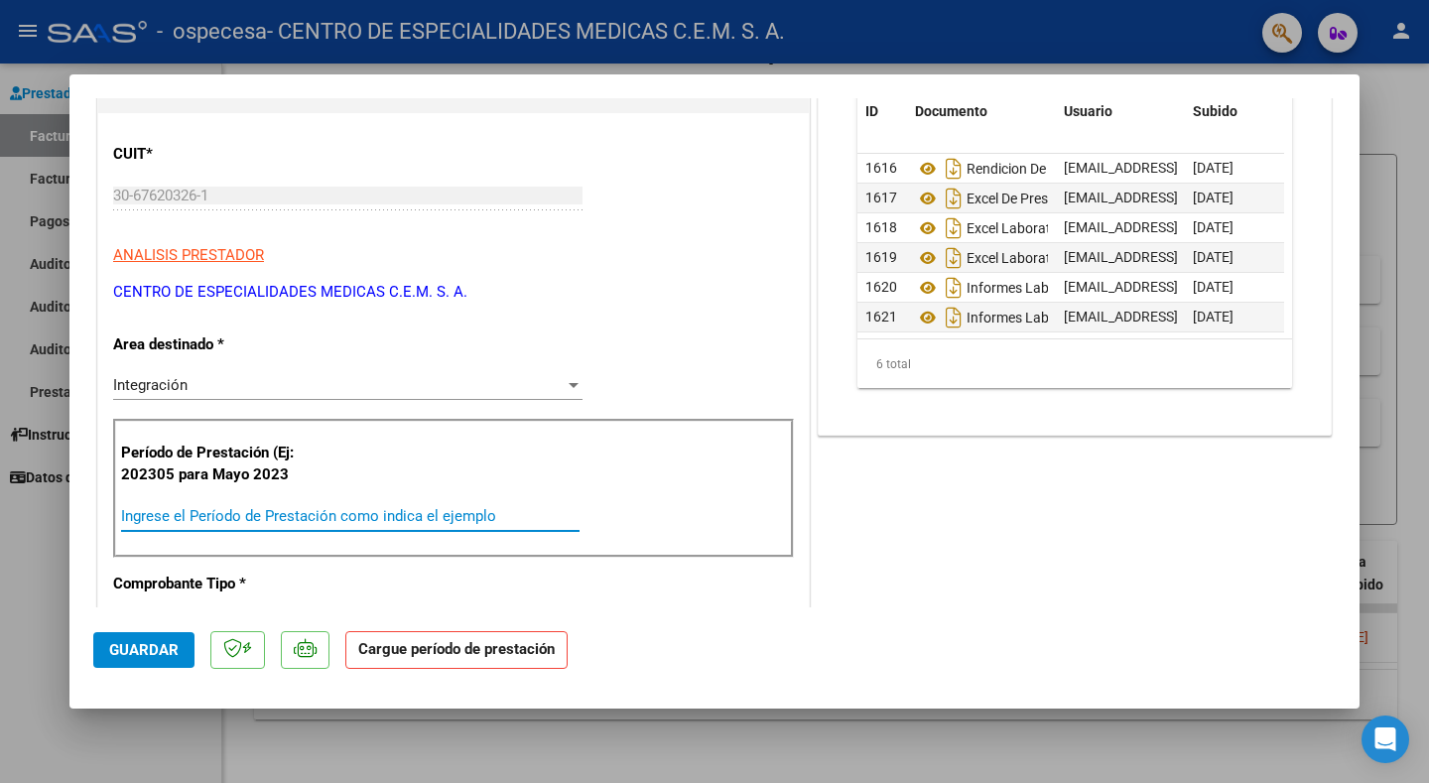
click at [487, 507] on input "Ingrese el Período de Prestación como indica el ejemplo" at bounding box center [350, 516] width 459 height 18
click at [448, 507] on input "Ingrese el Período de Prestación como indica el ejemplo" at bounding box center [350, 516] width 459 height 18
click at [283, 519] on input "Ingrese el Período de Prestación como indica el ejemplo" at bounding box center [350, 516] width 459 height 18
click at [280, 519] on input "Ingrese el Período de Prestación como indica el ejemplo" at bounding box center [350, 516] width 459 height 18
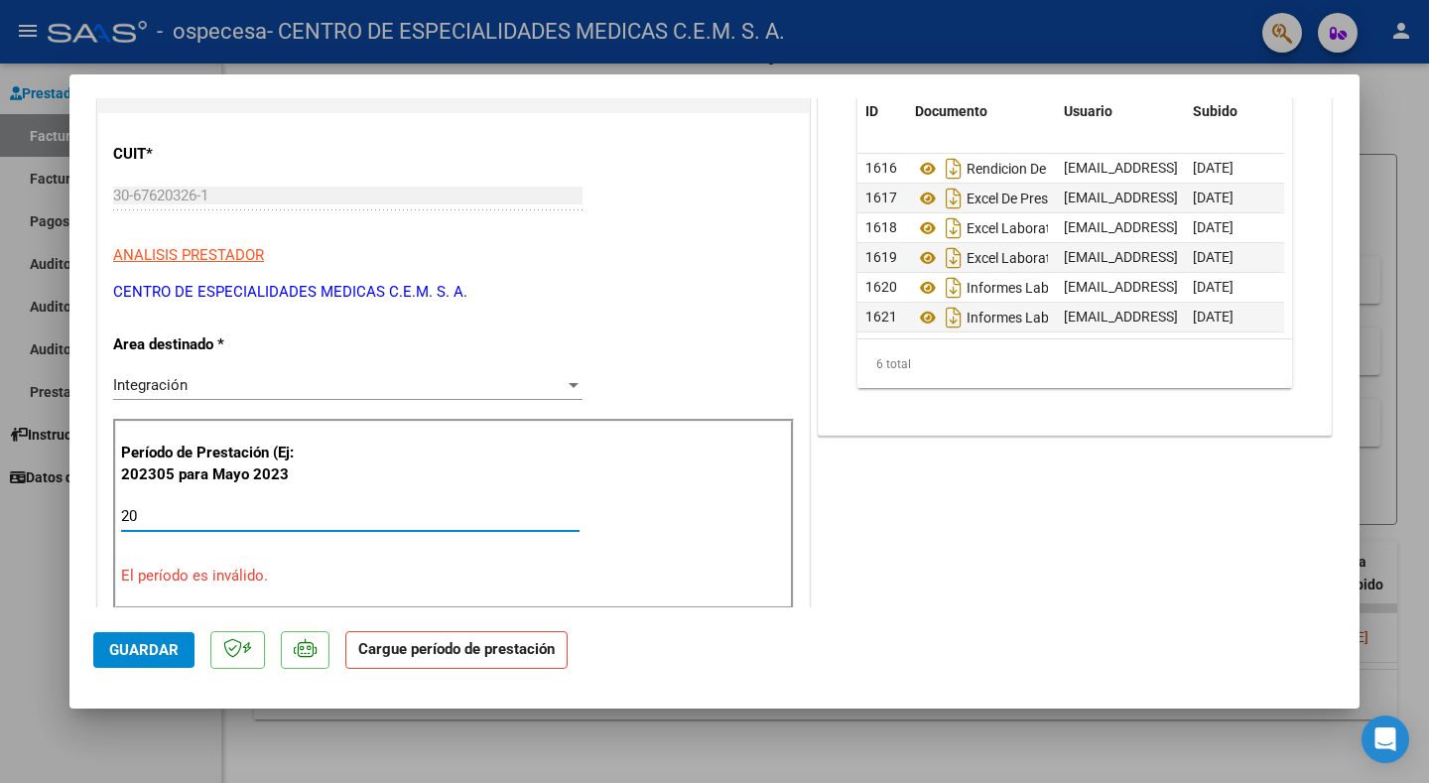
type input "2"
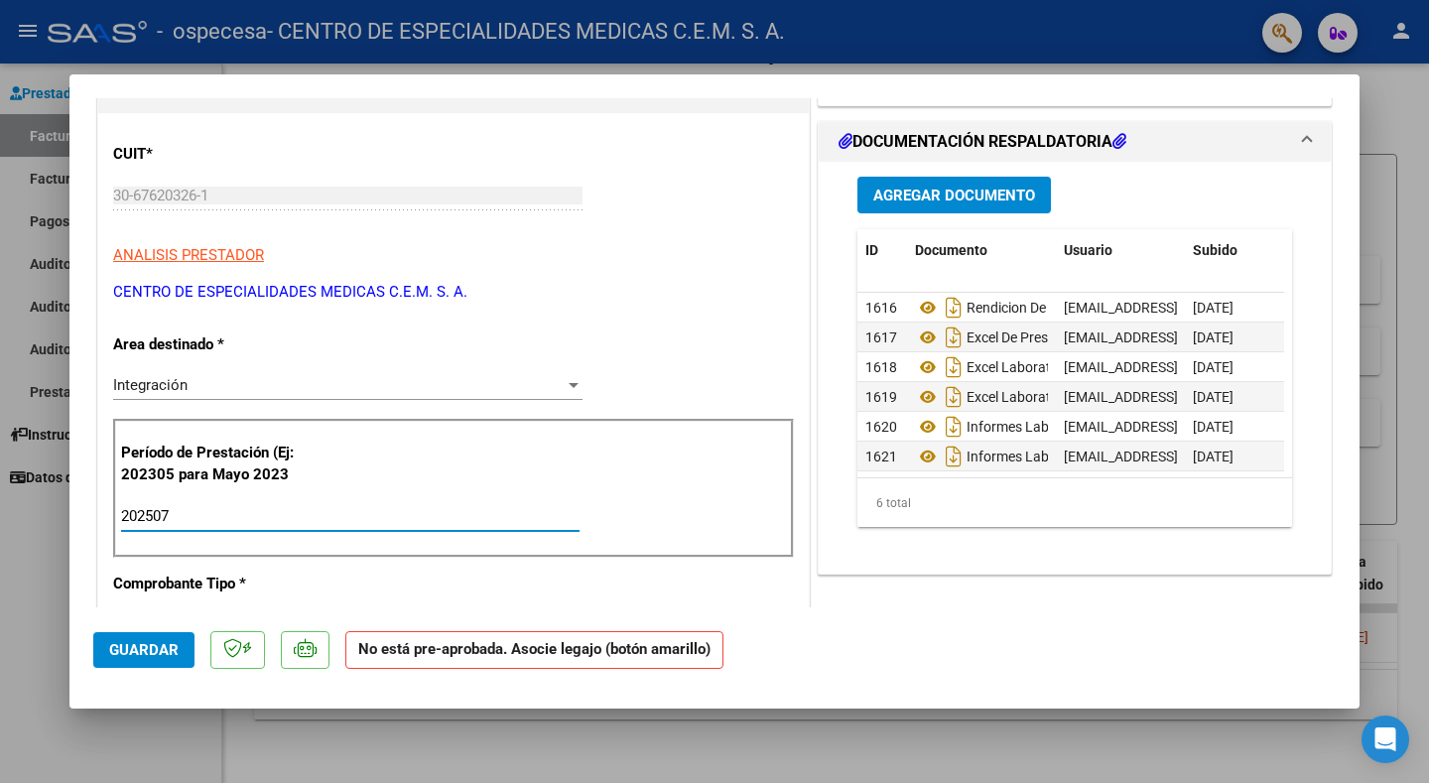
type input "202507"
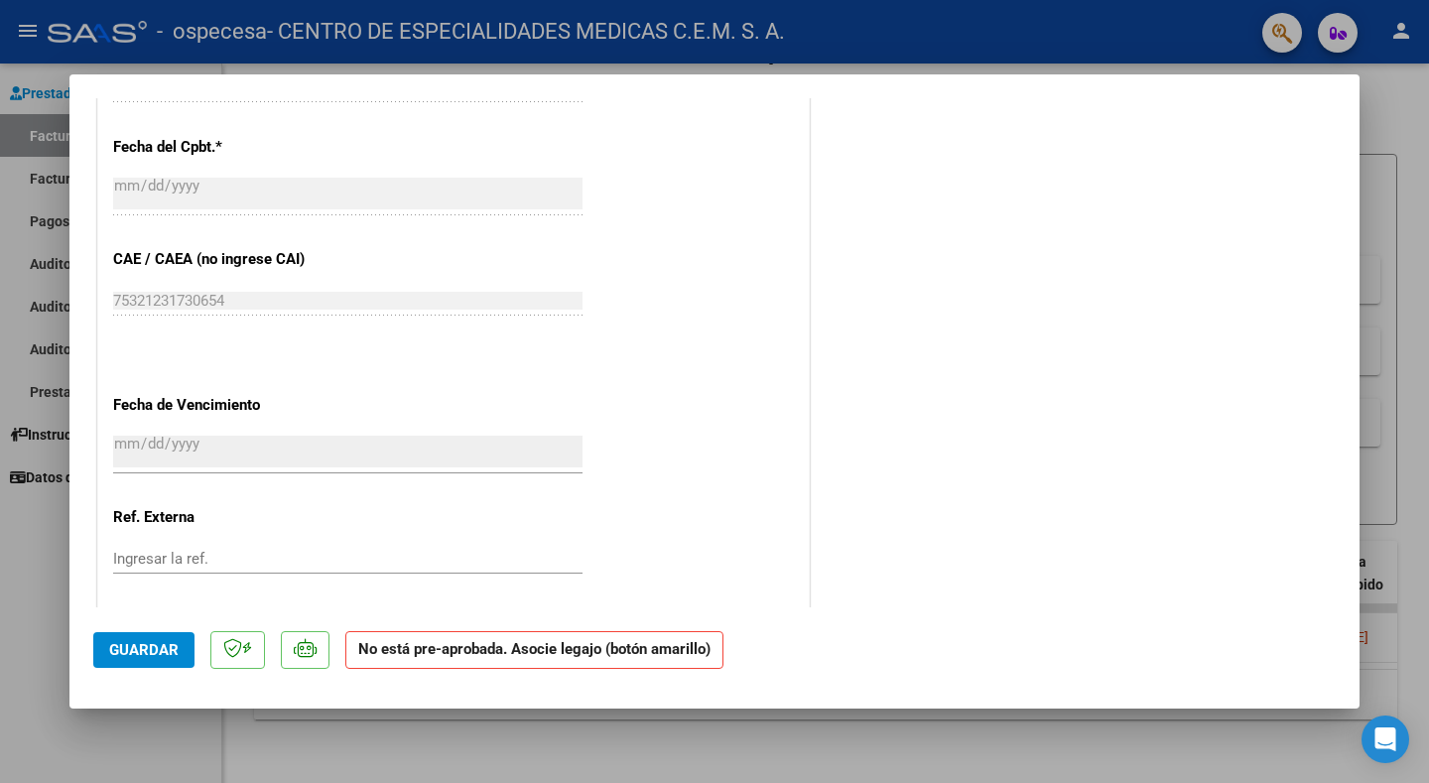
scroll to position [1118, 0]
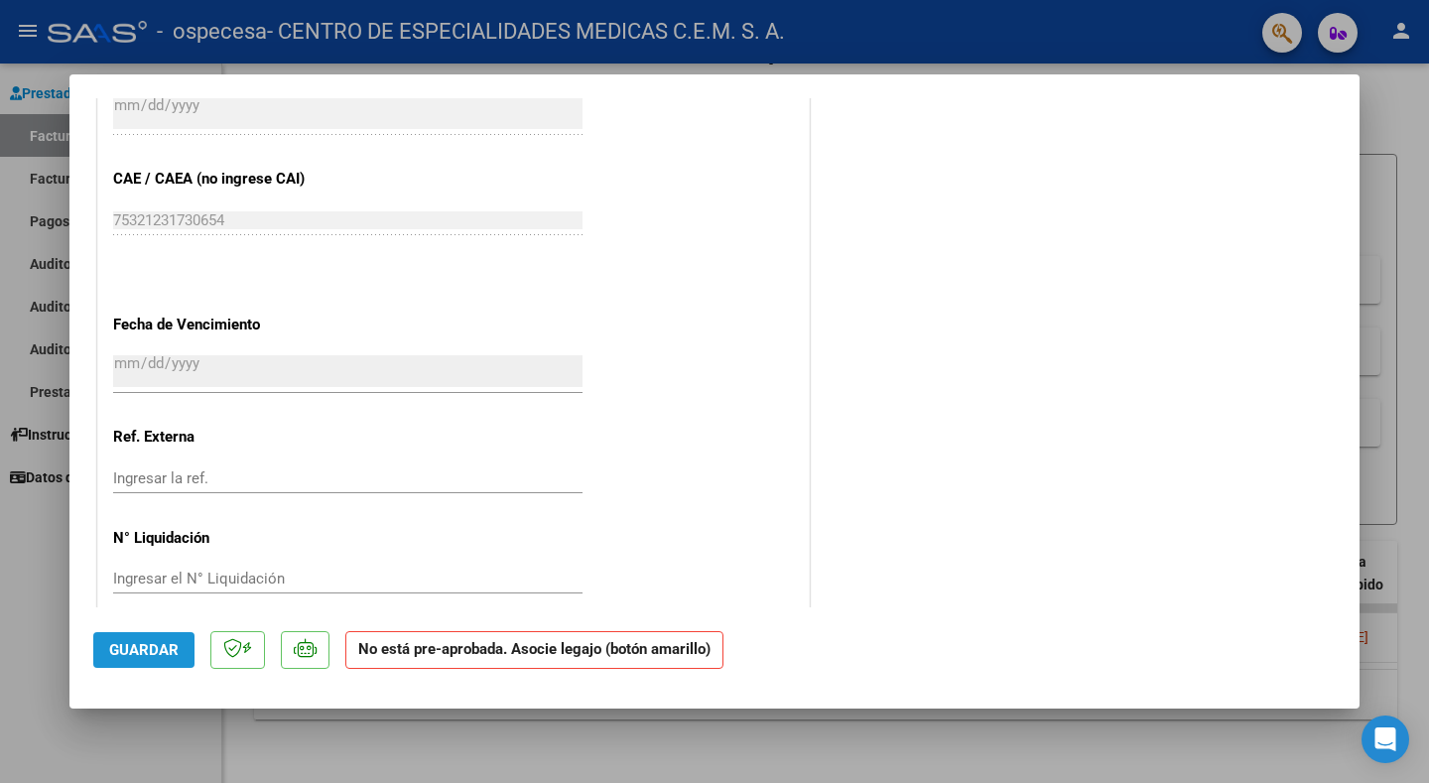
click at [129, 648] on span "Guardar" at bounding box center [143, 650] width 69 height 18
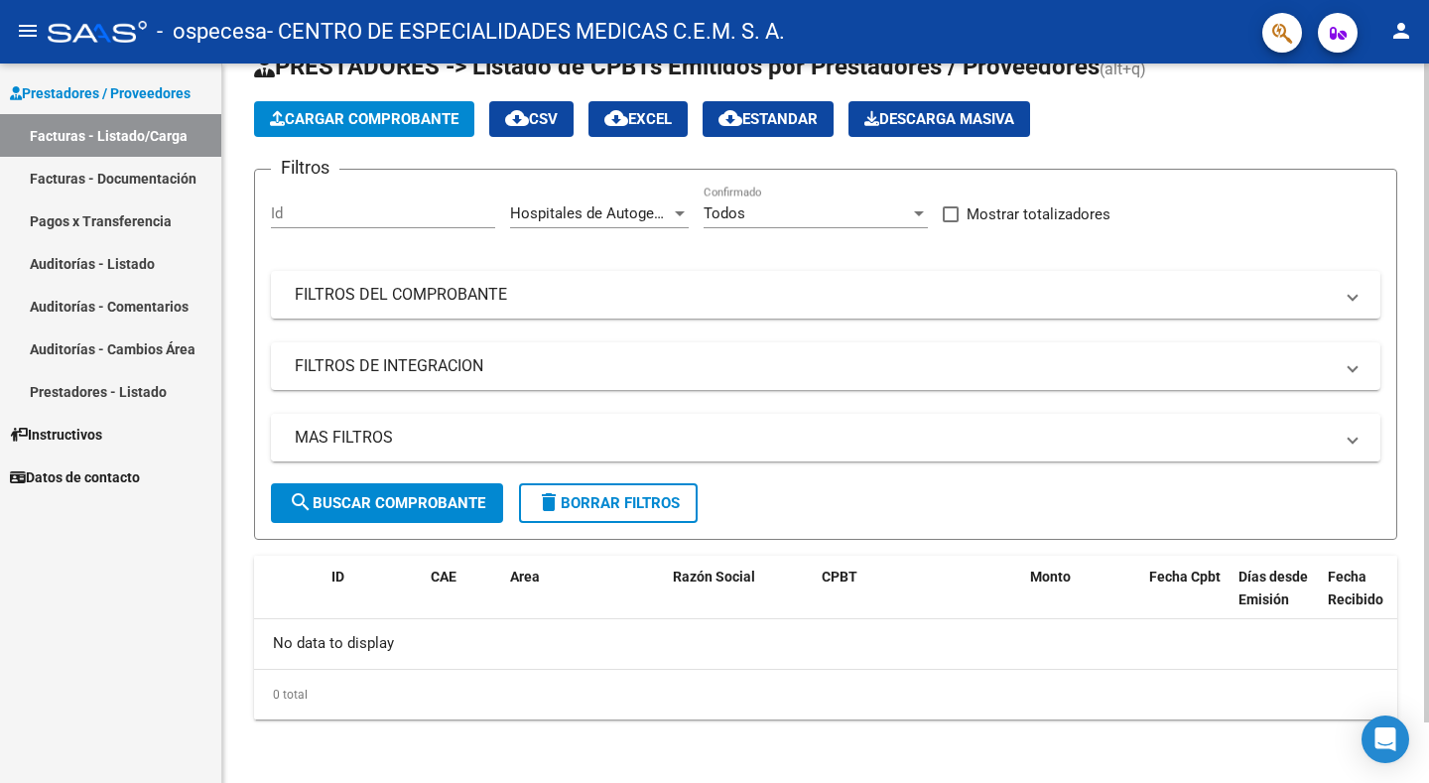
scroll to position [66, 0]
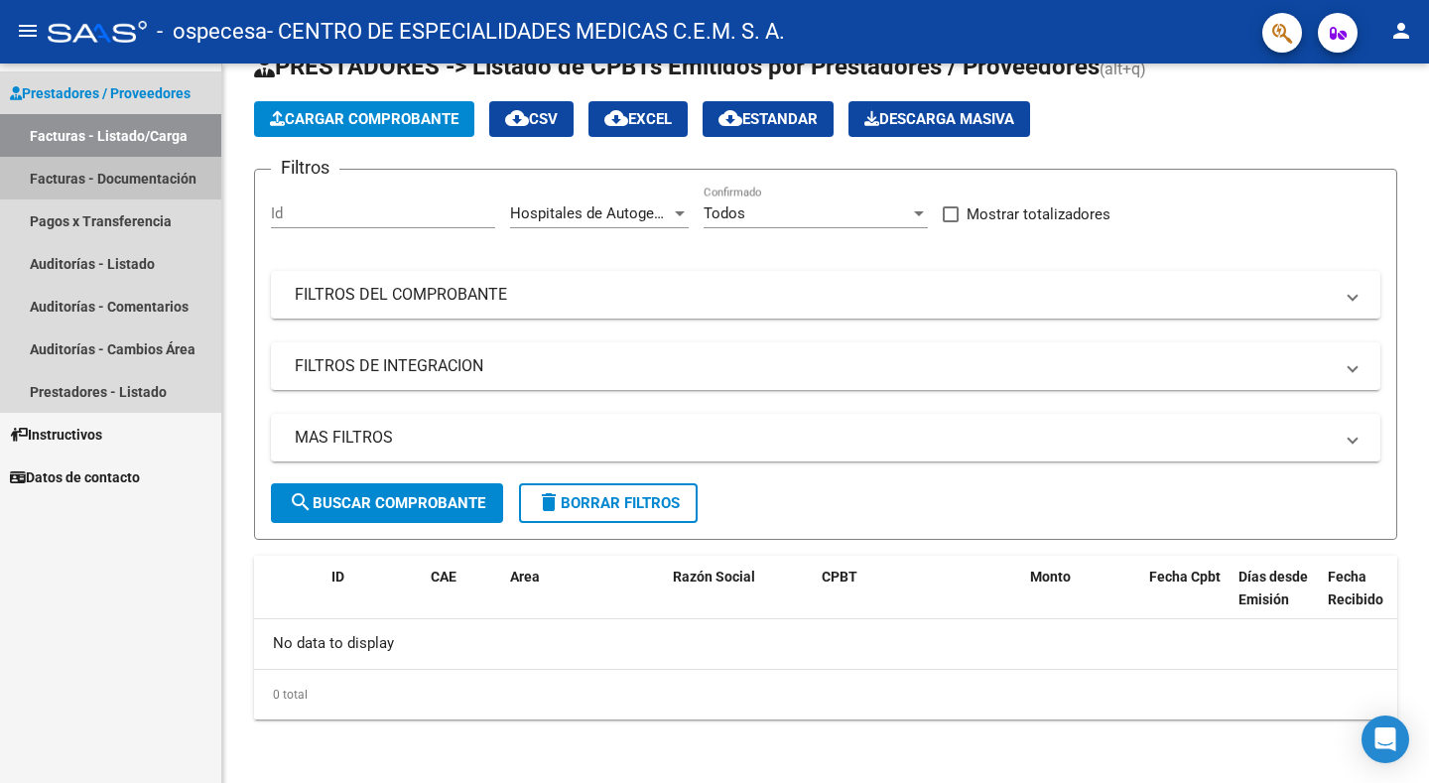
click at [62, 169] on link "Facturas - Documentación" at bounding box center [110, 178] width 221 height 43
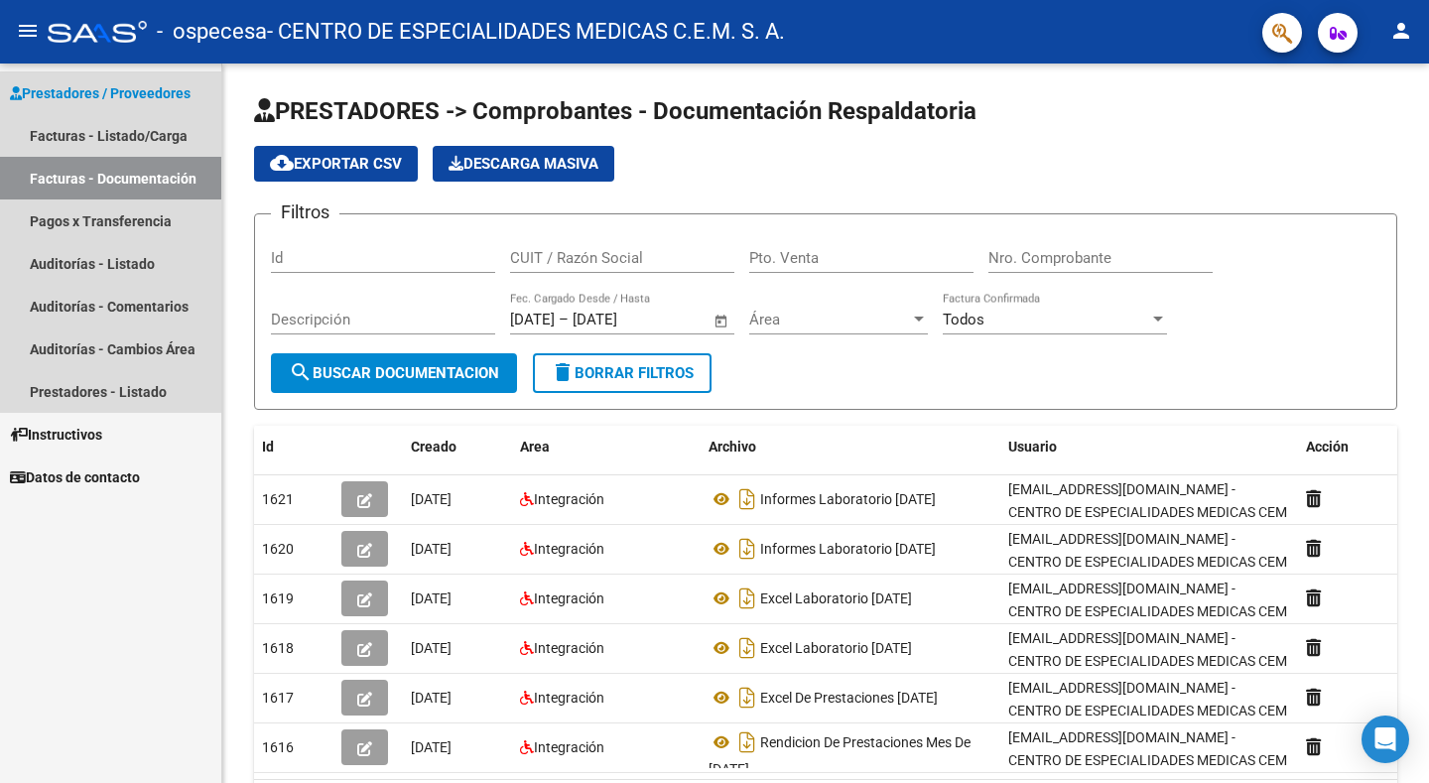
click at [127, 164] on link "Facturas - Documentación" at bounding box center [110, 178] width 221 height 43
click at [73, 134] on link "Facturas - Listado/Carga" at bounding box center [110, 135] width 221 height 43
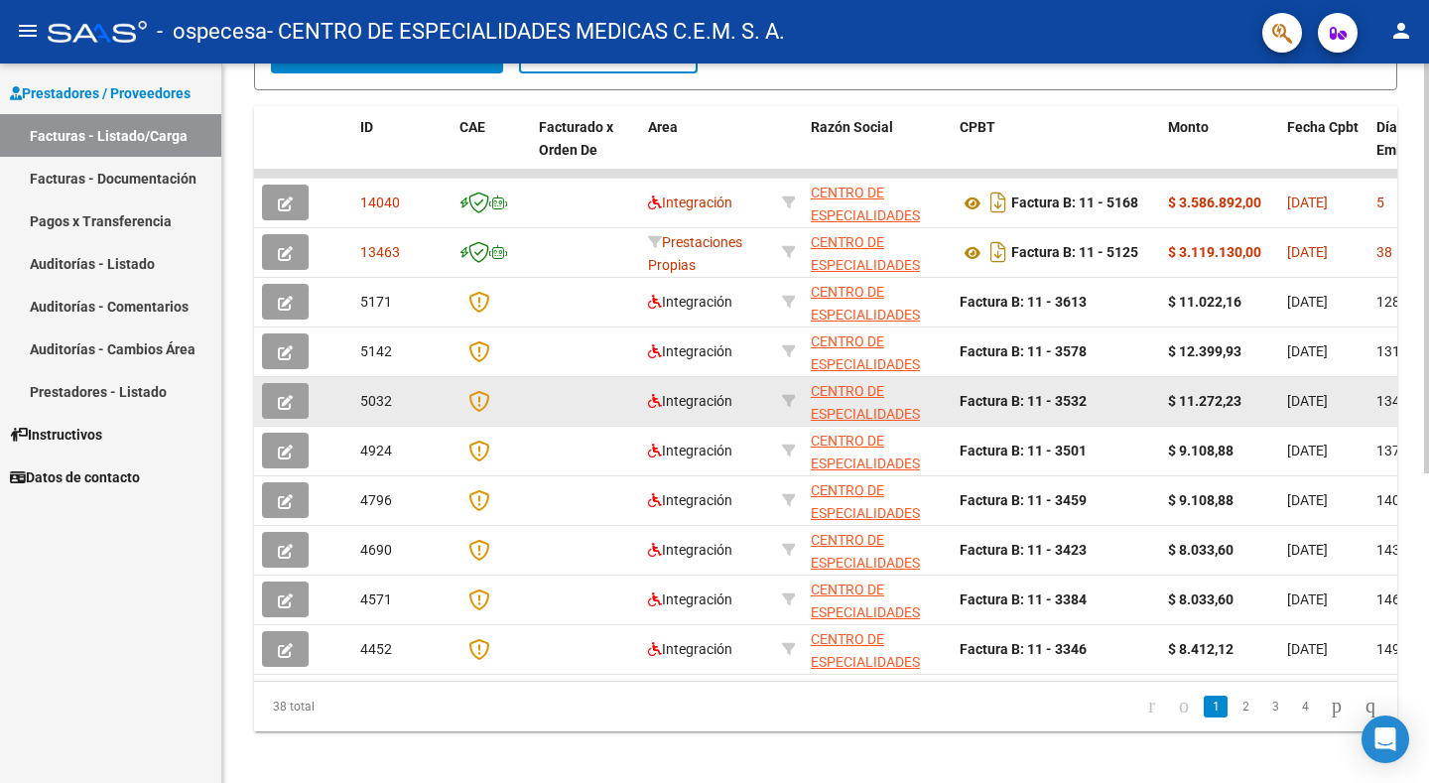
scroll to position [545, 0]
